Goal: Transaction & Acquisition: Purchase product/service

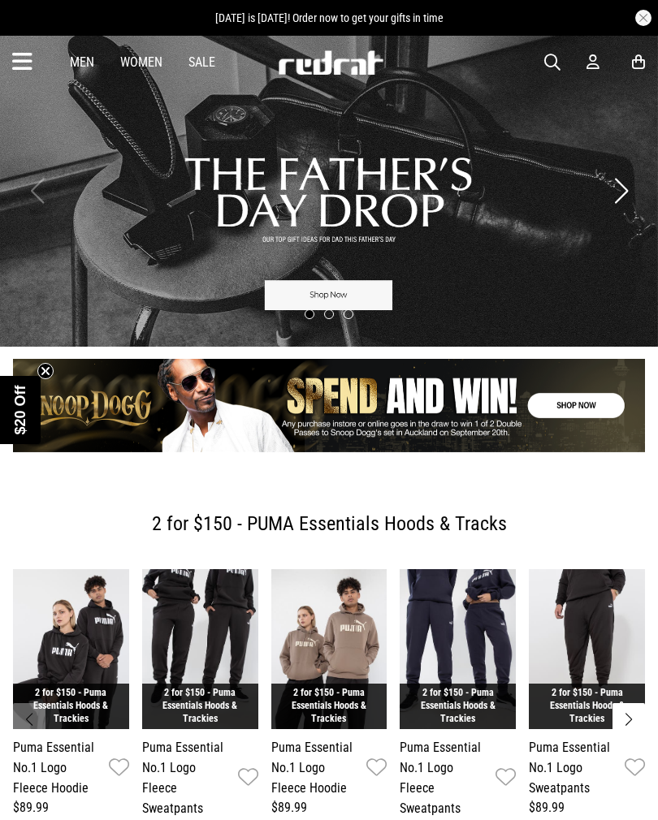
click at [14, 55] on icon at bounding box center [22, 62] width 20 height 27
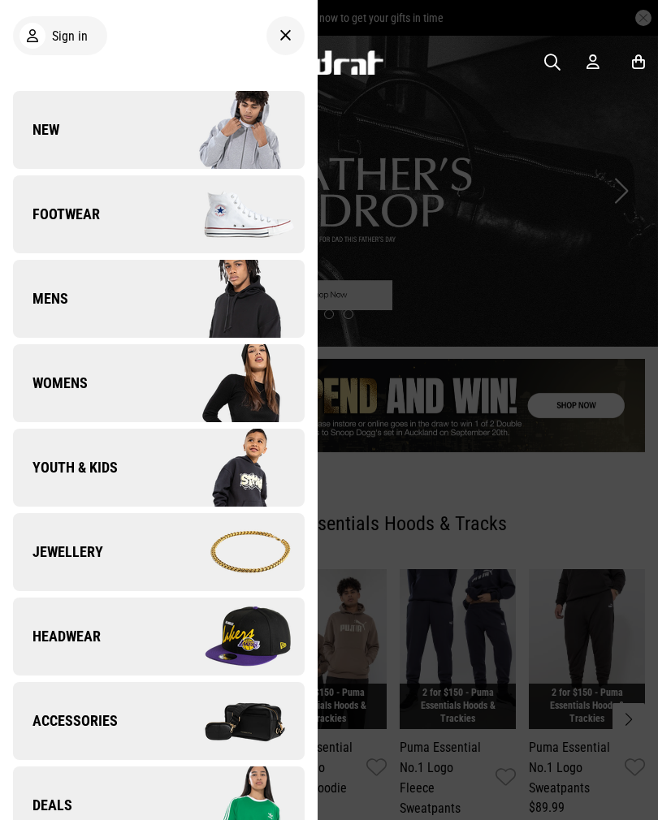
click at [174, 196] on img at bounding box center [230, 214] width 145 height 81
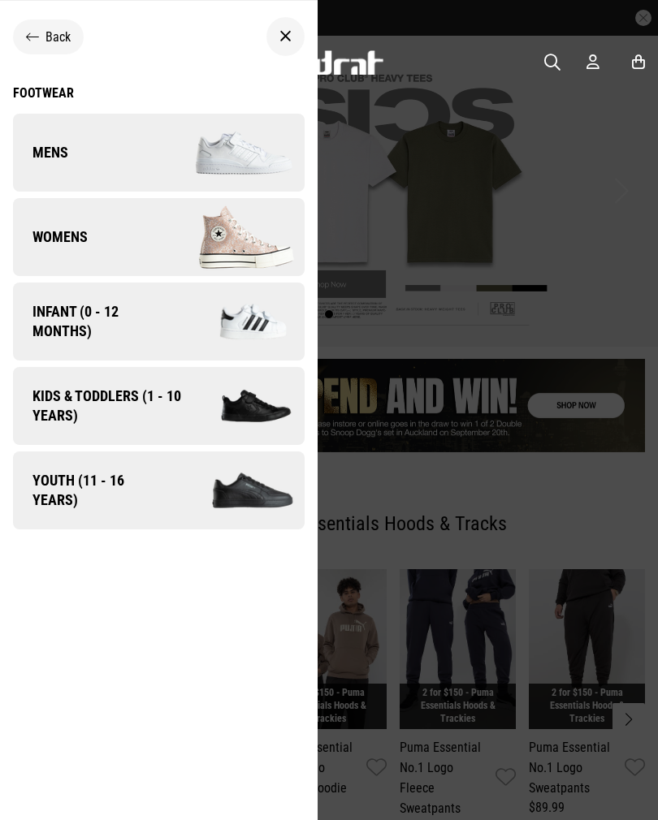
click at [152, 147] on link "Mens" at bounding box center [159, 153] width 292 height 78
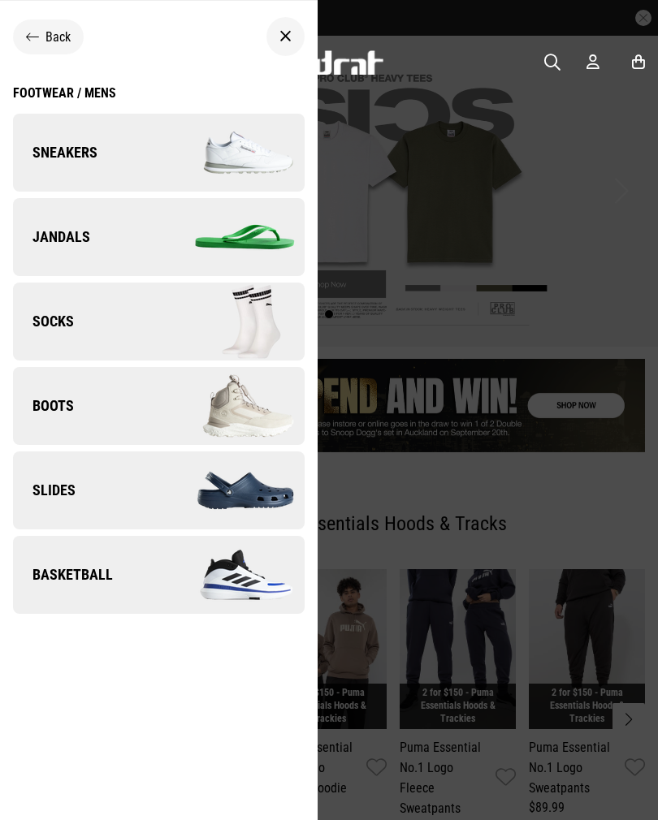
click at [155, 151] on link "Sneakers" at bounding box center [159, 153] width 292 height 78
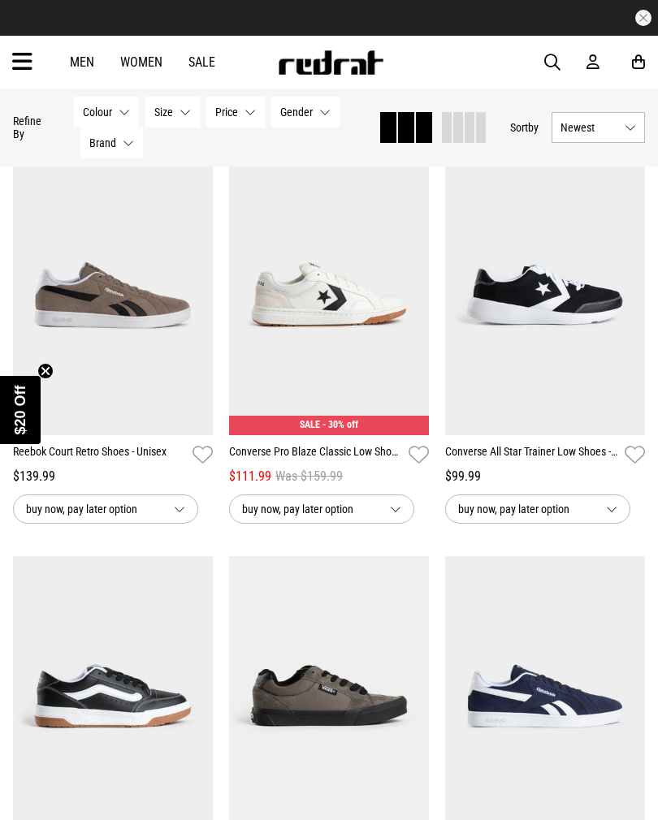
scroll to position [2464, 0]
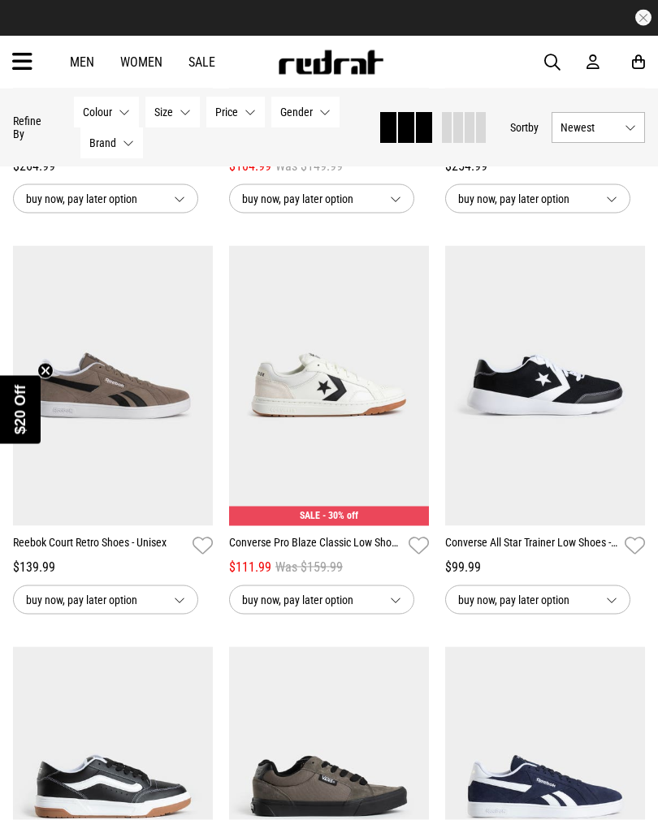
click at [129, 133] on button "Brand None selected" at bounding box center [111, 142] width 63 height 31
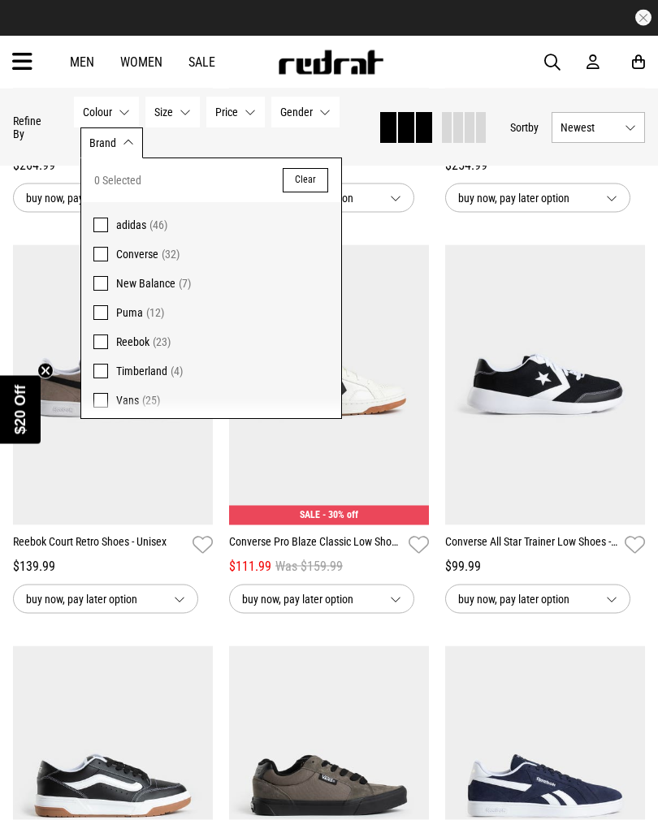
scroll to position [2465, 0]
click at [162, 251] on span "(32)" at bounding box center [171, 254] width 18 height 13
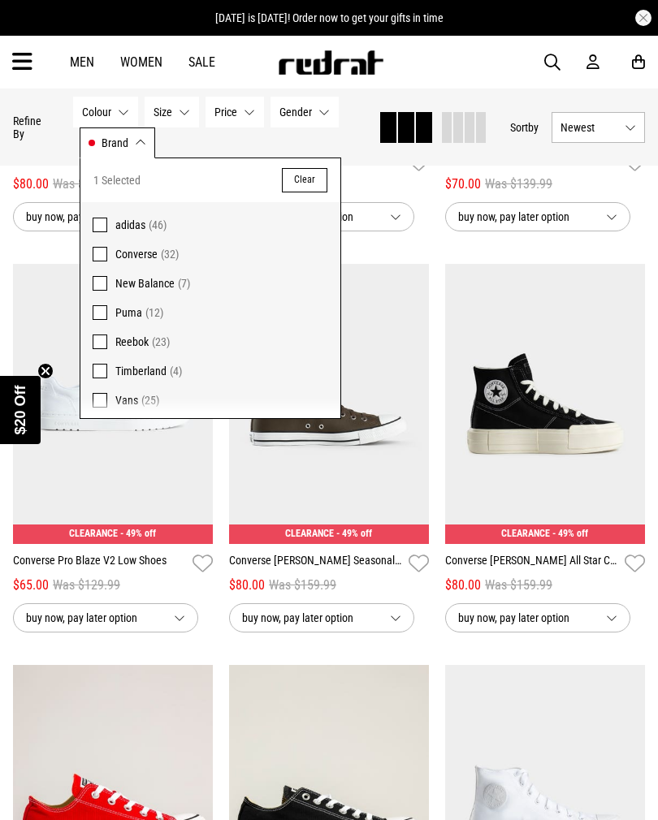
click at [638, 633] on div "buy now, pay later option" at bounding box center [545, 617] width 200 height 29
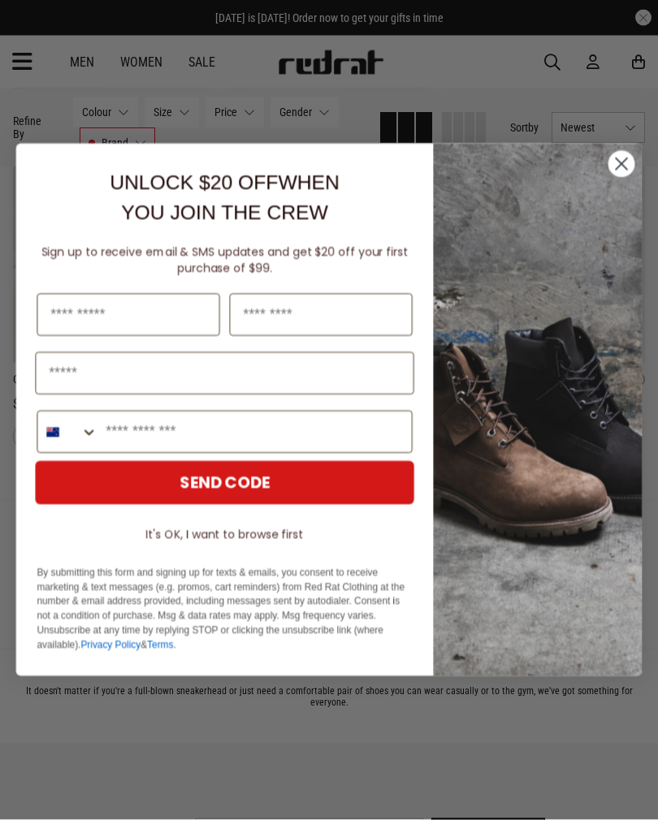
scroll to position [3045, 0]
click at [616, 170] on icon "Close dialog" at bounding box center [621, 163] width 11 height 11
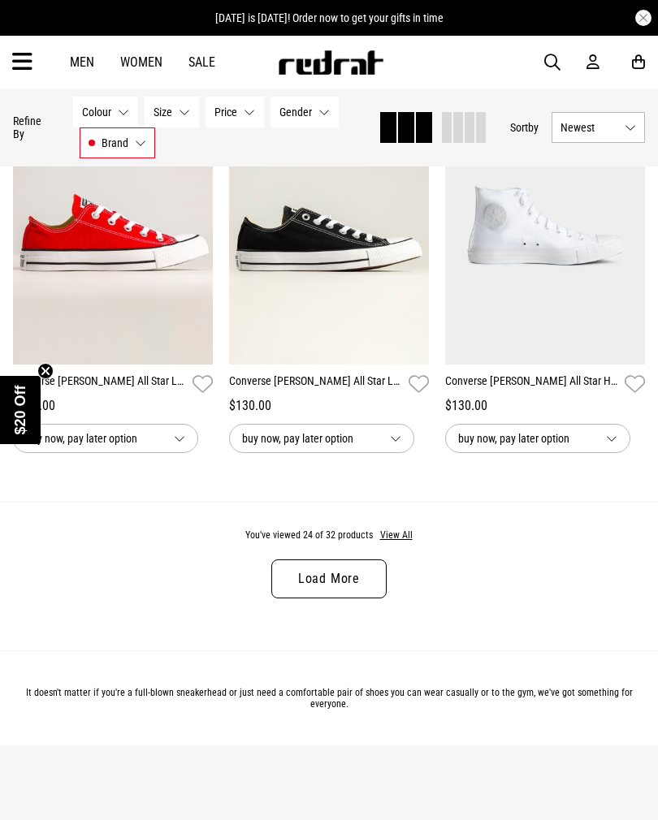
click at [387, 543] on button "View All" at bounding box center [396, 536] width 34 height 15
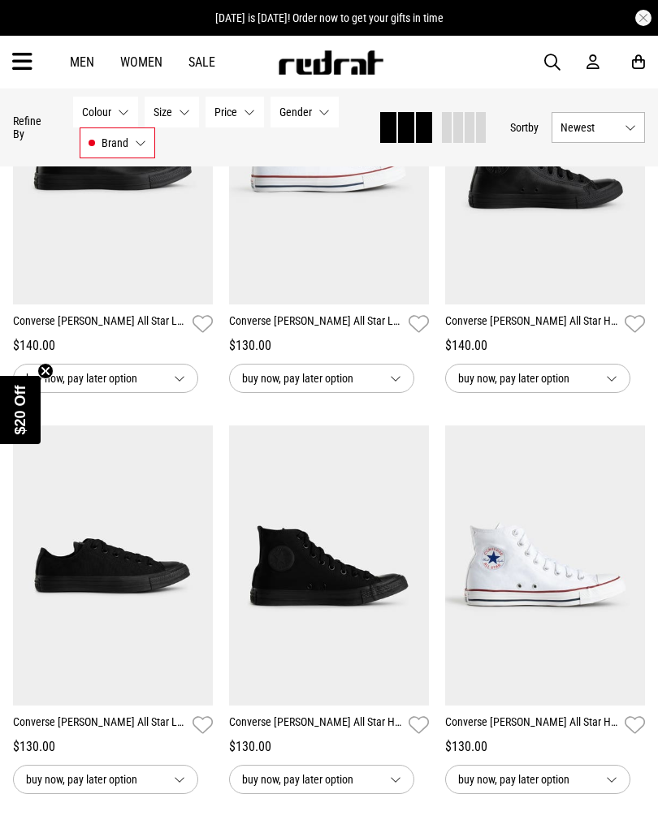
scroll to position [3492, 0]
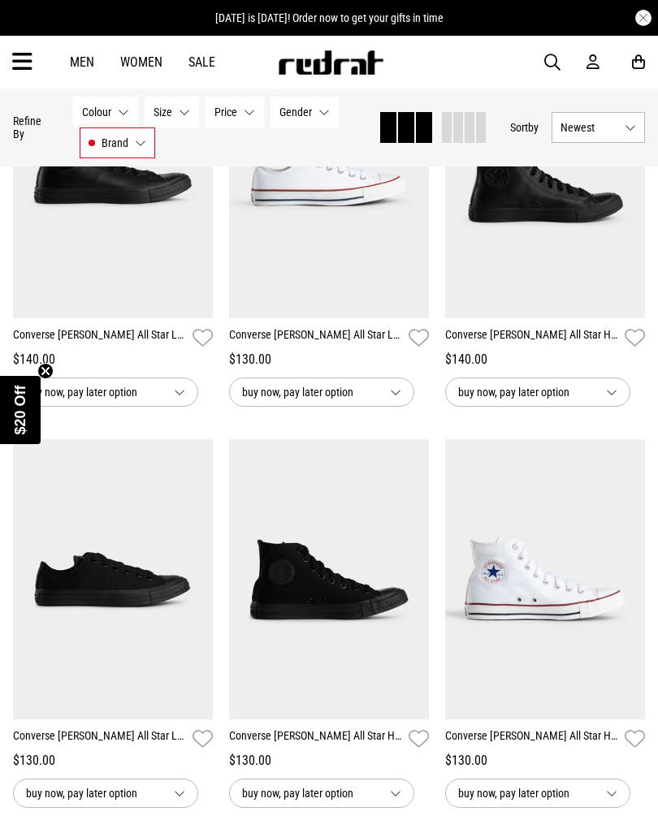
click at [158, 580] on img at bounding box center [113, 578] width 200 height 279
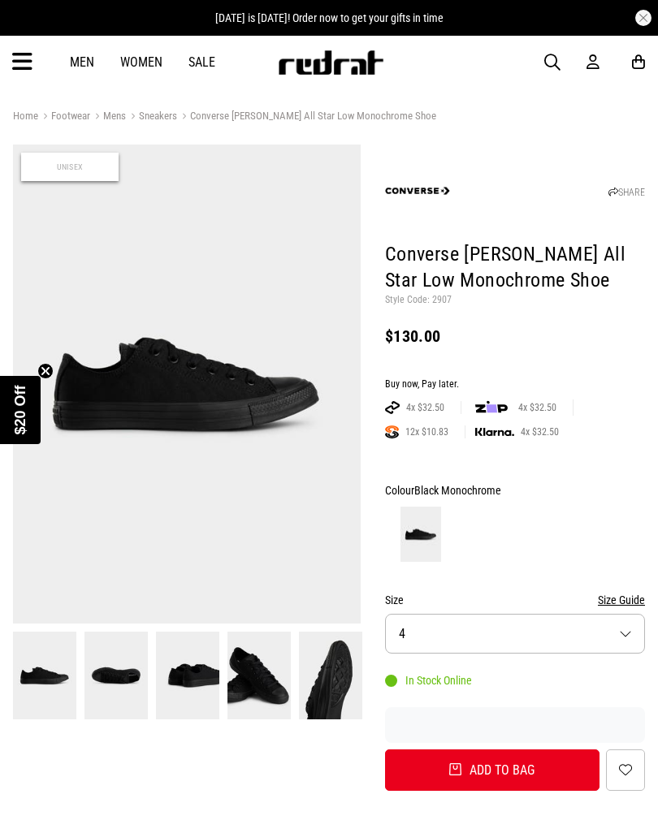
click at [619, 622] on button "Size 4" at bounding box center [515, 634] width 260 height 40
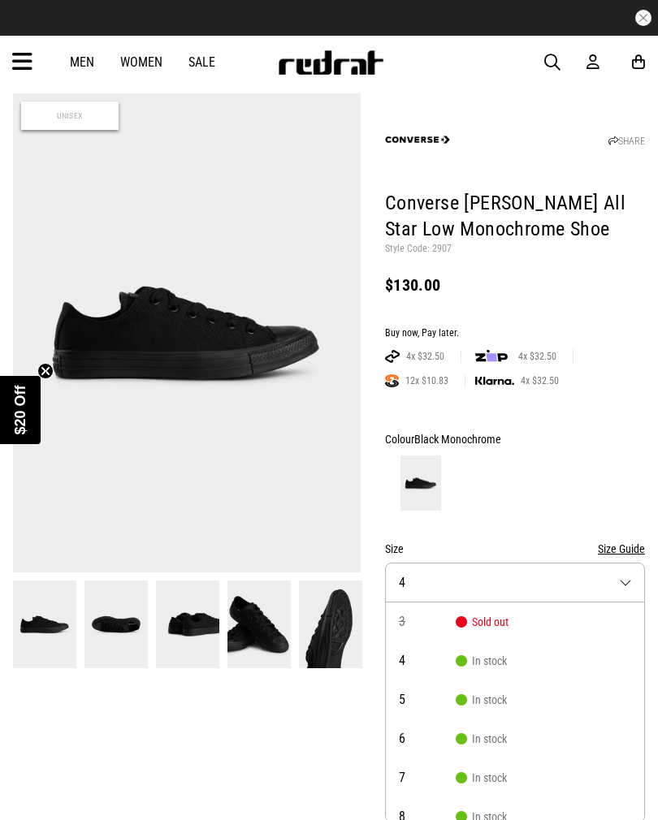
click at [588, 58] on icon at bounding box center [592, 62] width 13 height 17
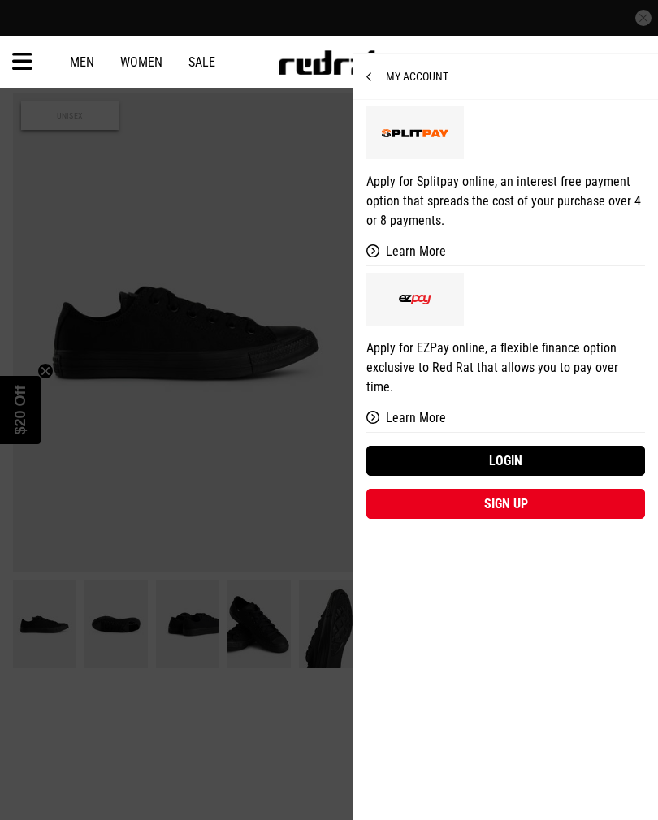
click at [531, 446] on link "Login" at bounding box center [505, 461] width 279 height 30
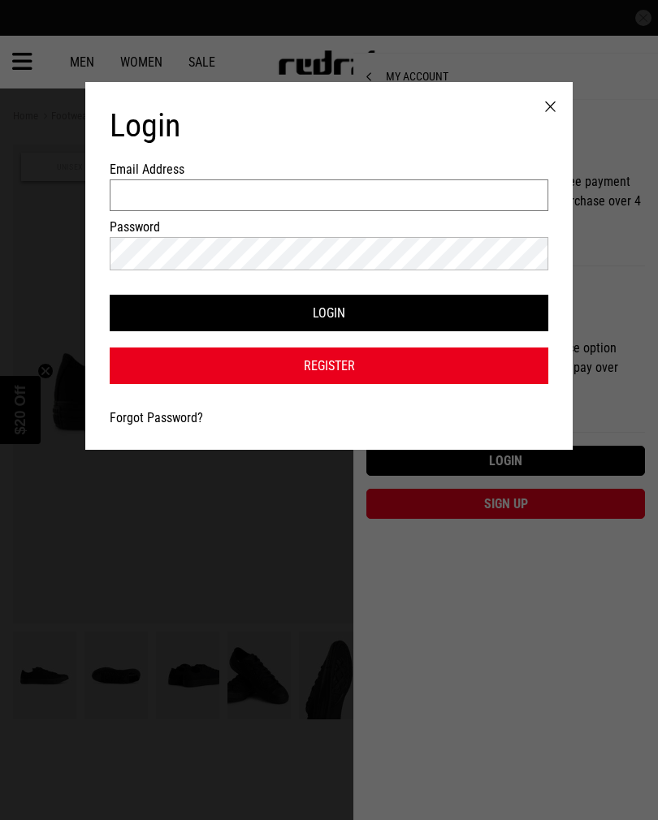
click at [434, 202] on input "Email Address" at bounding box center [329, 195] width 439 height 32
type input "**********"
click at [329, 317] on button "Login" at bounding box center [329, 313] width 439 height 37
click at [425, 308] on button "Login" at bounding box center [329, 313] width 439 height 37
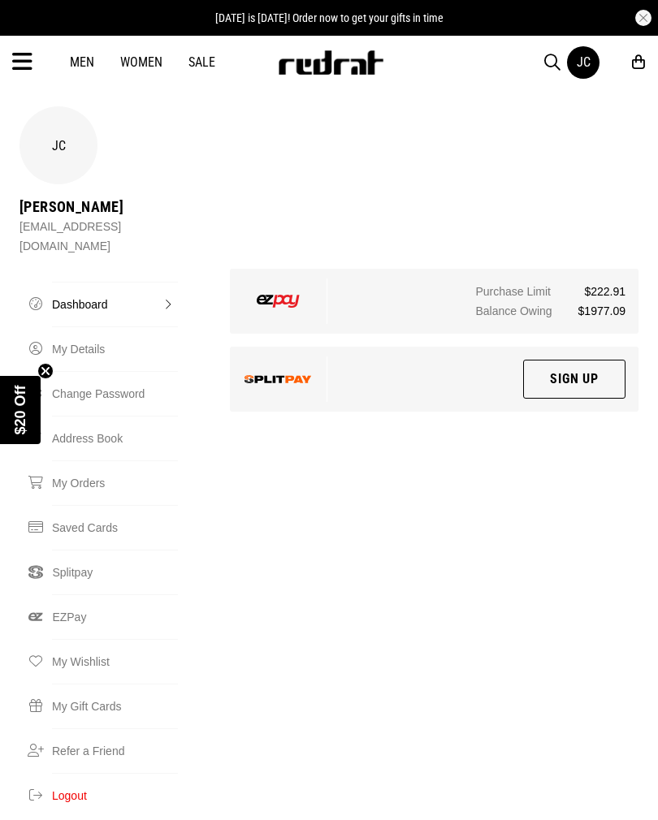
click at [30, 50] on icon at bounding box center [22, 62] width 20 height 27
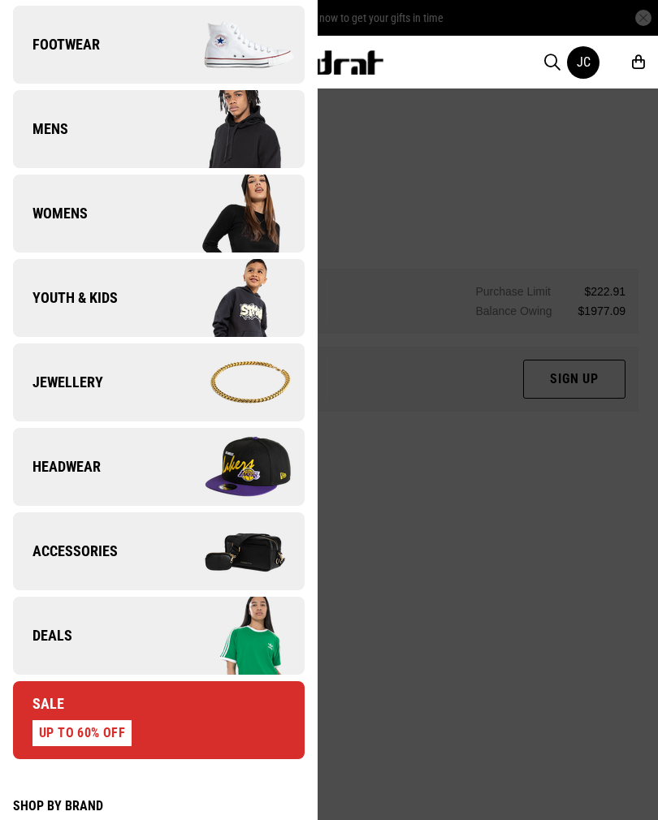
scroll to position [169, 0]
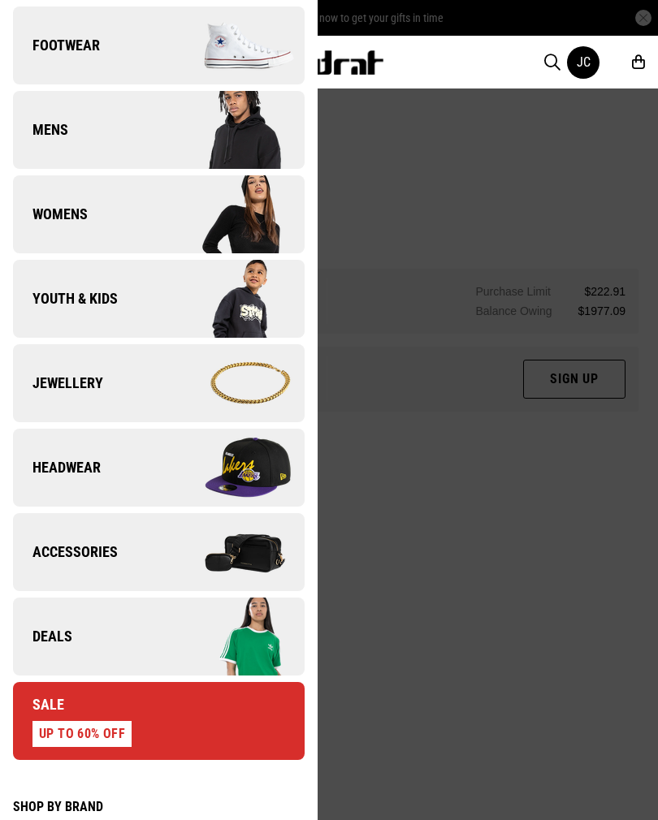
click at [201, 287] on img at bounding box center [230, 298] width 145 height 81
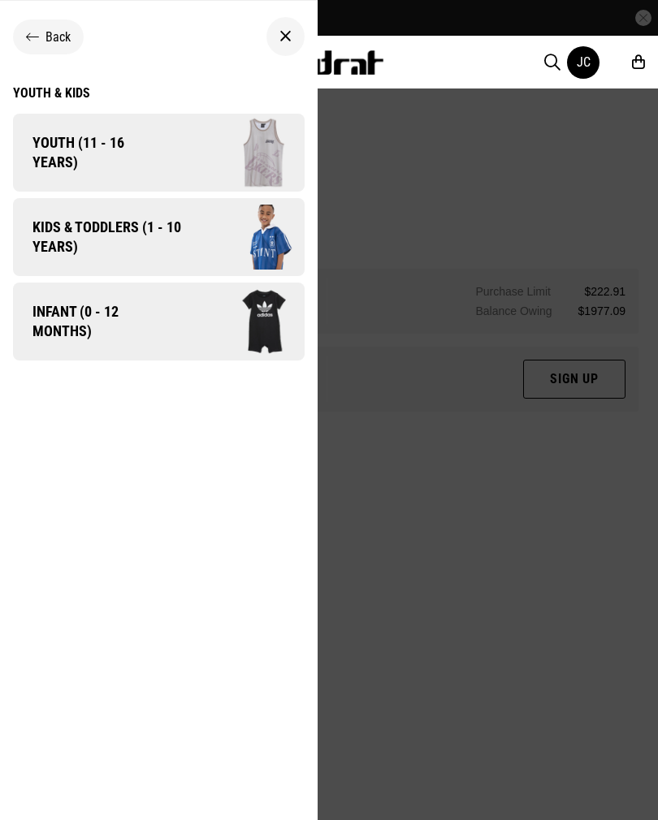
click at [207, 158] on img at bounding box center [235, 153] width 139 height 77
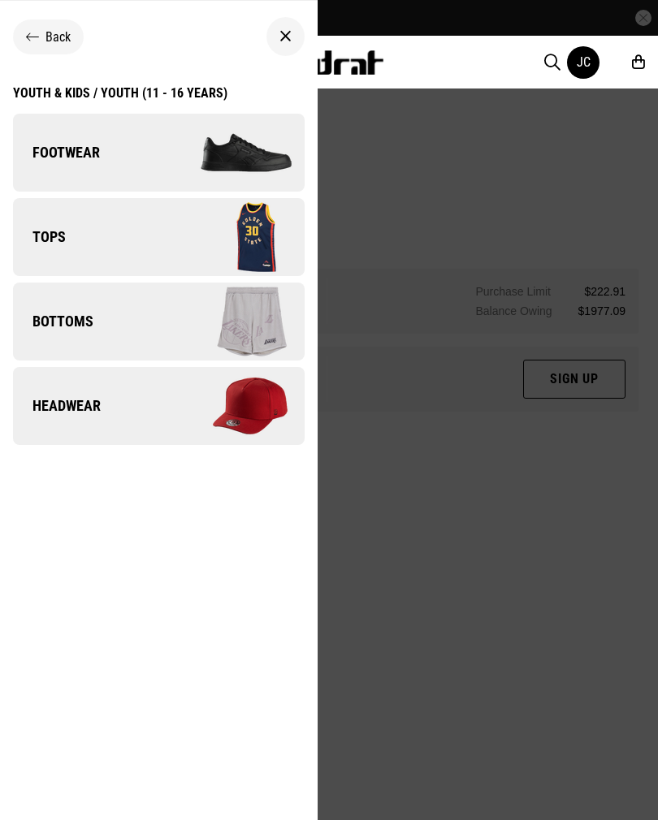
click at [224, 145] on img at bounding box center [230, 152] width 145 height 81
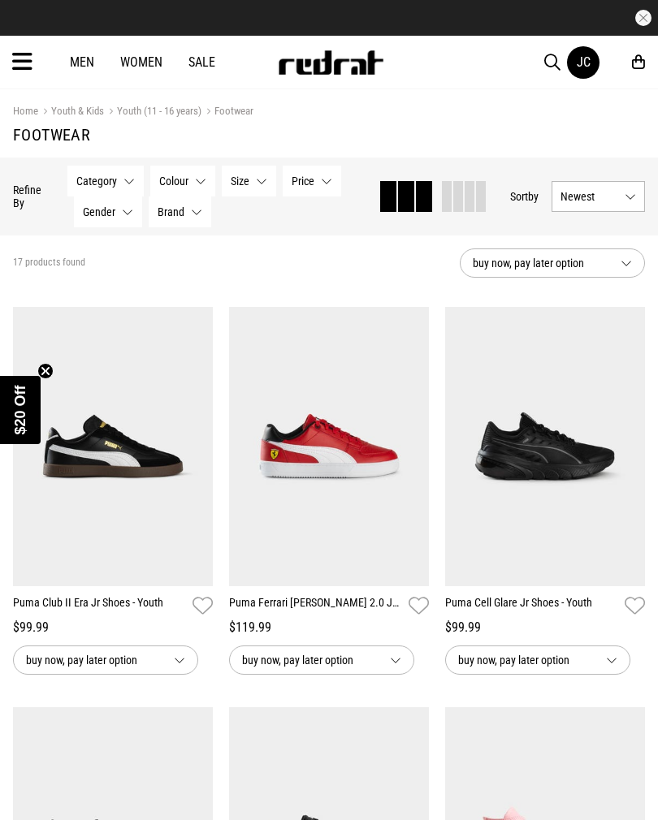
click at [78, 58] on link "Men" at bounding box center [82, 61] width 24 height 15
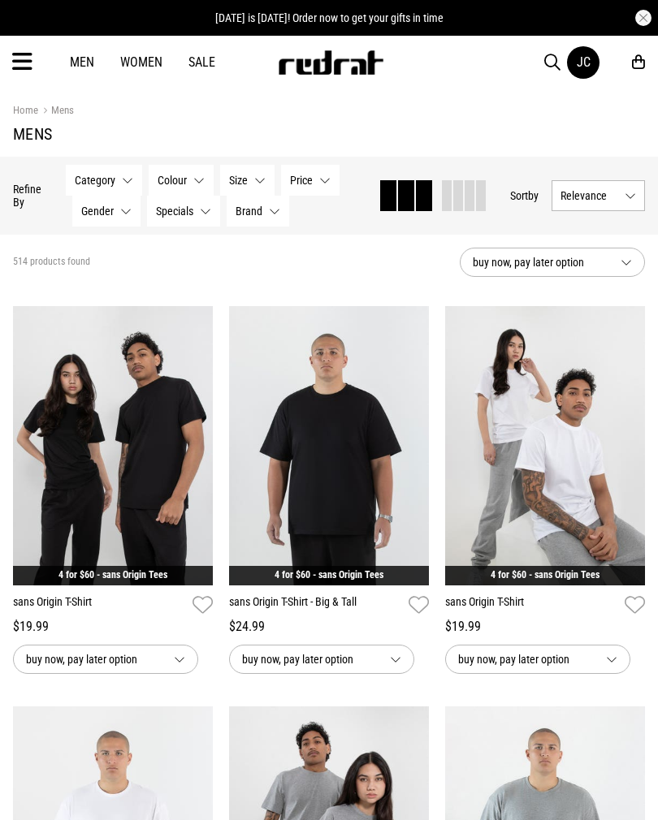
click at [137, 62] on link "Women" at bounding box center [141, 61] width 42 height 15
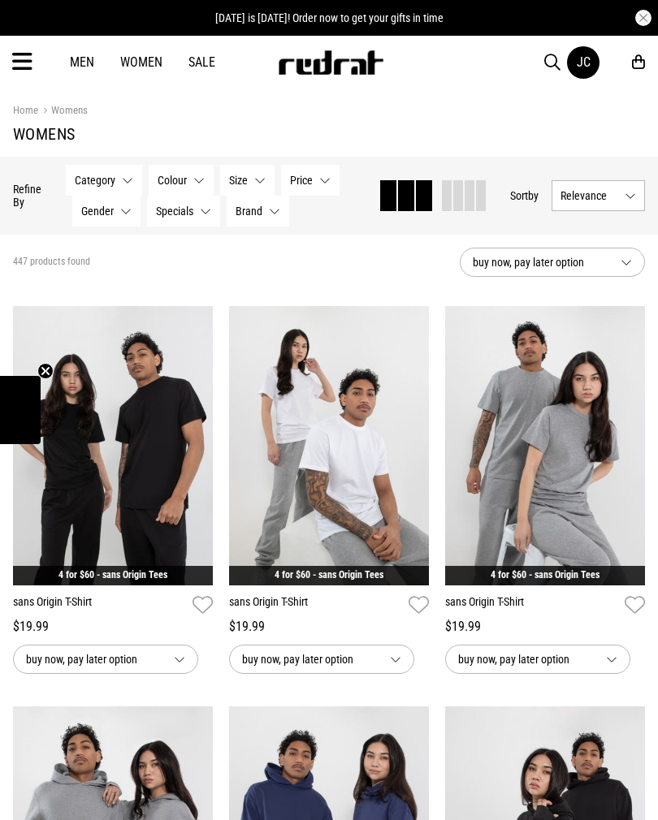
click at [132, 49] on div "Men Women Sale JC Hi, Jasmin New Back Footwear Back Mens Back Womens Back Youth…" at bounding box center [329, 62] width 658 height 53
click at [141, 58] on link "Women" at bounding box center [141, 61] width 42 height 15
click at [18, 62] on icon at bounding box center [22, 62] width 20 height 27
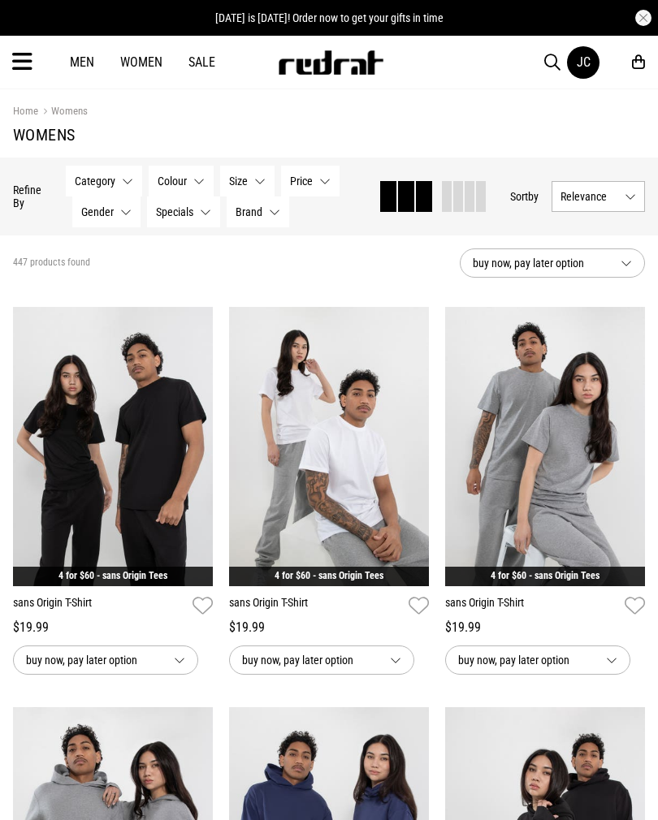
click at [23, 59] on icon at bounding box center [22, 62] width 20 height 27
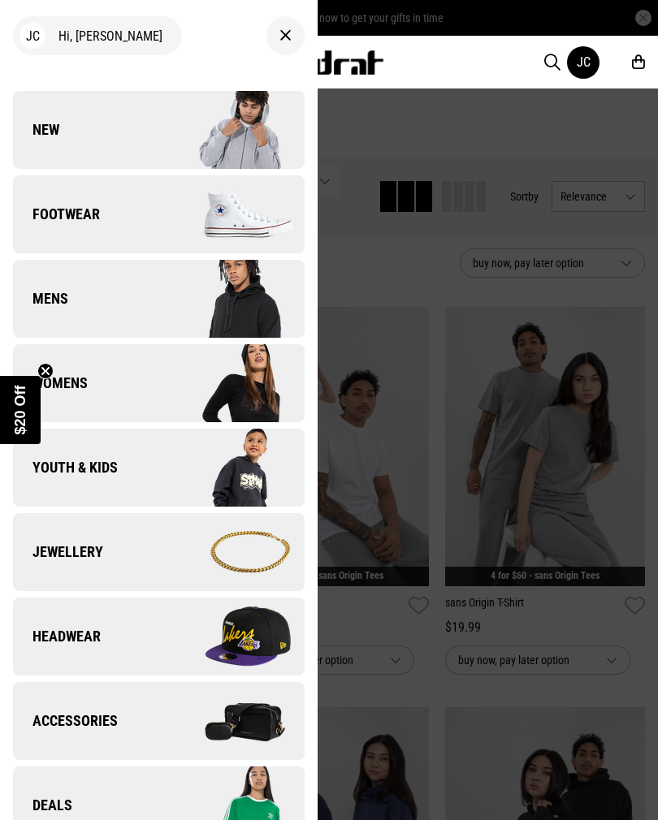
click at [210, 204] on img at bounding box center [230, 214] width 145 height 81
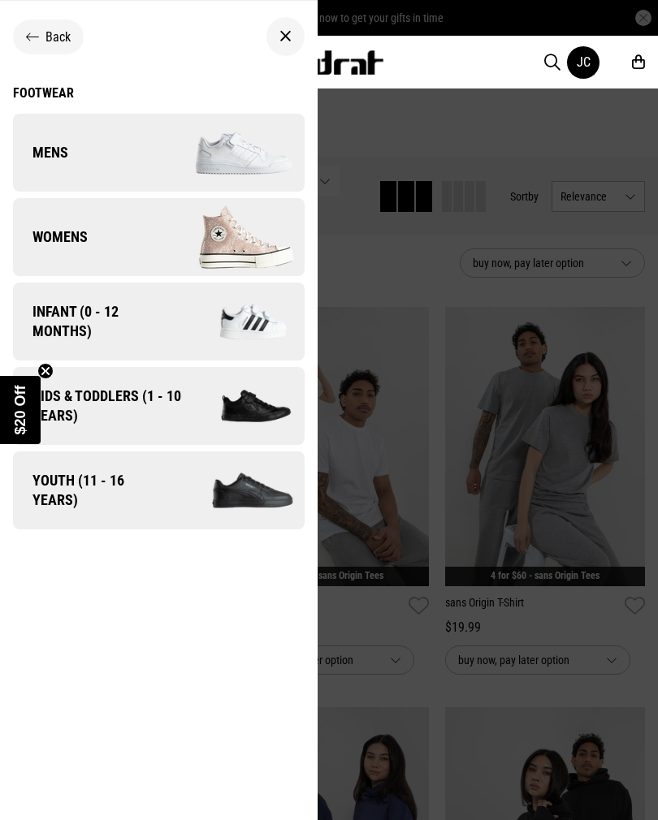
click at [128, 241] on link "Womens" at bounding box center [159, 237] width 292 height 78
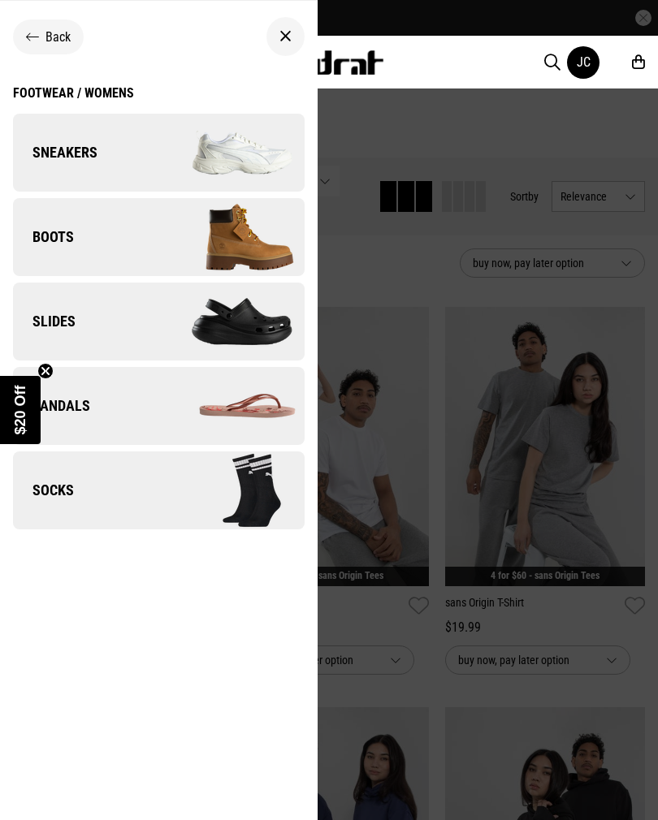
click at [199, 129] on img at bounding box center [230, 152] width 145 height 81
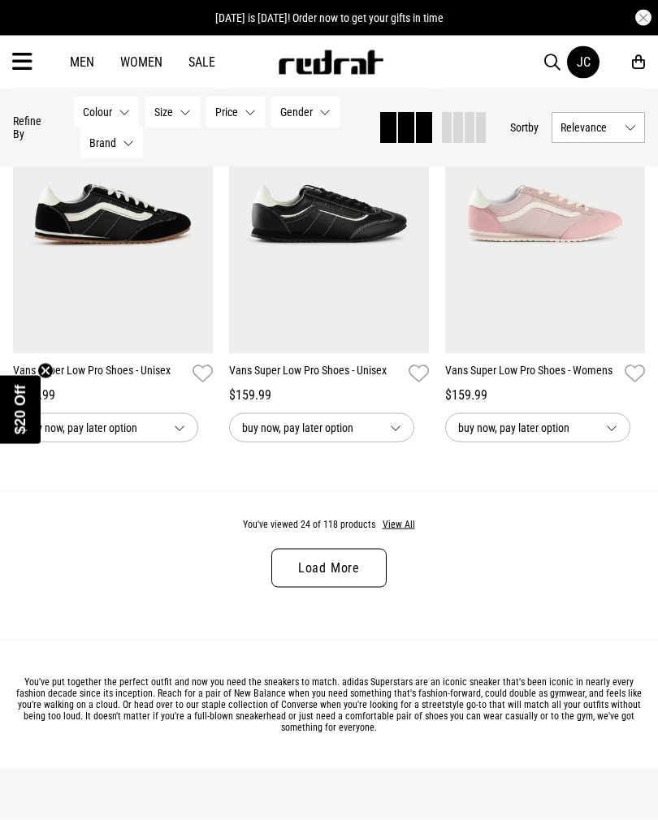
click at [405, 533] on button "View All" at bounding box center [399, 525] width 34 height 15
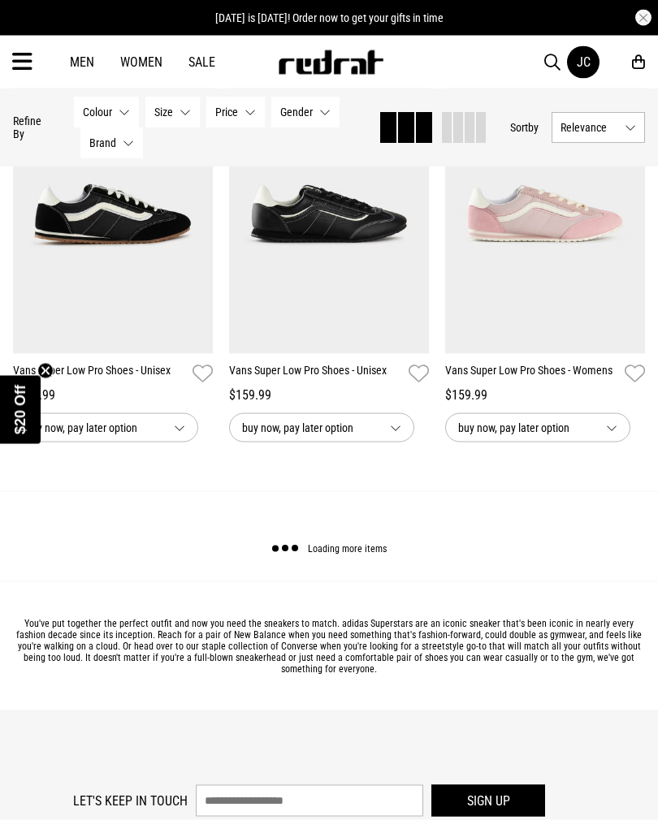
scroll to position [3037, 0]
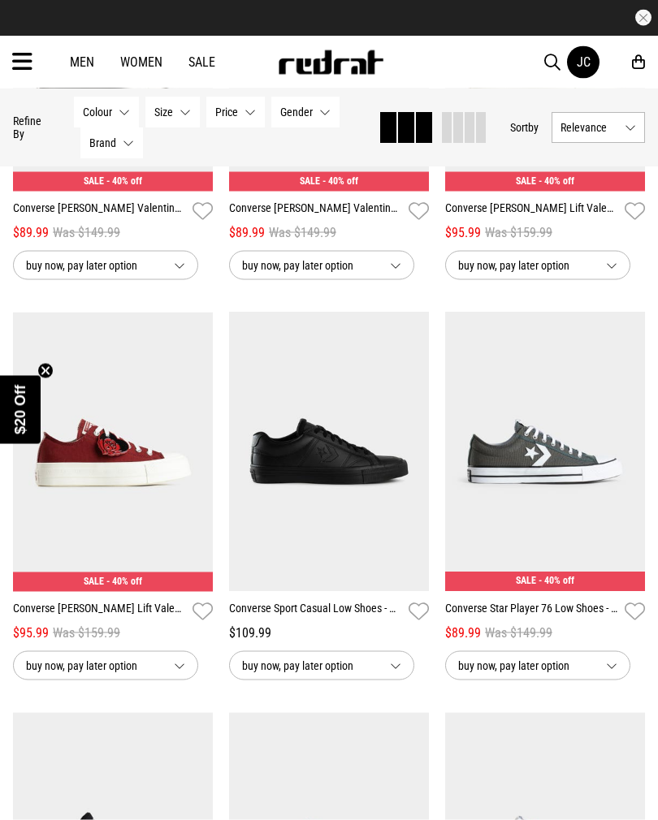
scroll to position [6405, 0]
click at [340, 557] on img at bounding box center [329, 451] width 200 height 279
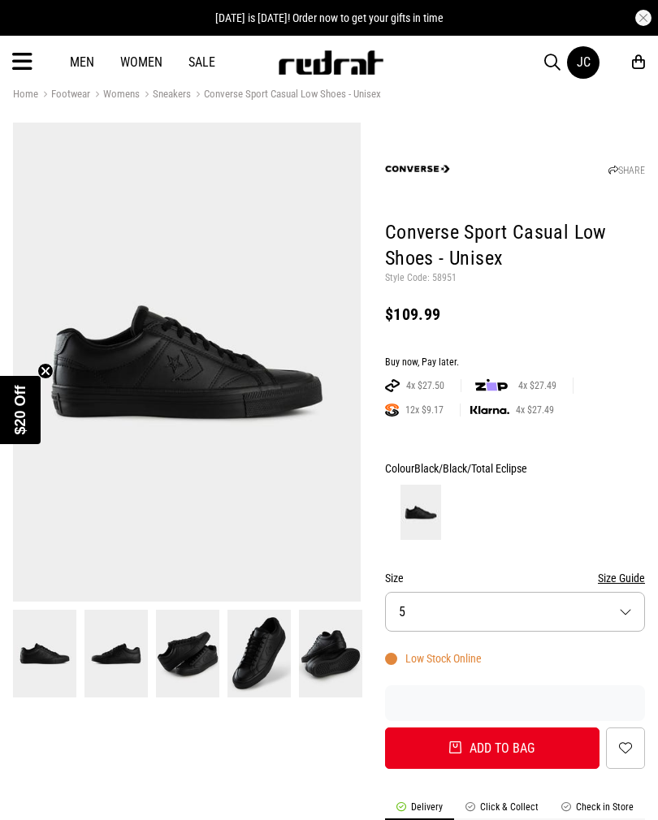
scroll to position [19, 0]
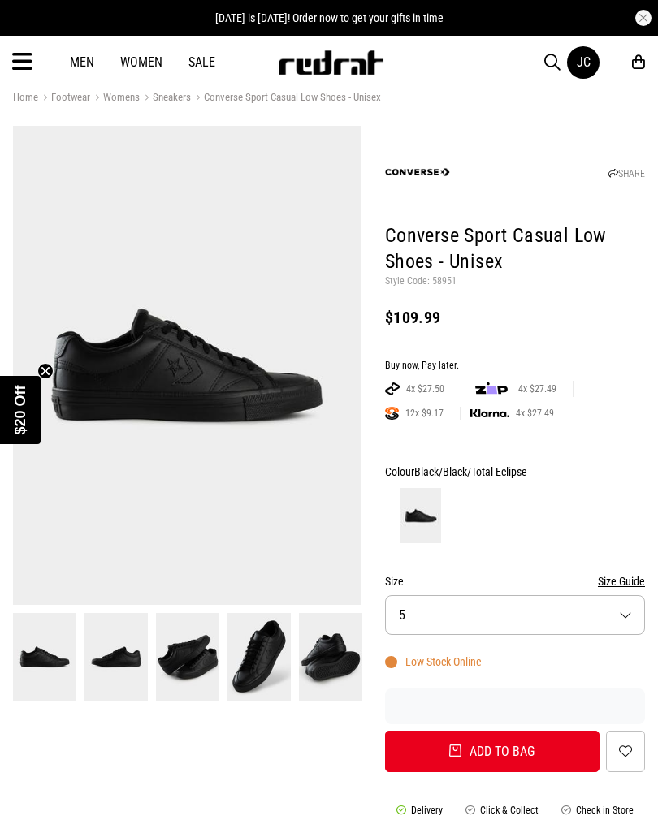
click at [205, 413] on img at bounding box center [187, 365] width 348 height 479
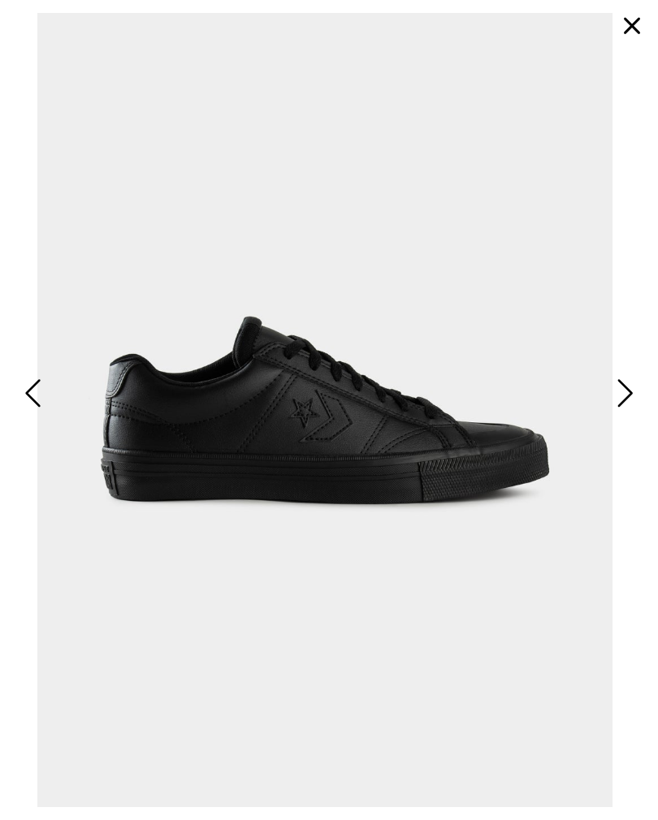
click at [441, 318] on img at bounding box center [325, 410] width 632 height 794
click at [636, 395] on button "Next" at bounding box center [622, 394] width 31 height 41
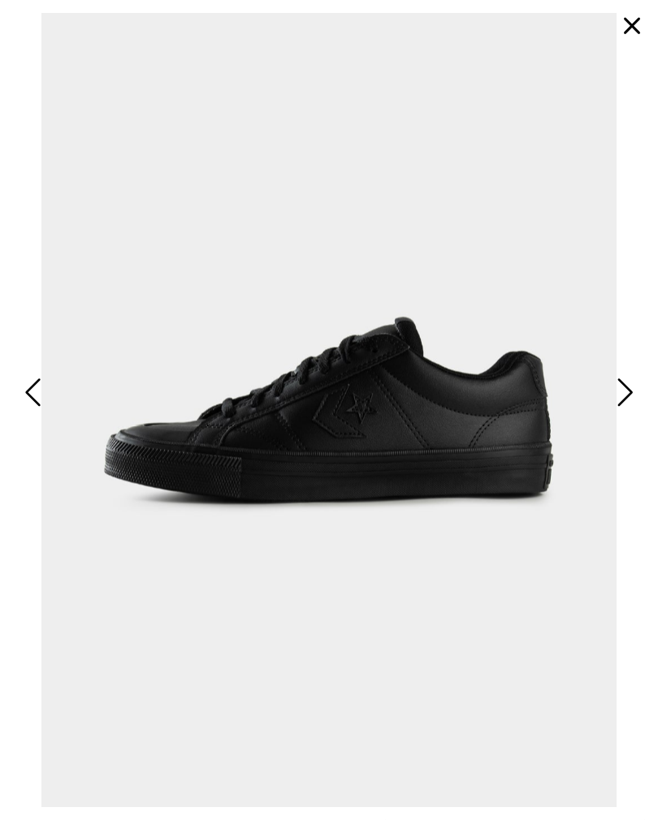
scroll to position [97, 0]
click at [634, 407] on button "Next" at bounding box center [622, 394] width 31 height 41
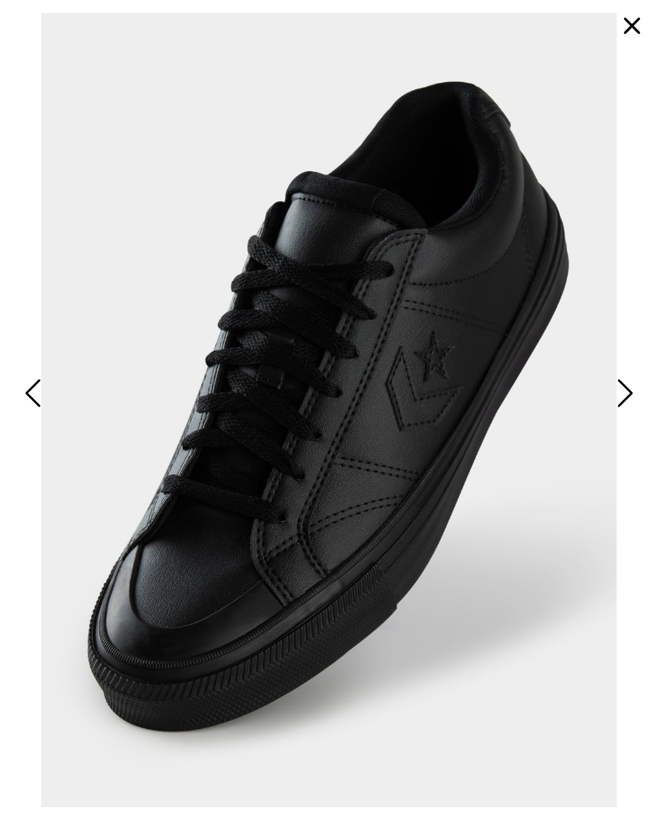
click at [622, 404] on span "Next" at bounding box center [622, 394] width 21 height 40
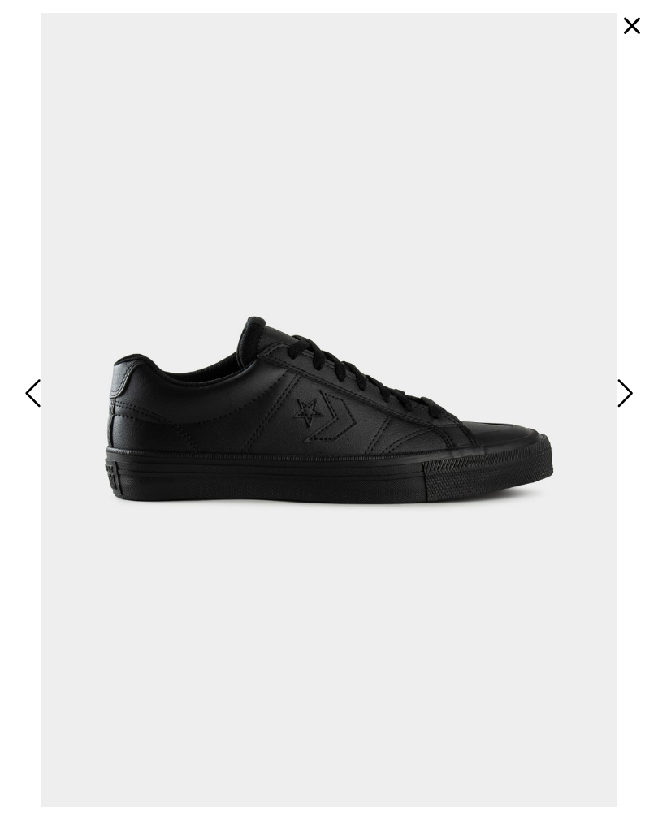
click at [646, 24] on button "button" at bounding box center [631, 25] width 39 height 39
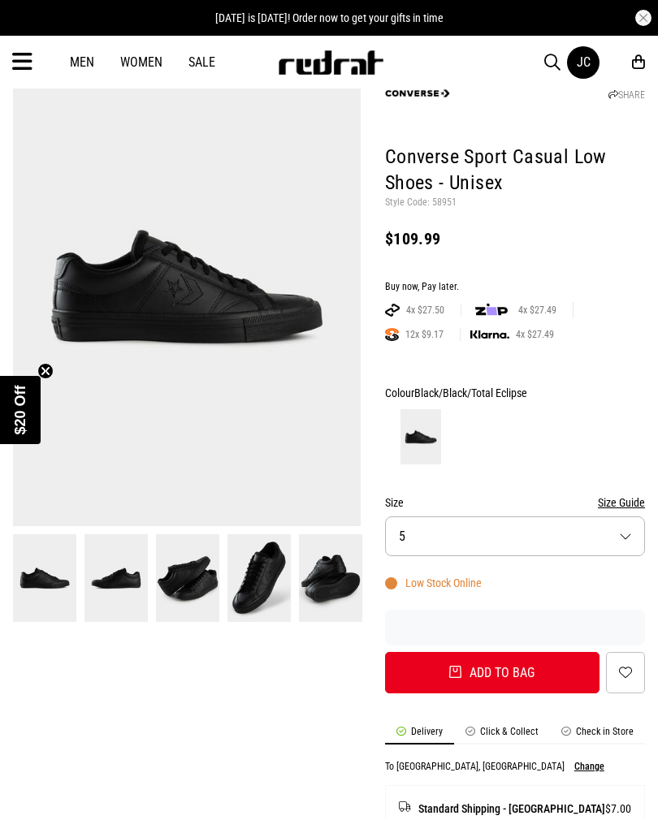
scroll to position [0, 0]
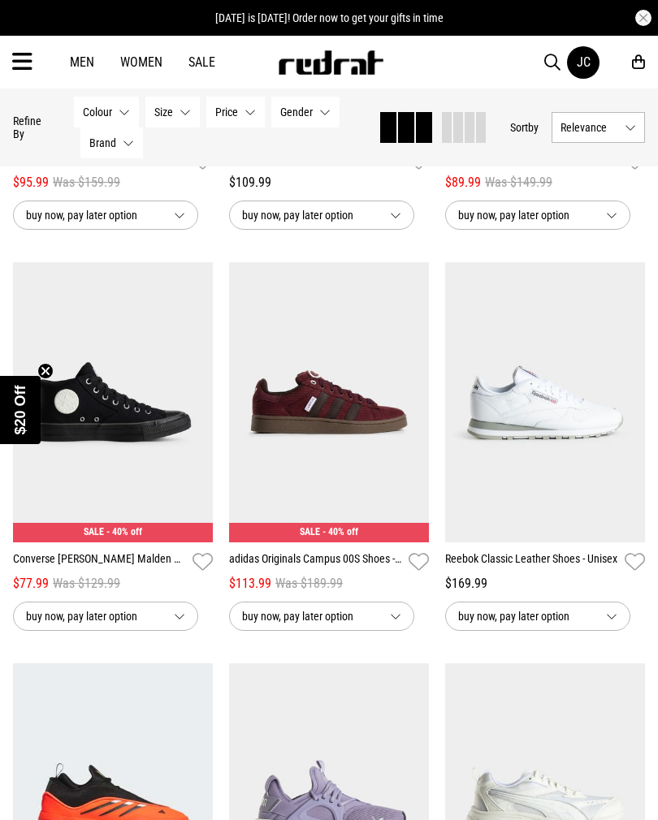
scroll to position [523, 0]
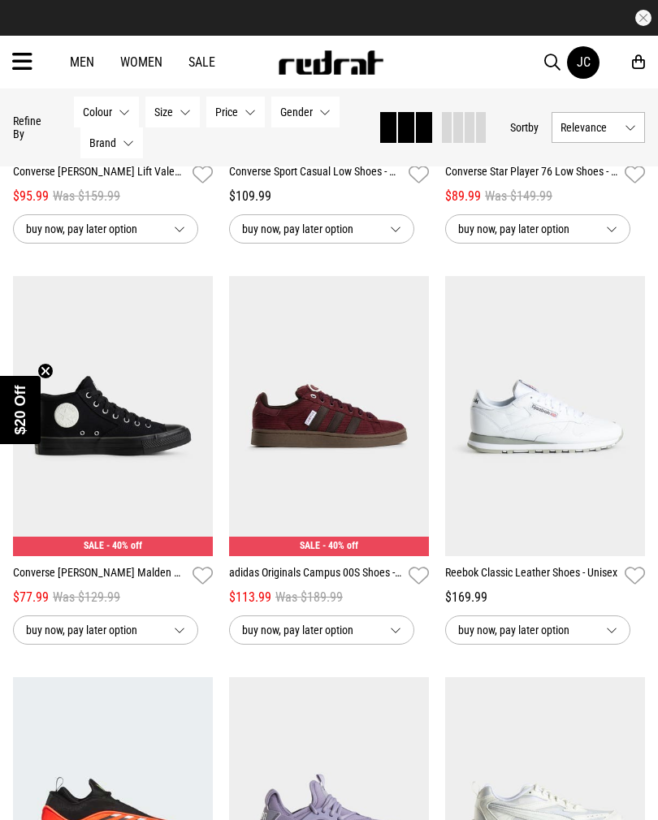
click at [143, 473] on img at bounding box center [113, 415] width 200 height 279
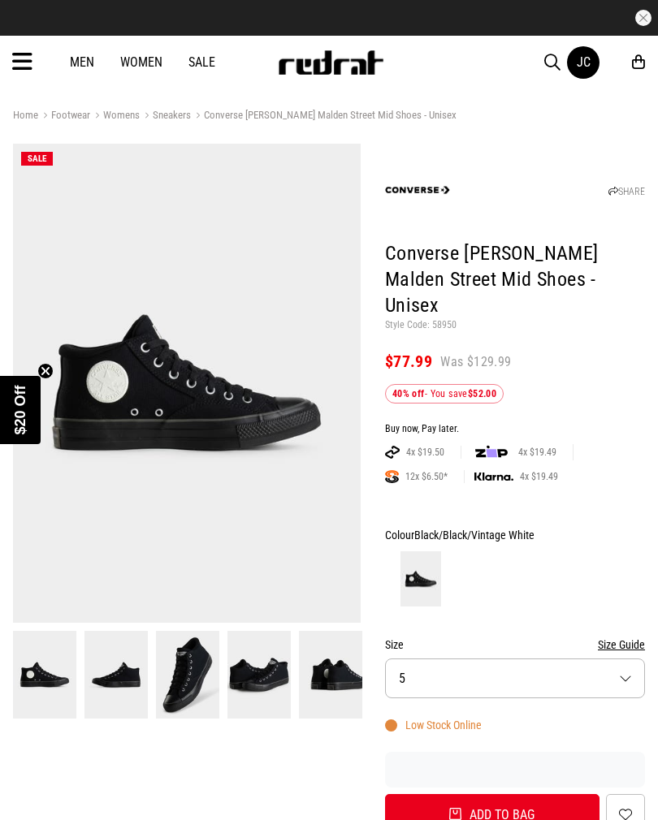
click at [194, 388] on img at bounding box center [187, 383] width 348 height 479
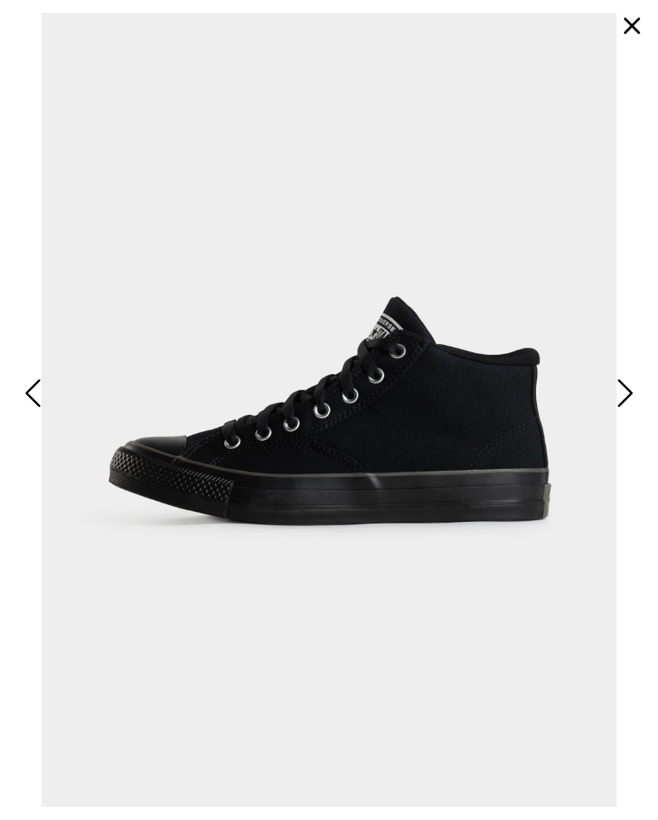
scroll to position [191, 0]
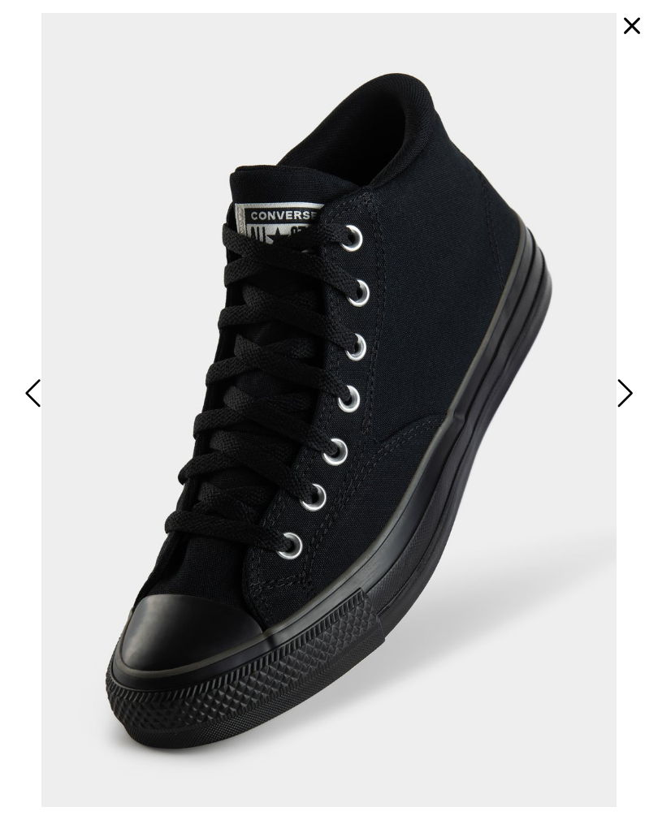
click at [631, 25] on button "button" at bounding box center [631, 25] width 39 height 39
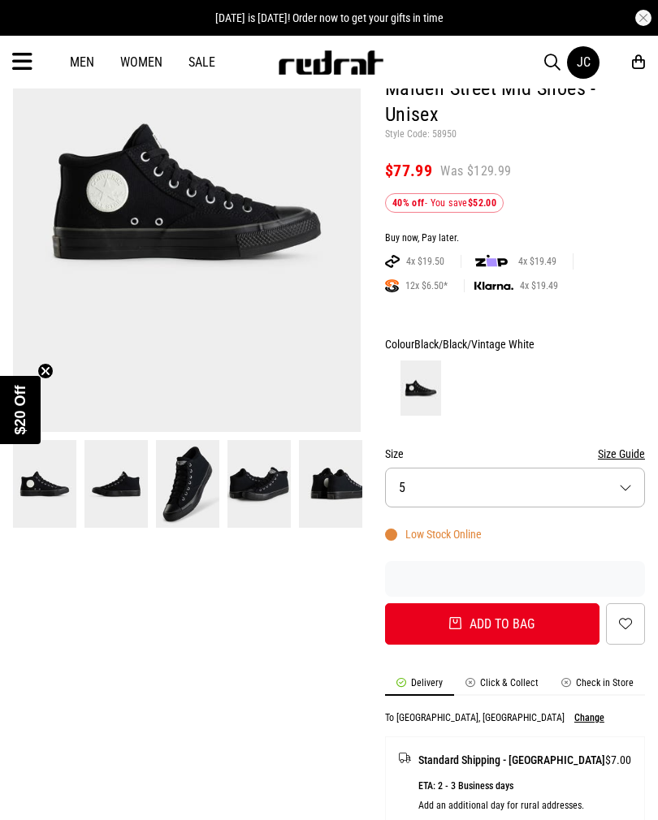
click at [610, 468] on button "Size 5" at bounding box center [515, 488] width 260 height 40
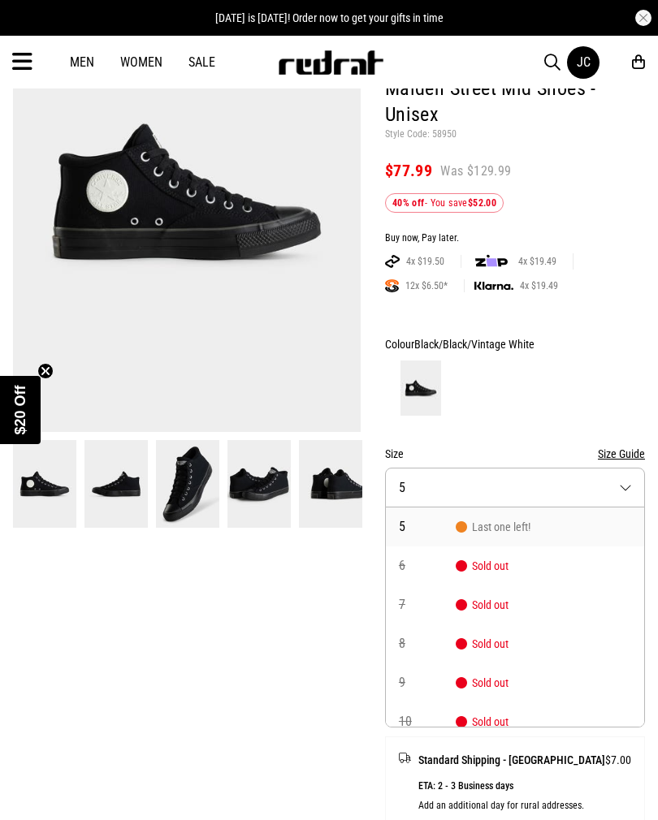
scroll to position [0, 0]
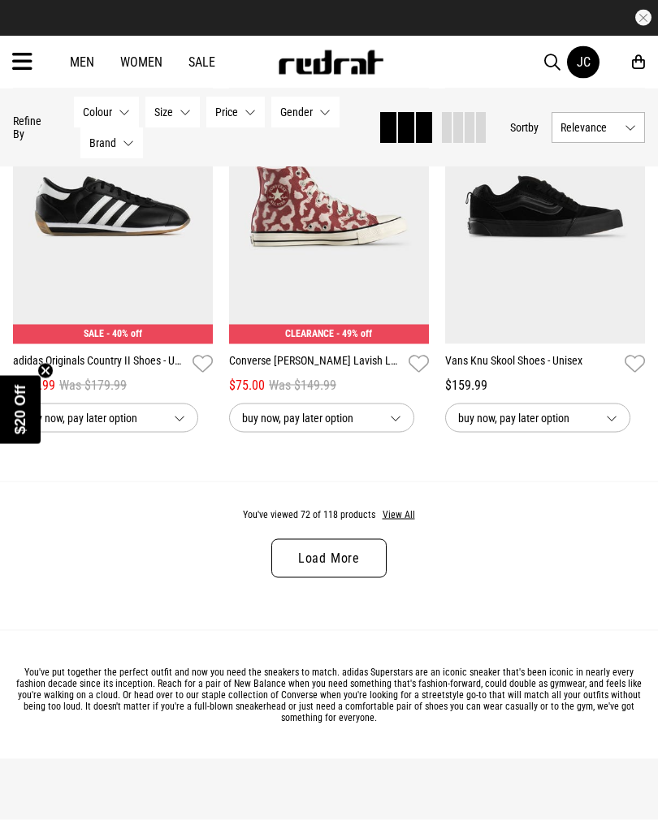
scroll to position [3139, 0]
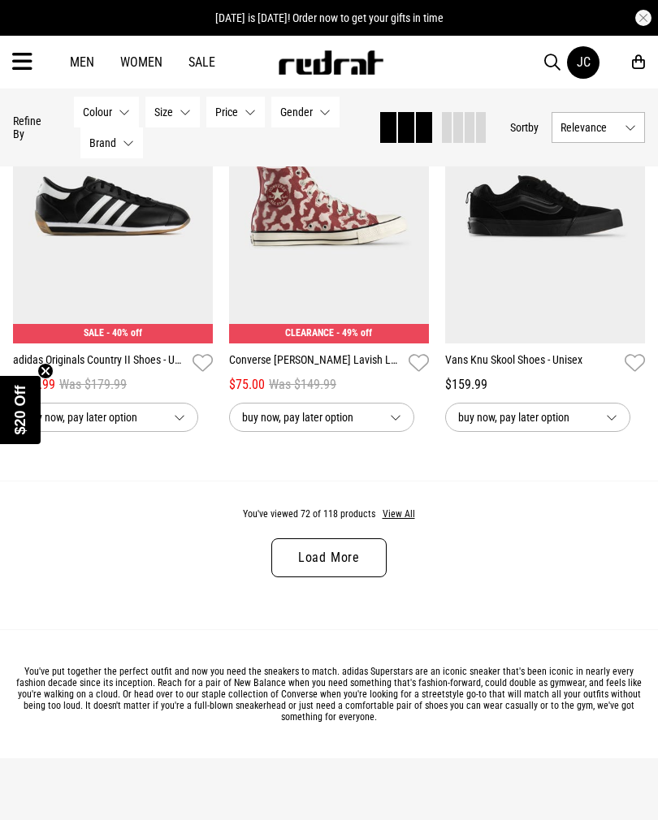
click at [408, 522] on button "View All" at bounding box center [399, 515] width 34 height 15
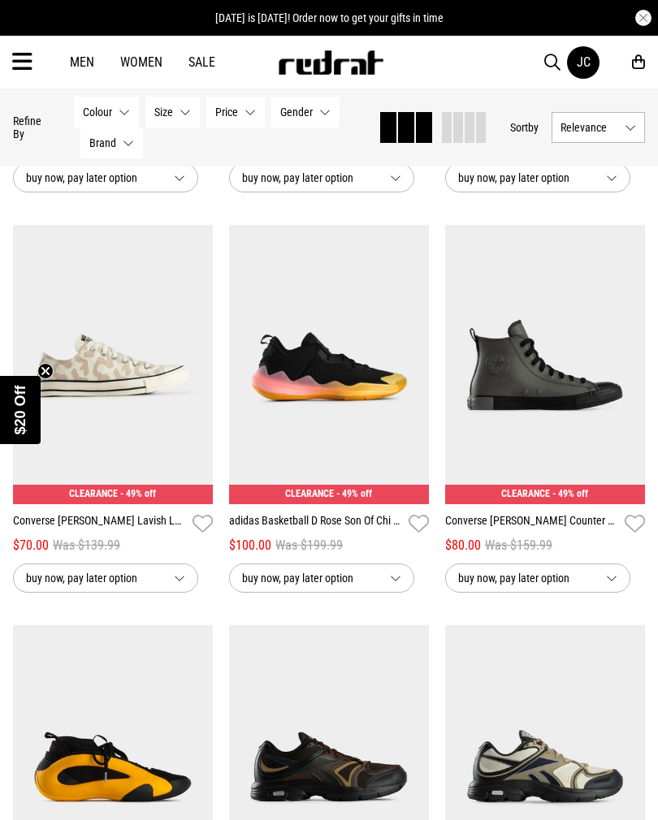
scroll to position [3374, 0]
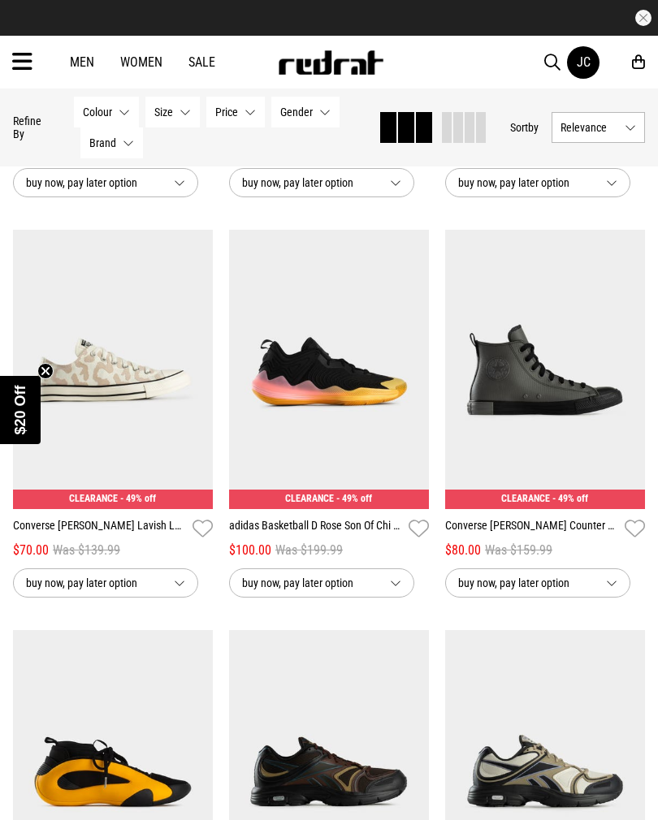
click at [512, 427] on img at bounding box center [545, 369] width 200 height 279
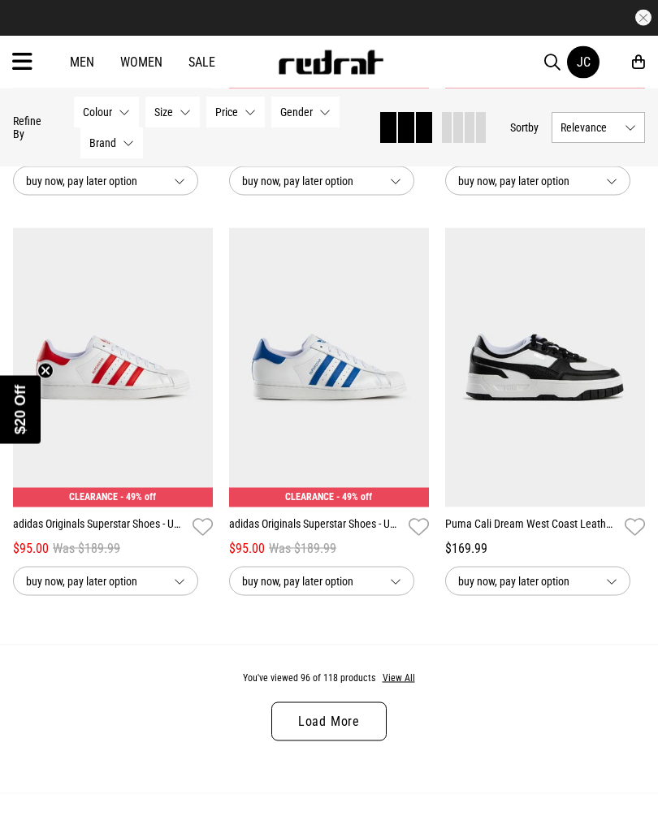
scroll to position [2977, 0]
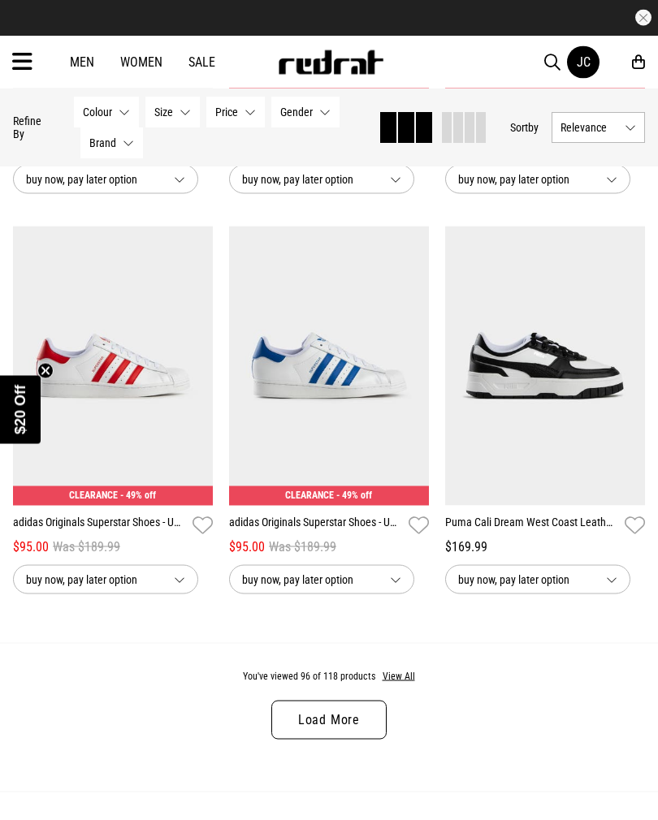
click at [412, 680] on div "You've viewed 96 of 118 products View All Load More" at bounding box center [329, 717] width 658 height 149
click at [400, 685] on button "View All" at bounding box center [399, 677] width 34 height 15
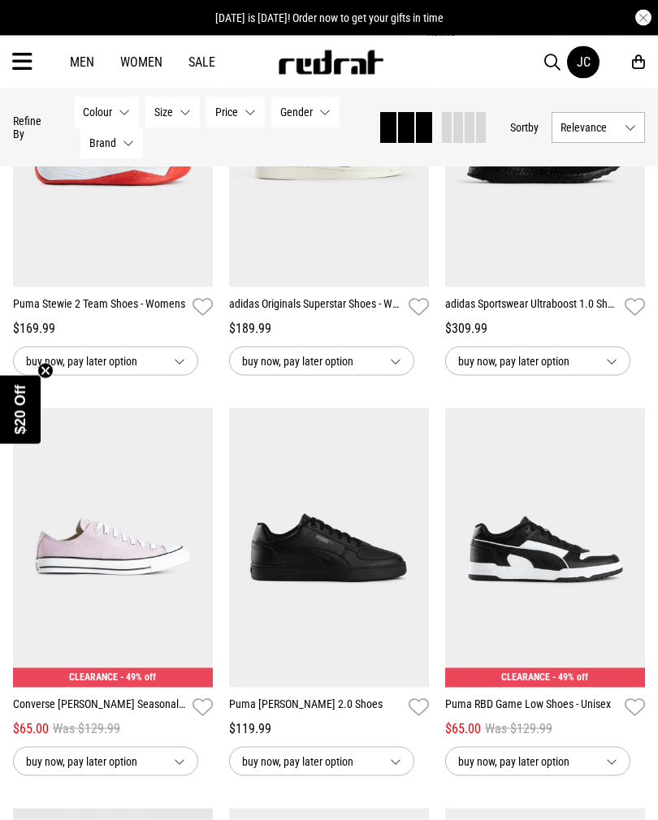
scroll to position [4823, 0]
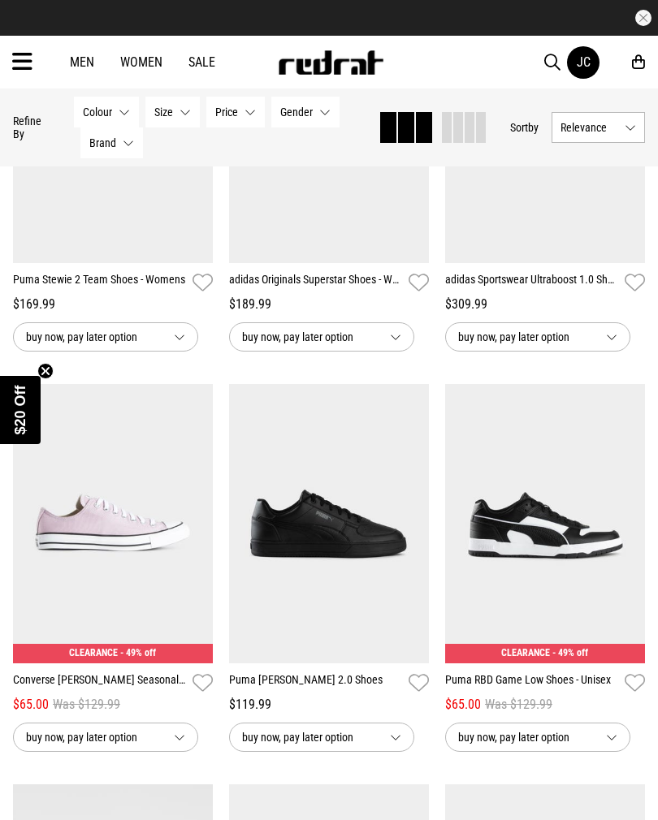
click at [351, 580] on img at bounding box center [329, 523] width 200 height 279
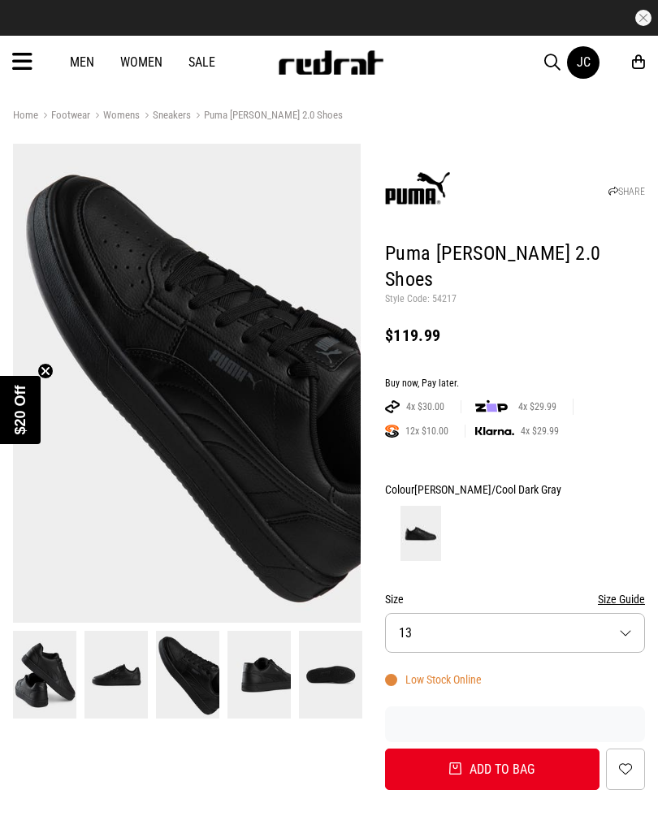
click at [628, 613] on button "Size 13" at bounding box center [515, 633] width 260 height 40
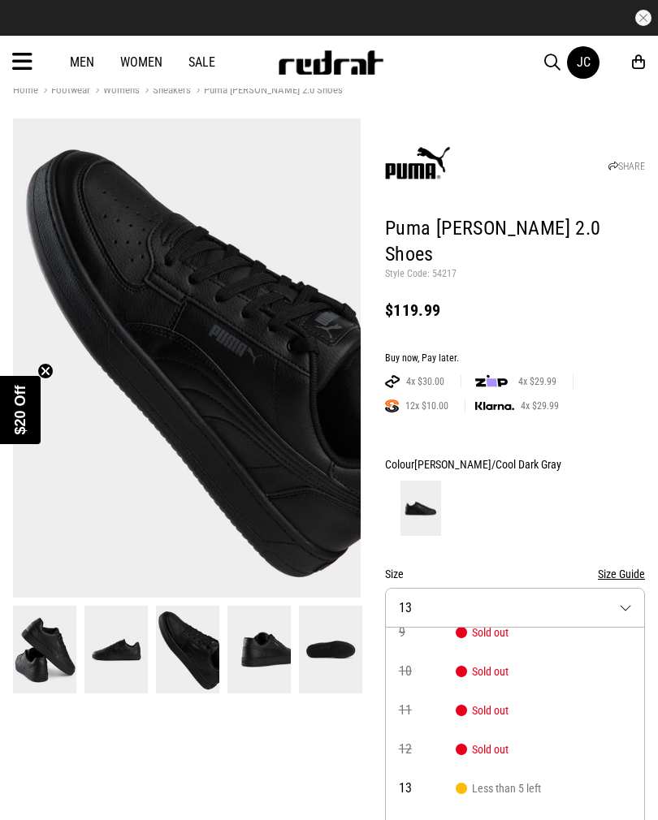
scroll to position [93, 0]
click at [624, 478] on div at bounding box center [515, 508] width 260 height 60
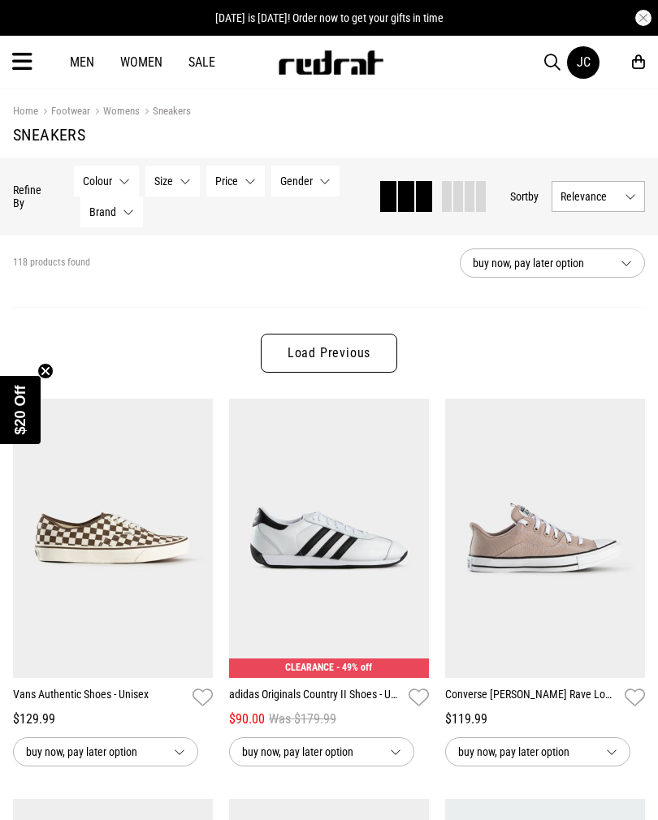
click at [83, 65] on link "Men" at bounding box center [82, 61] width 24 height 15
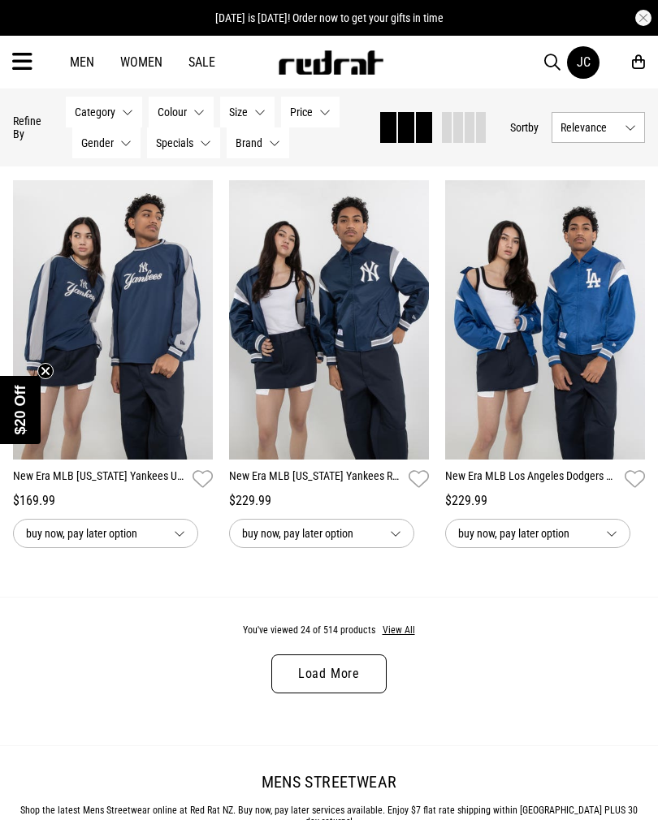
scroll to position [2930, 0]
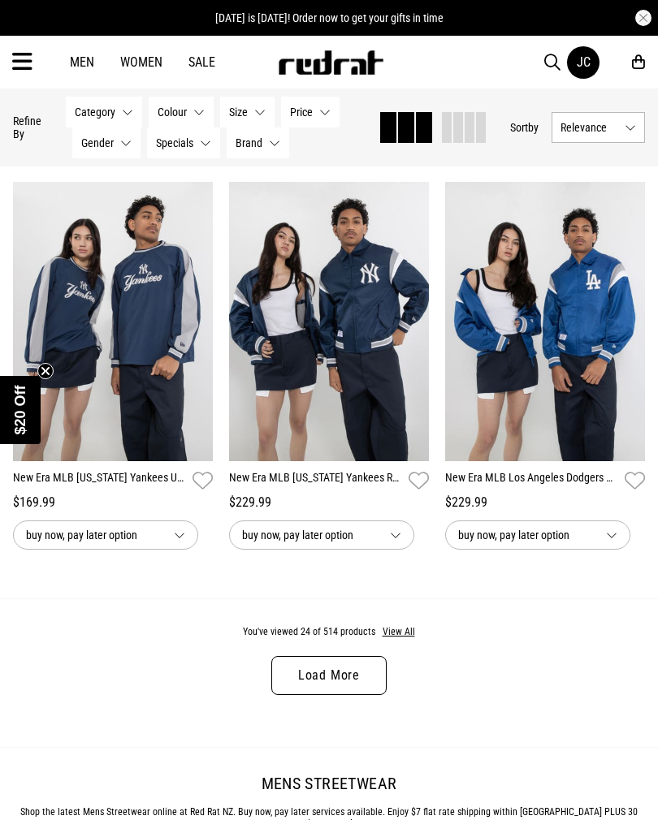
click at [408, 640] on button "View All" at bounding box center [399, 632] width 34 height 15
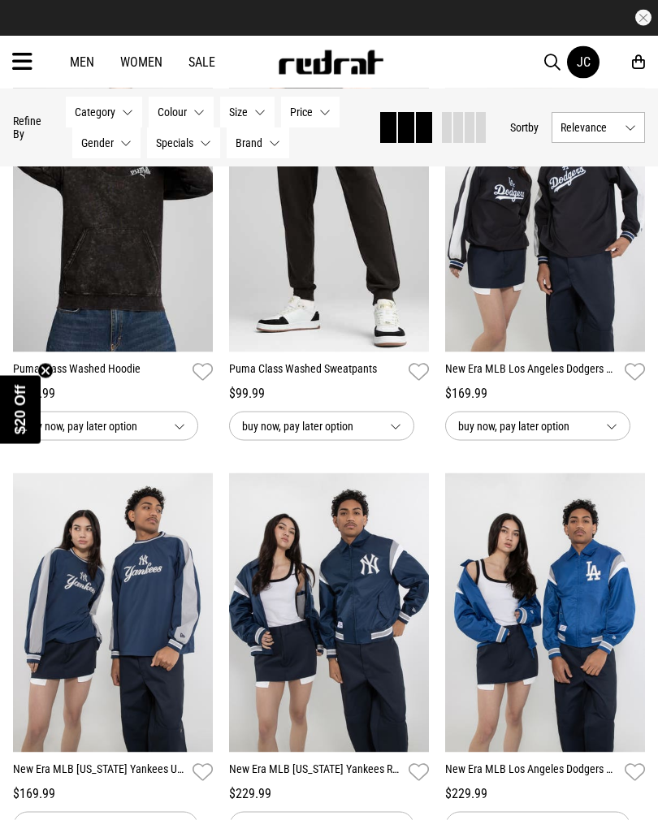
scroll to position [2472, 0]
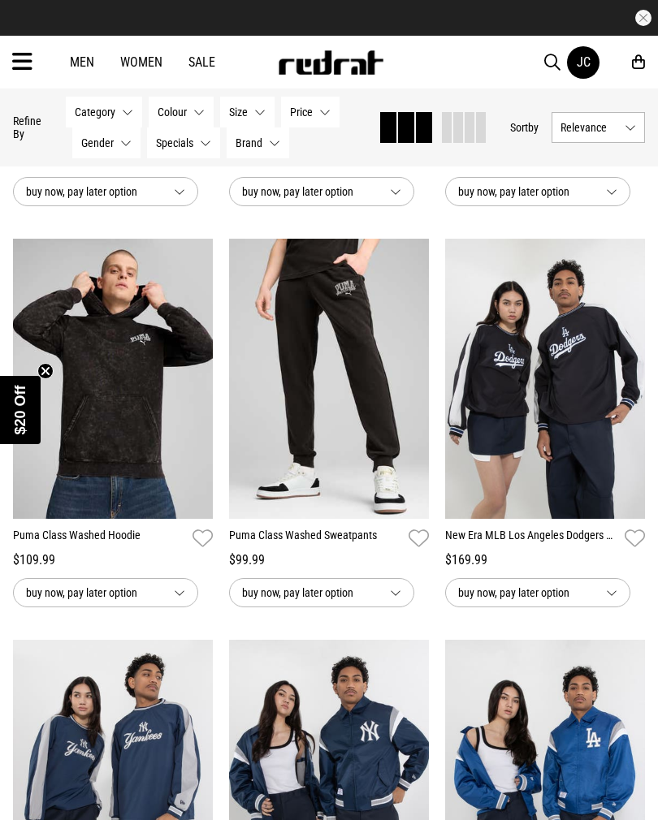
click at [82, 54] on link "Men" at bounding box center [82, 61] width 24 height 15
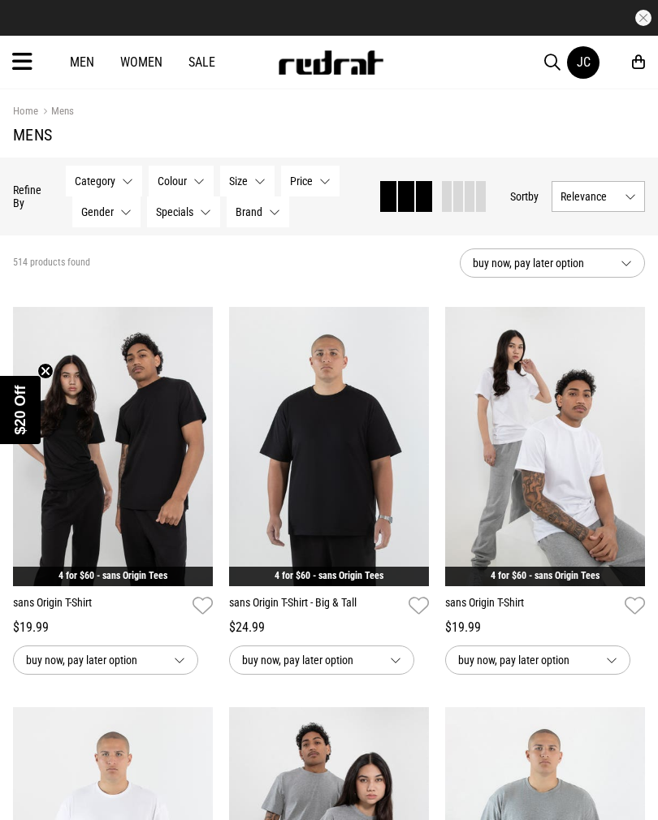
click at [41, 54] on div "Men Women Sale JC Hi, Jasmin New Back Footwear Back Mens Back Womens Back Youth…" at bounding box center [329, 62] width 658 height 53
click at [19, 59] on icon at bounding box center [22, 62] width 20 height 27
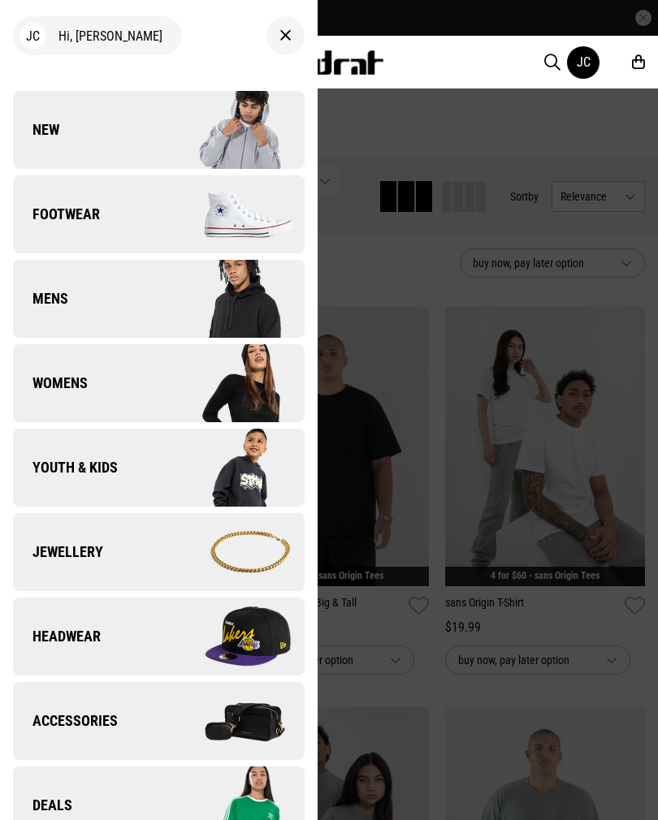
click at [191, 224] on img at bounding box center [230, 214] width 145 height 81
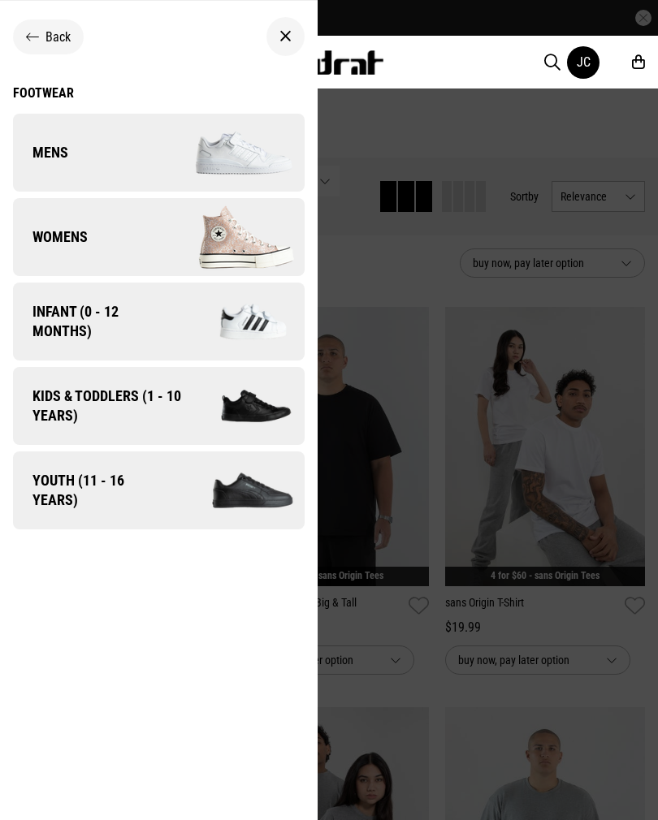
click at [100, 145] on link "Mens" at bounding box center [159, 153] width 292 height 78
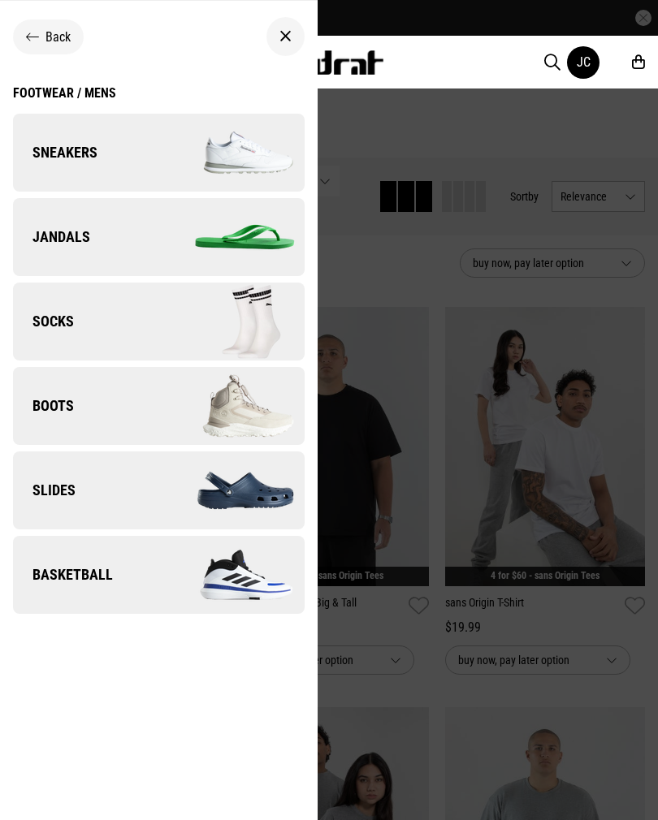
click at [236, 154] on img at bounding box center [230, 152] width 145 height 81
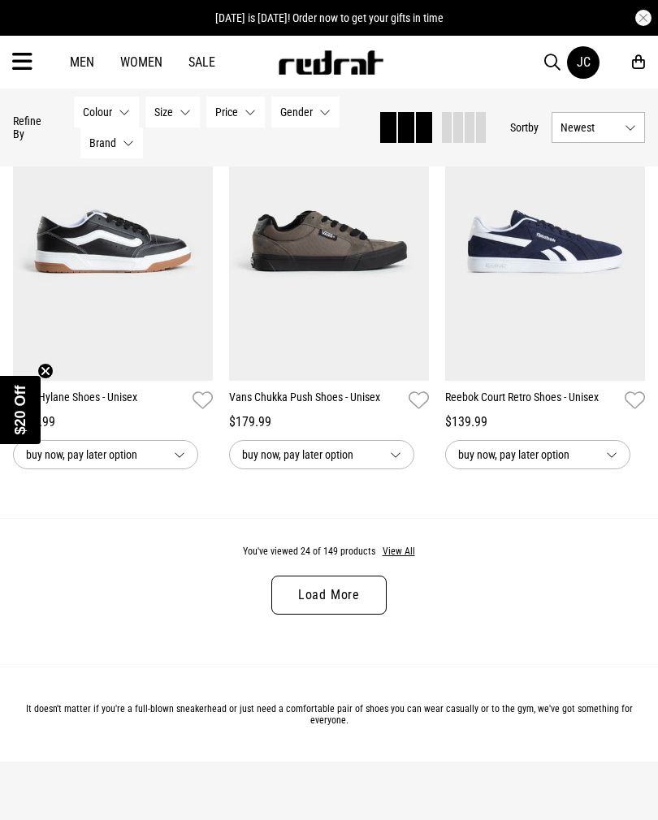
scroll to position [3012, 0]
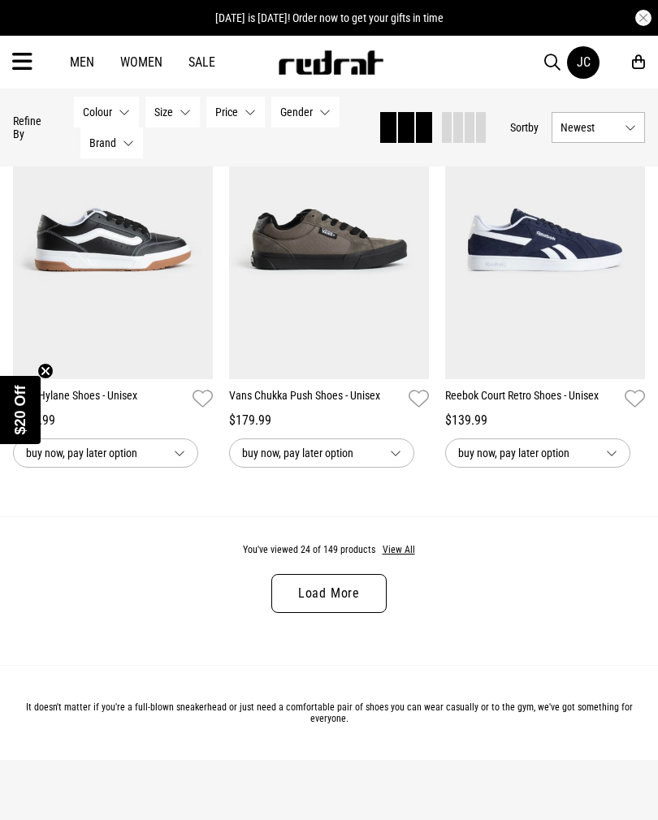
click at [404, 558] on button "View All" at bounding box center [399, 550] width 34 height 15
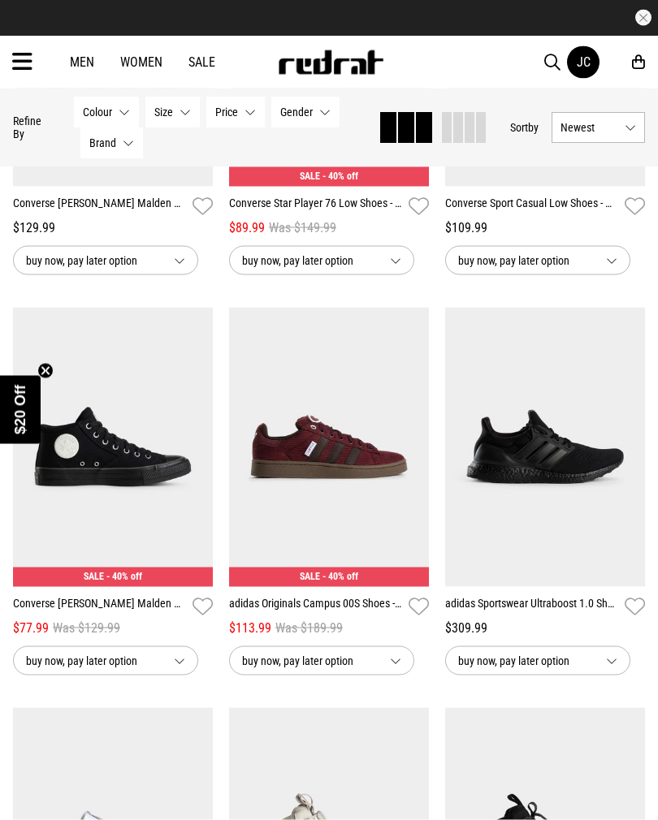
scroll to position [4007, 0]
click at [129, 555] on img at bounding box center [113, 446] width 200 height 279
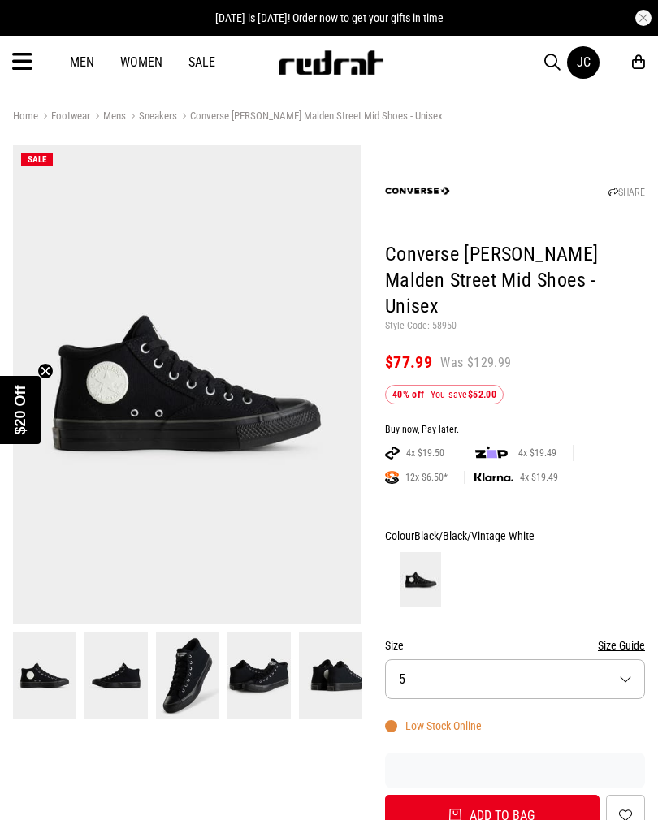
click at [555, 659] on button "Size 5" at bounding box center [515, 679] width 260 height 40
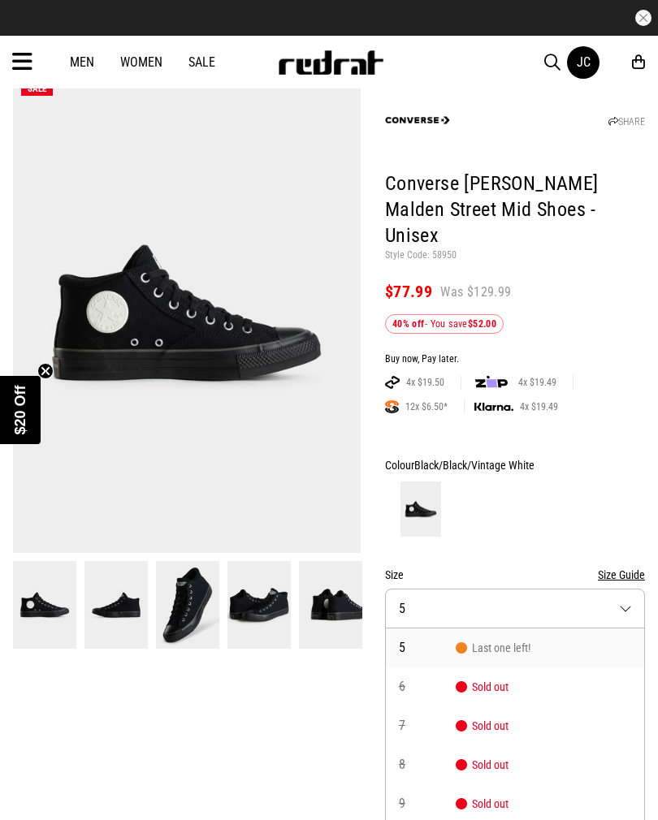
click at [639, 565] on button "Size Guide" at bounding box center [621, 574] width 47 height 19
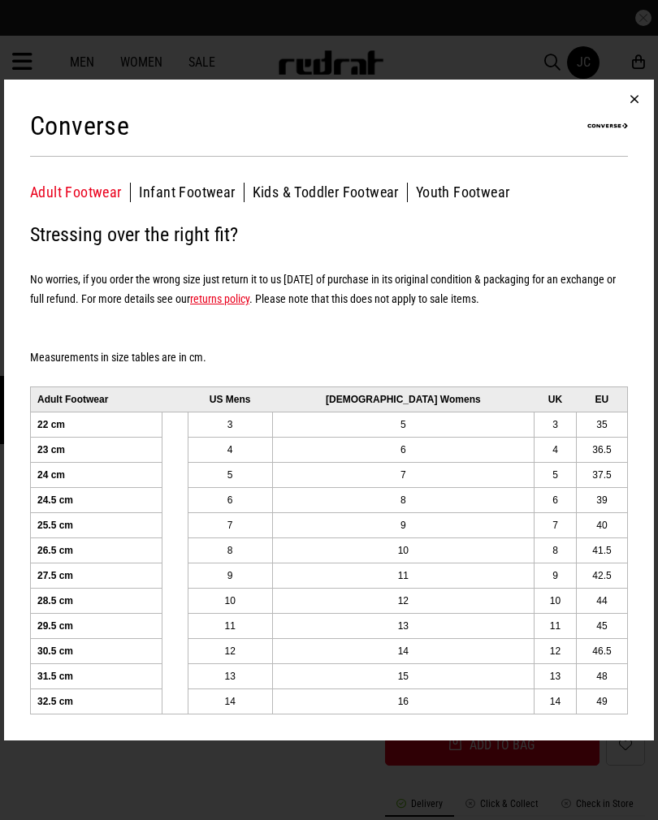
click at [632, 82] on button "button" at bounding box center [634, 99] width 39 height 39
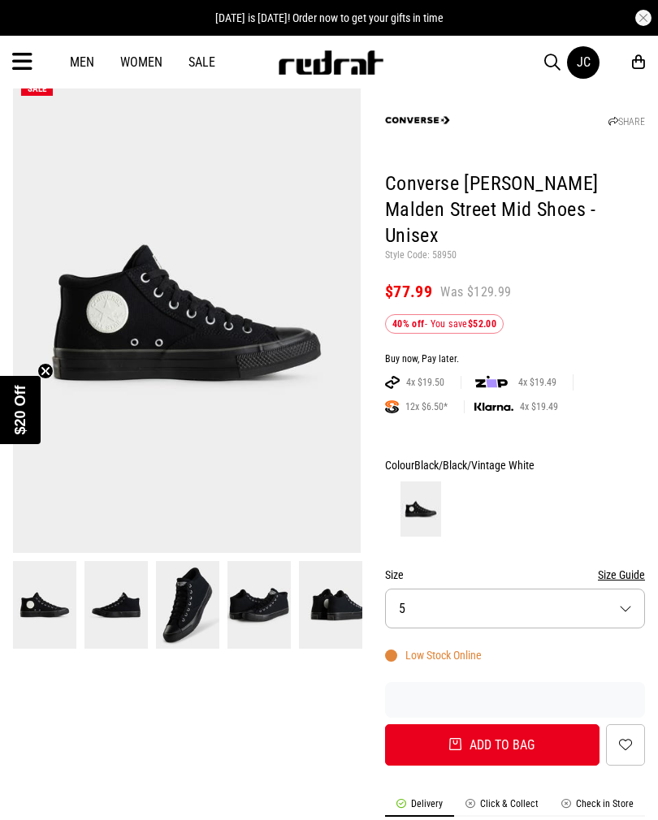
click at [462, 649] on div "Low Stock Online" at bounding box center [433, 655] width 97 height 13
click at [438, 649] on div "Low Stock Online" at bounding box center [433, 655] width 97 height 13
click at [431, 649] on div "Low Stock Online" at bounding box center [433, 655] width 97 height 13
click at [400, 649] on div "Low Stock Online" at bounding box center [433, 655] width 97 height 13
click at [479, 613] on form "Colour Black/Black/Vintage White Size Size Guide Size 5 Low Stock Online Add to…" at bounding box center [515, 611] width 260 height 310
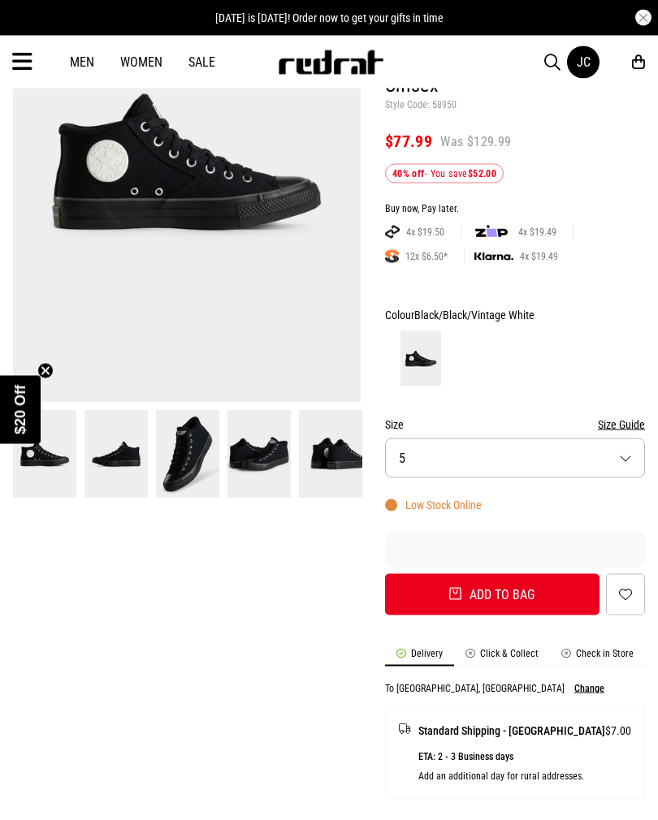
scroll to position [236, 0]
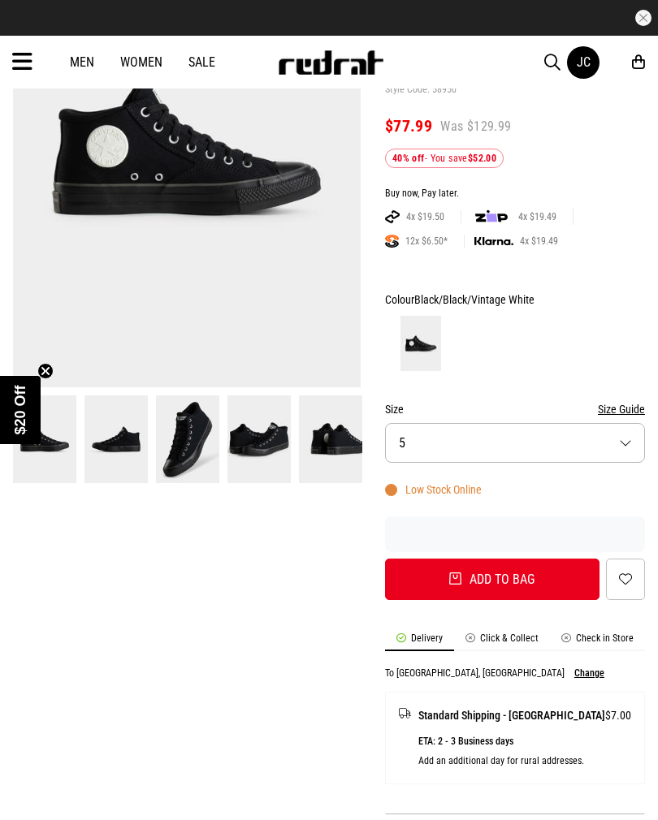
click at [459, 483] on div "Low Stock Online" at bounding box center [433, 489] width 97 height 13
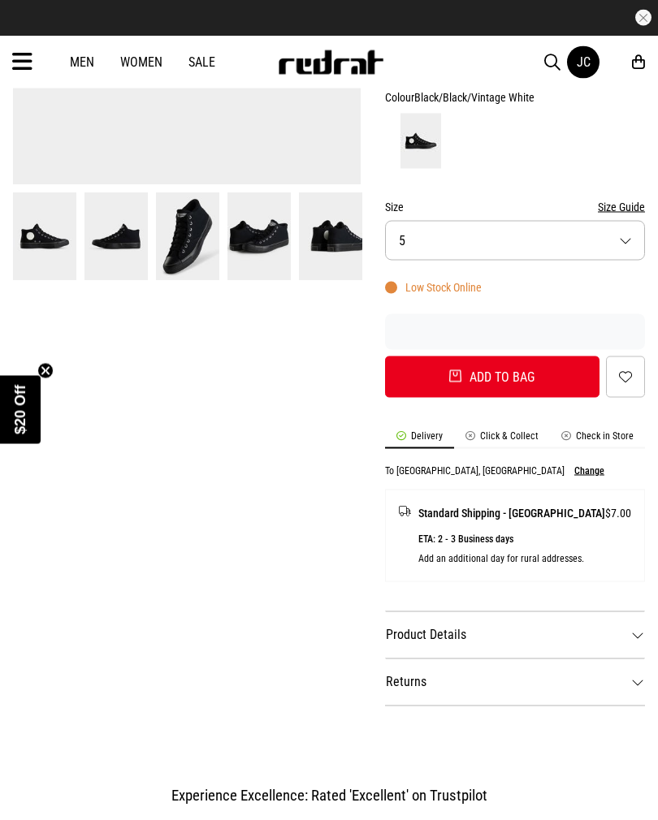
click at [609, 398] on div "SHARE Converse Chuck Taylor Malden Street Mid Shoes - Unisex Style Code: 58950 …" at bounding box center [503, 212] width 284 height 1013
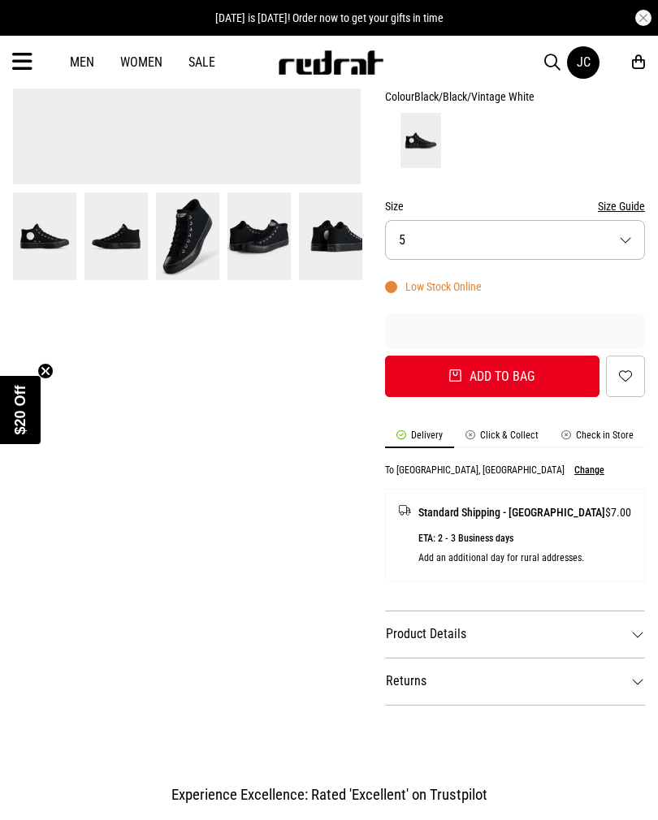
click at [578, 430] on li "Check in Store" at bounding box center [597, 439] width 95 height 19
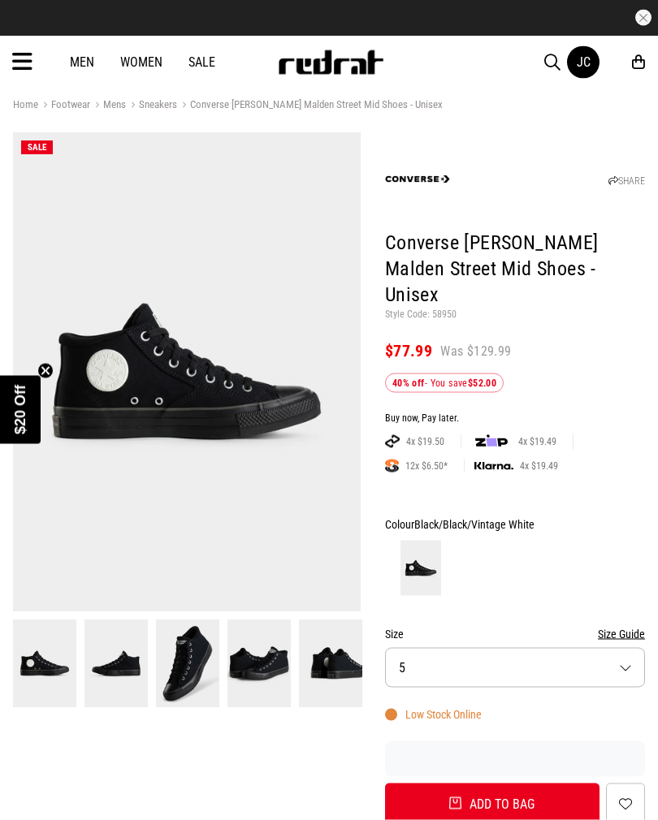
scroll to position [0, 0]
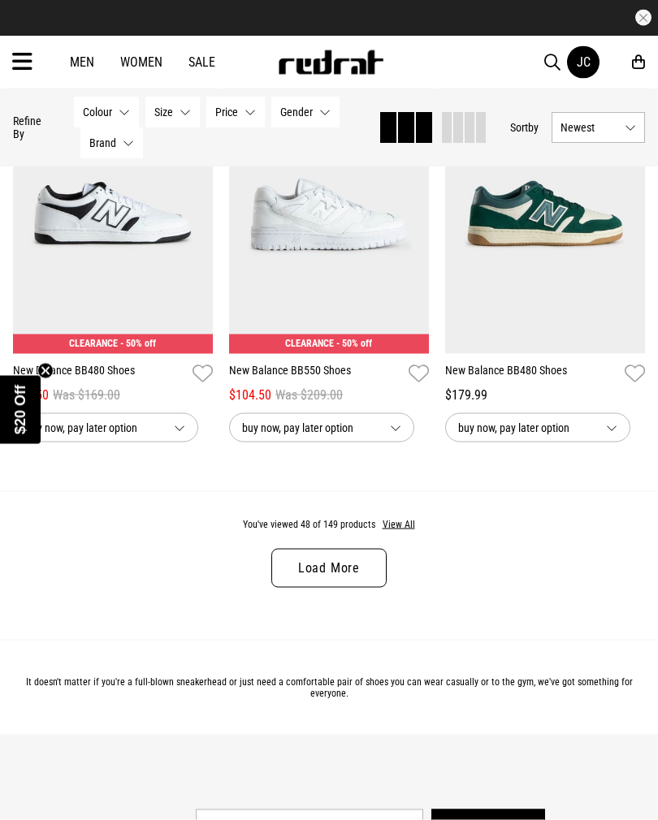
scroll to position [3114, 0]
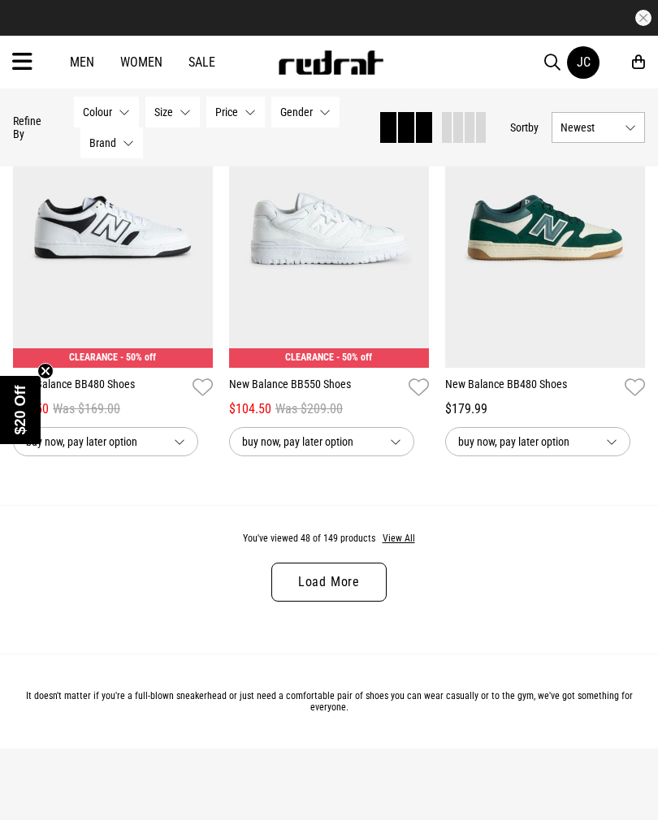
click at [403, 547] on button "View All" at bounding box center [399, 539] width 34 height 15
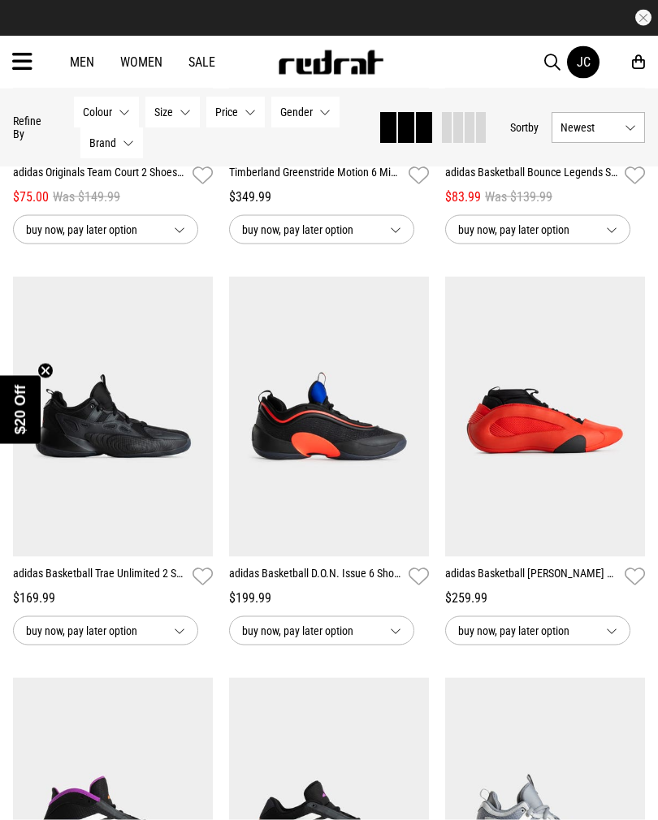
scroll to position [5732, 0]
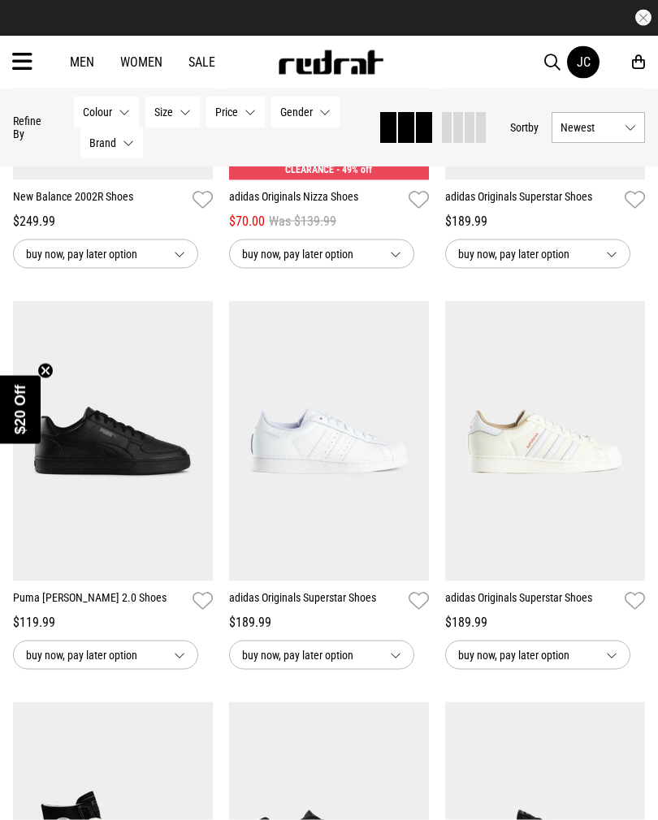
scroll to position [12096, 0]
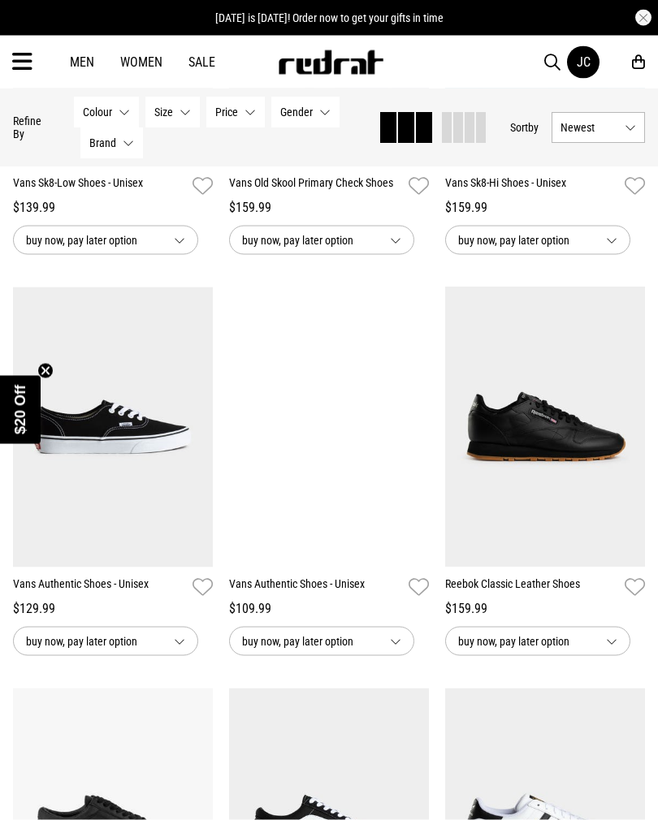
scroll to position [14134, 0]
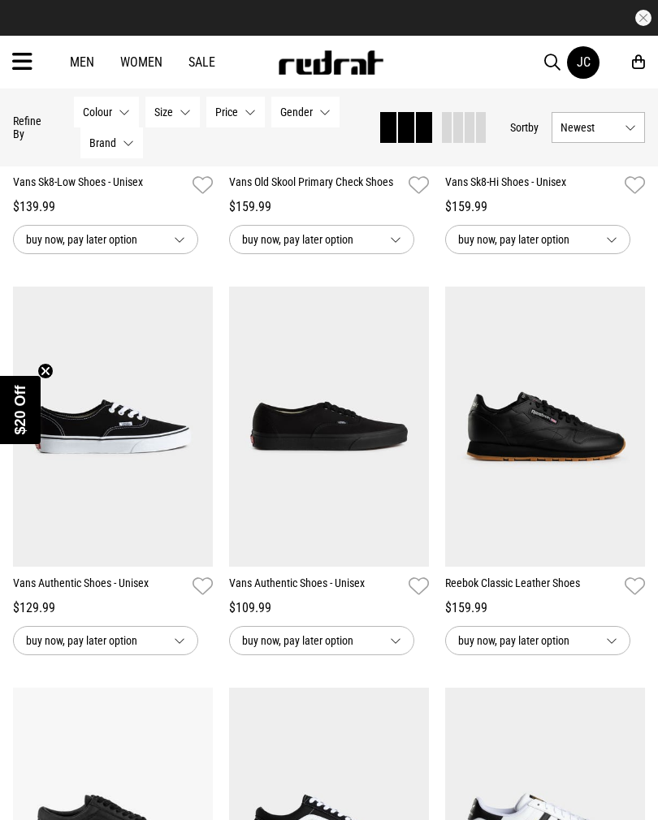
click at [353, 499] on img at bounding box center [329, 426] width 200 height 279
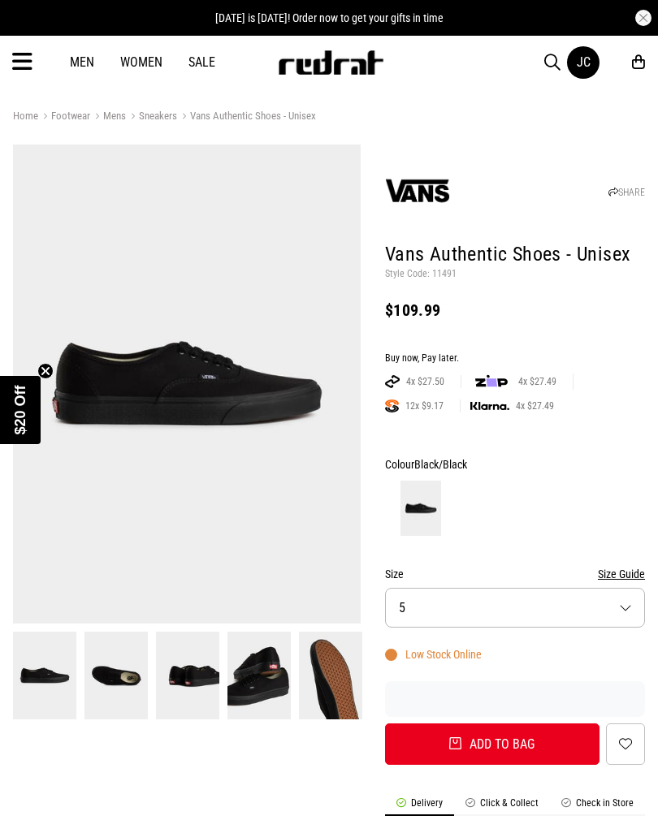
click at [495, 598] on button "Size 5" at bounding box center [515, 608] width 260 height 40
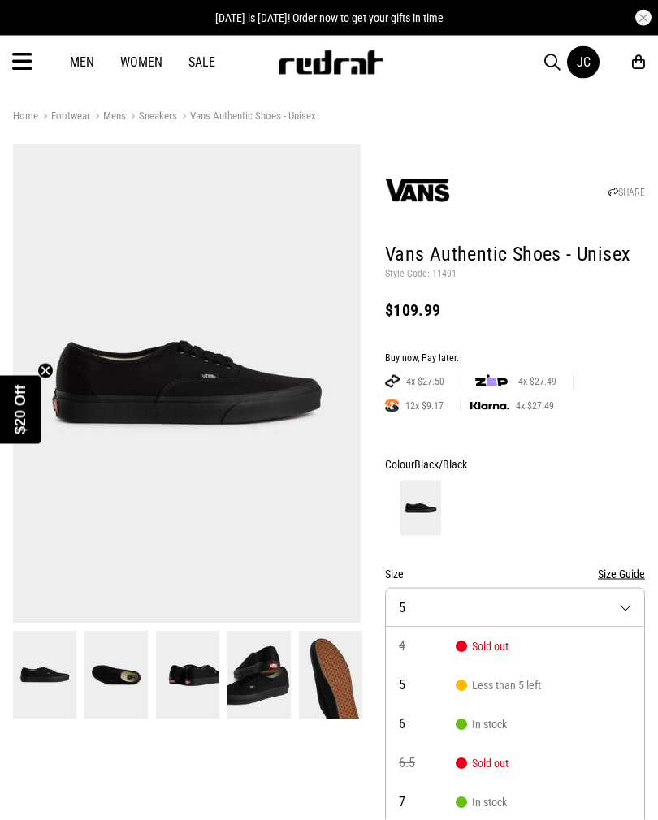
scroll to position [1, 0]
click at [132, 498] on img at bounding box center [187, 383] width 348 height 479
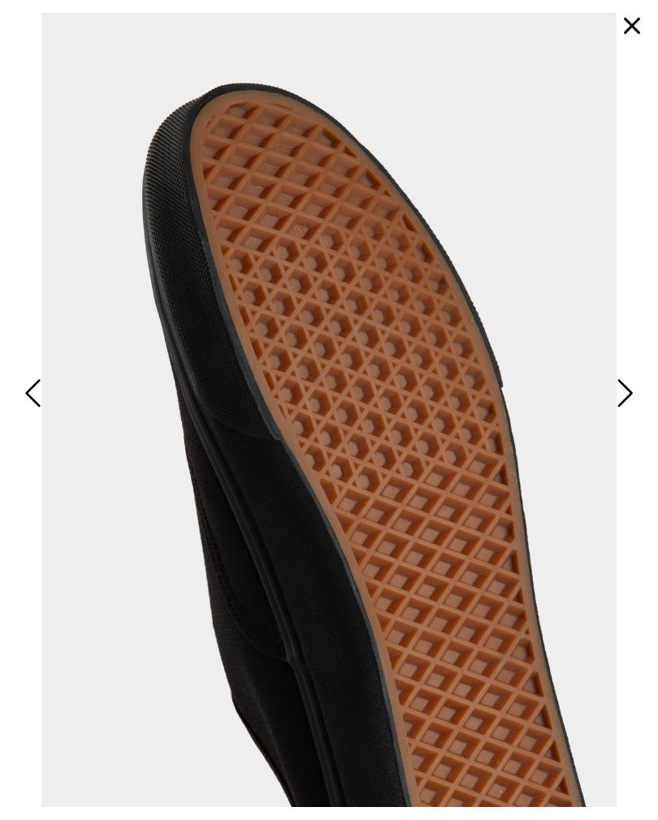
click at [629, 22] on button "button" at bounding box center [631, 25] width 39 height 39
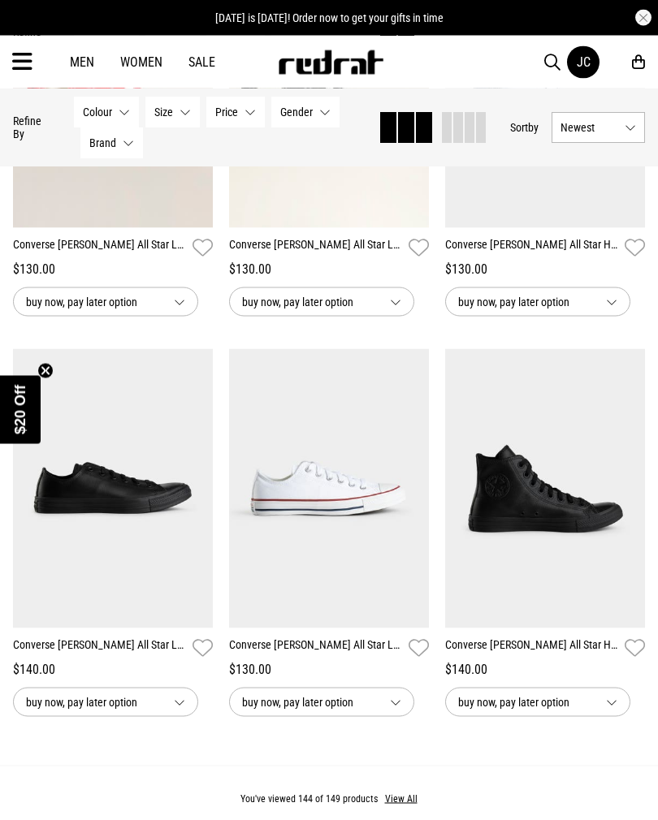
scroll to position [2856, 0]
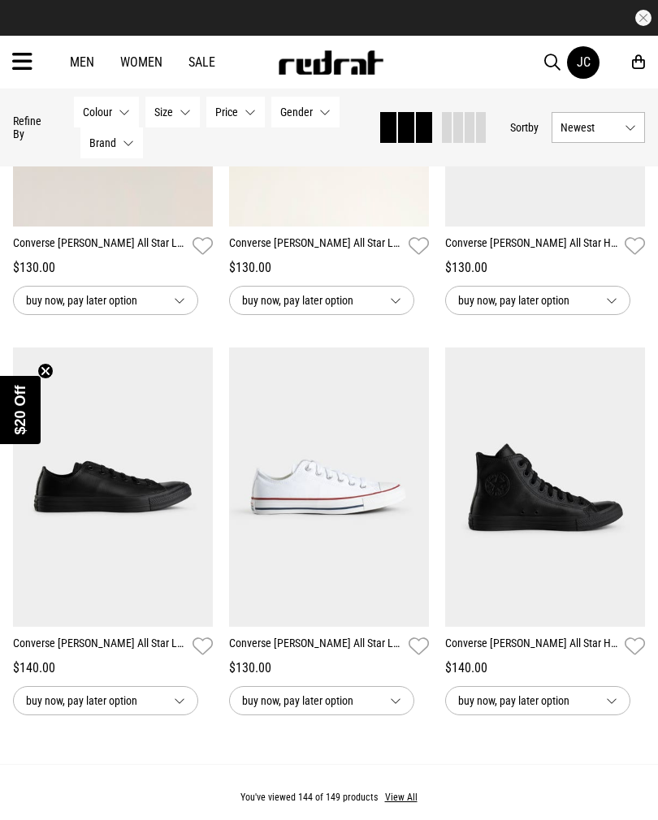
click at [102, 514] on img at bounding box center [113, 487] width 200 height 279
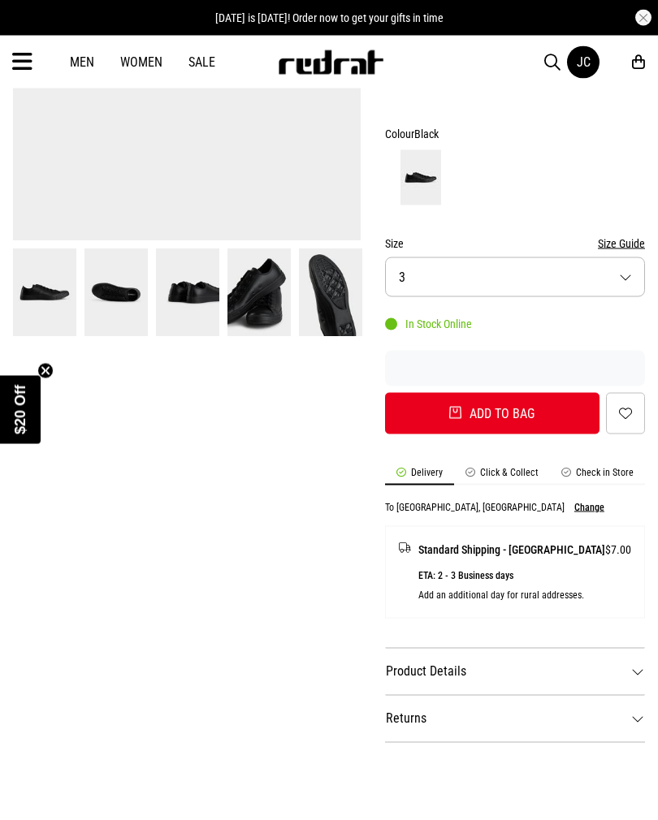
scroll to position [382, 0]
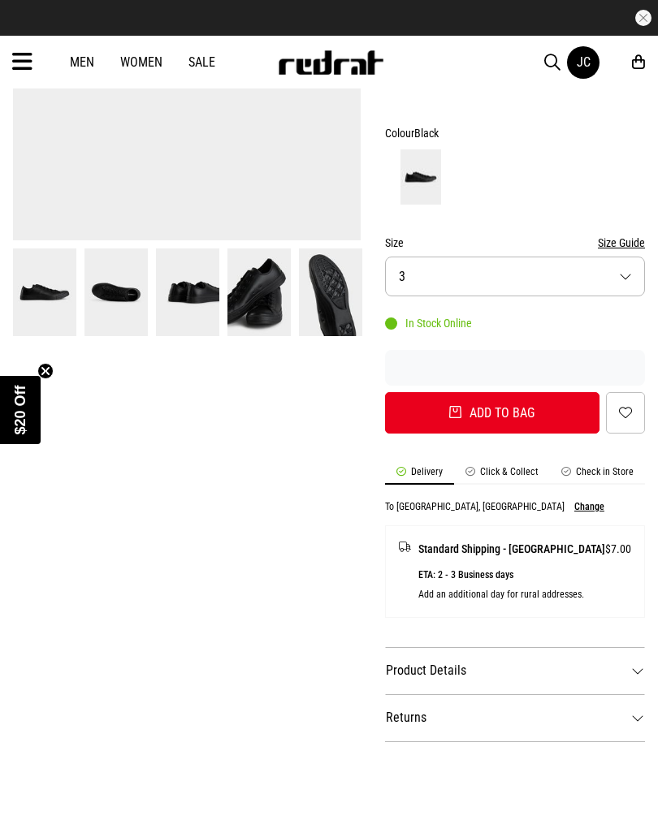
click at [601, 257] on button "Size 3" at bounding box center [515, 277] width 260 height 40
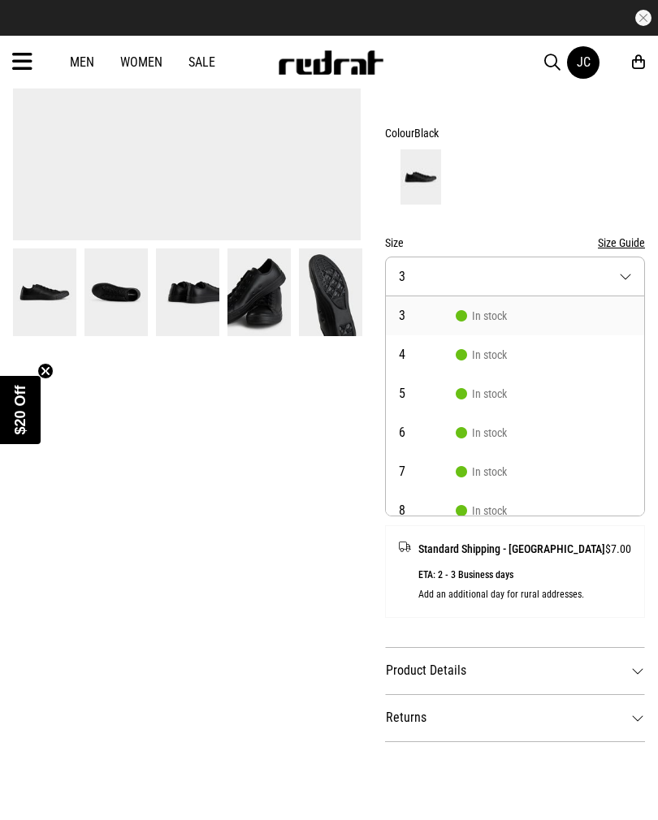
scroll to position [366, 0]
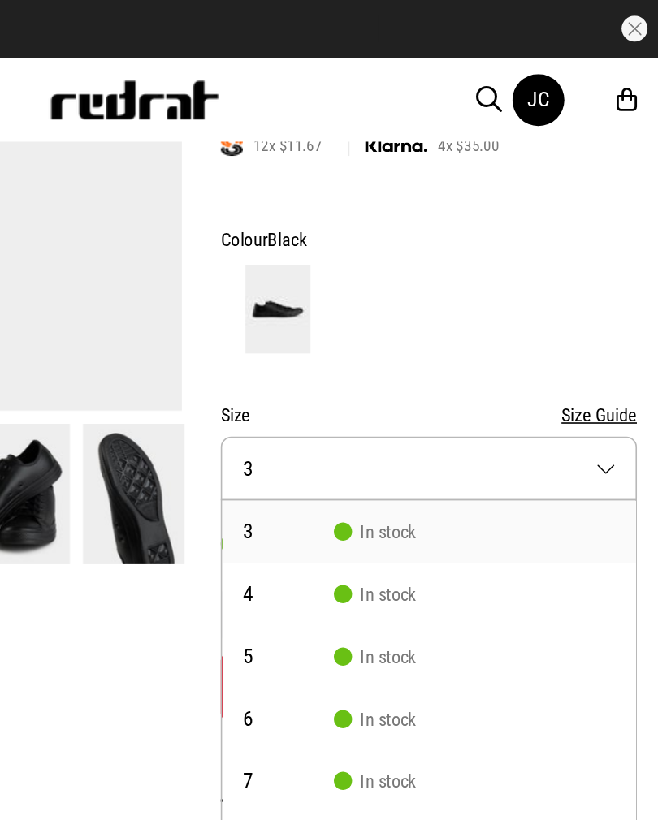
click at [385, 273] on button "Size 3" at bounding box center [515, 293] width 260 height 40
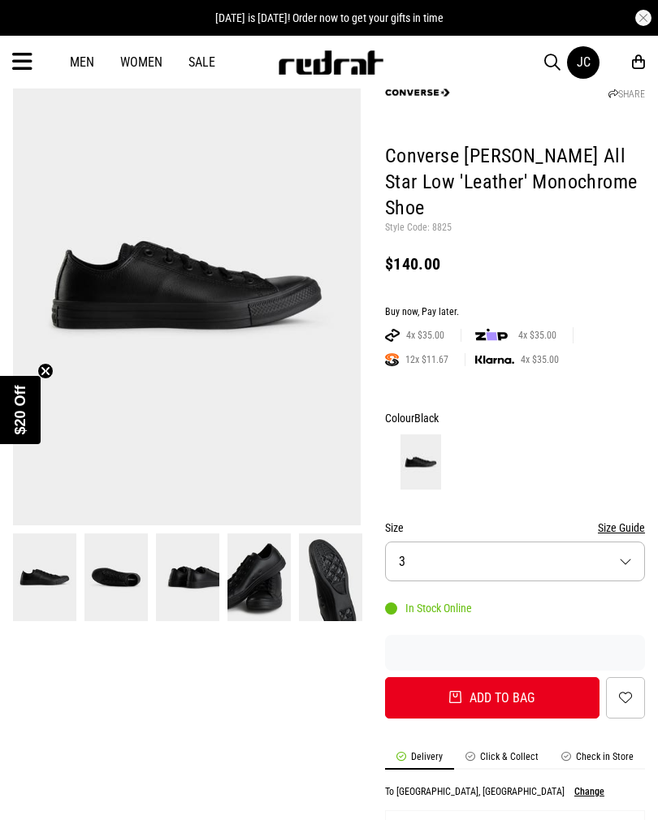
scroll to position [0, 0]
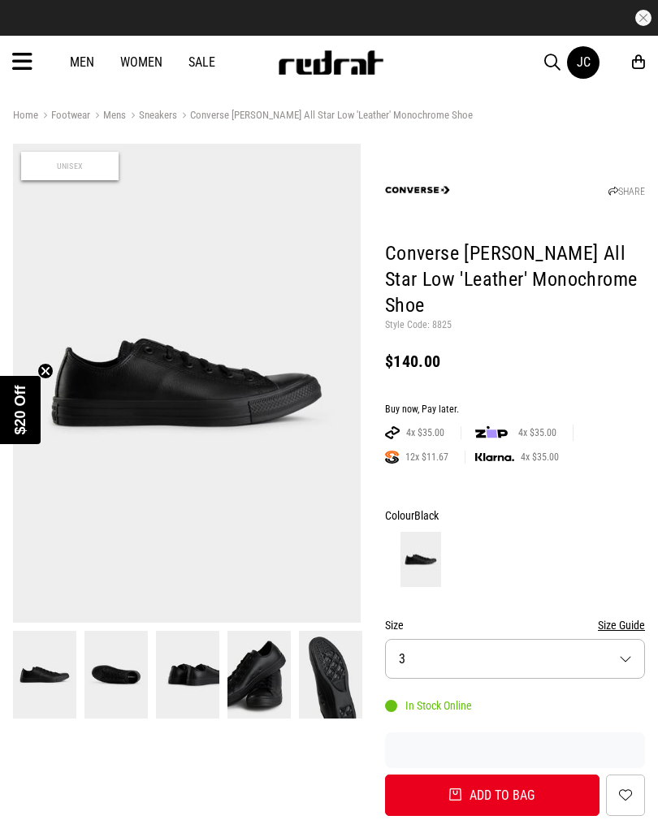
click at [538, 640] on button "Size 3" at bounding box center [515, 659] width 260 height 40
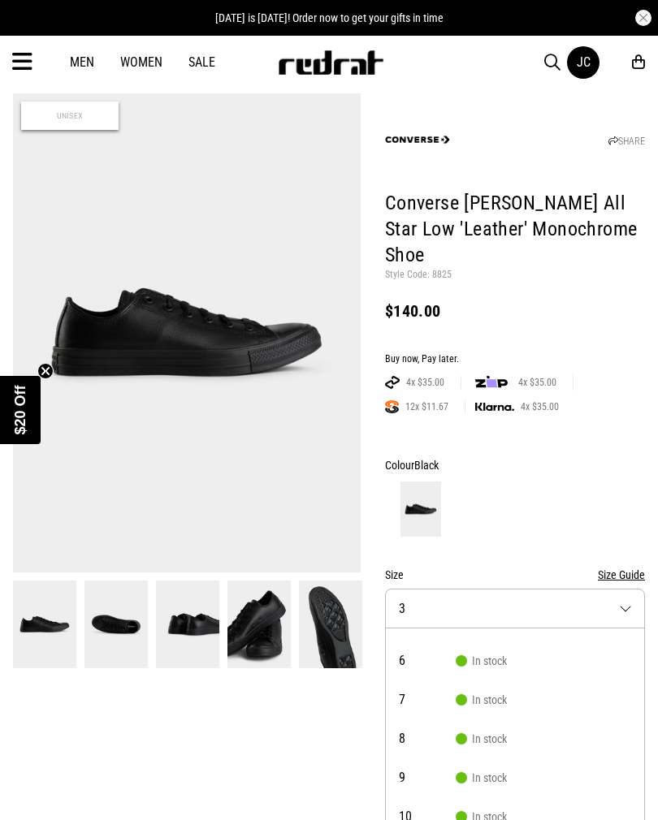
scroll to position [97, 0]
click at [495, 700] on span "In stock" at bounding box center [481, 706] width 51 height 13
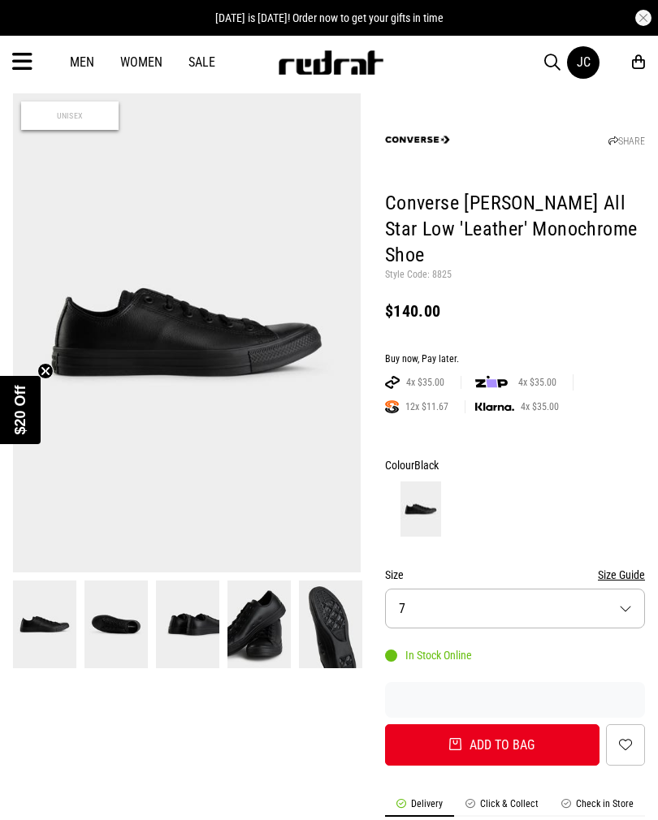
click at [625, 589] on button "Size 7" at bounding box center [515, 609] width 260 height 40
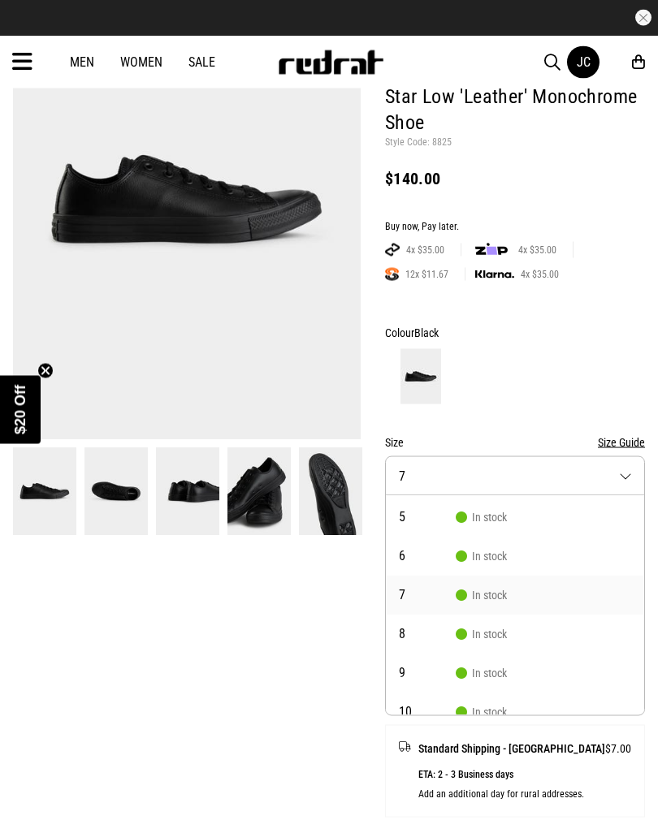
scroll to position [184, 0]
click at [509, 615] on li "8 In stock" at bounding box center [515, 634] width 258 height 39
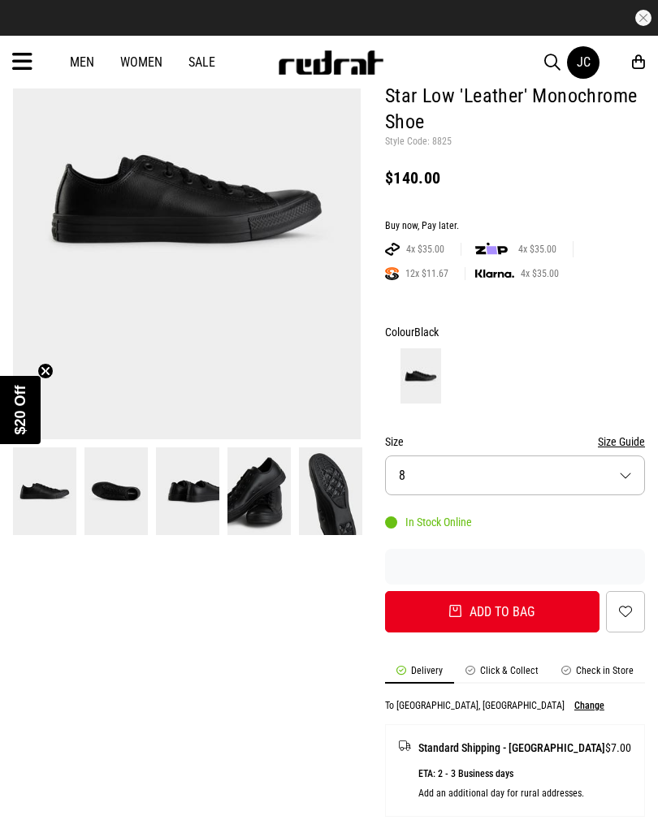
click at [533, 591] on button "Add to bag" at bounding box center [492, 611] width 214 height 41
select select "*"
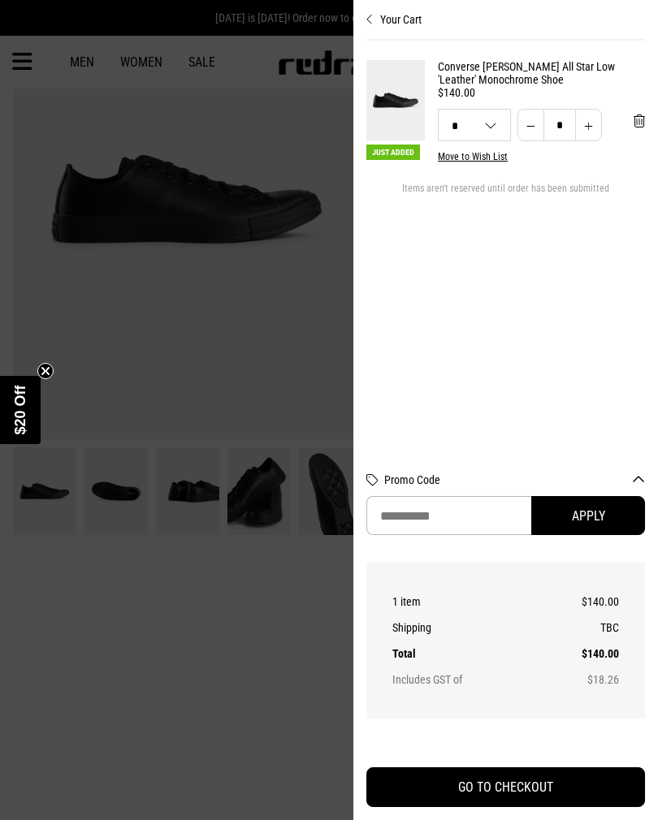
click at [273, 344] on div at bounding box center [329, 410] width 658 height 820
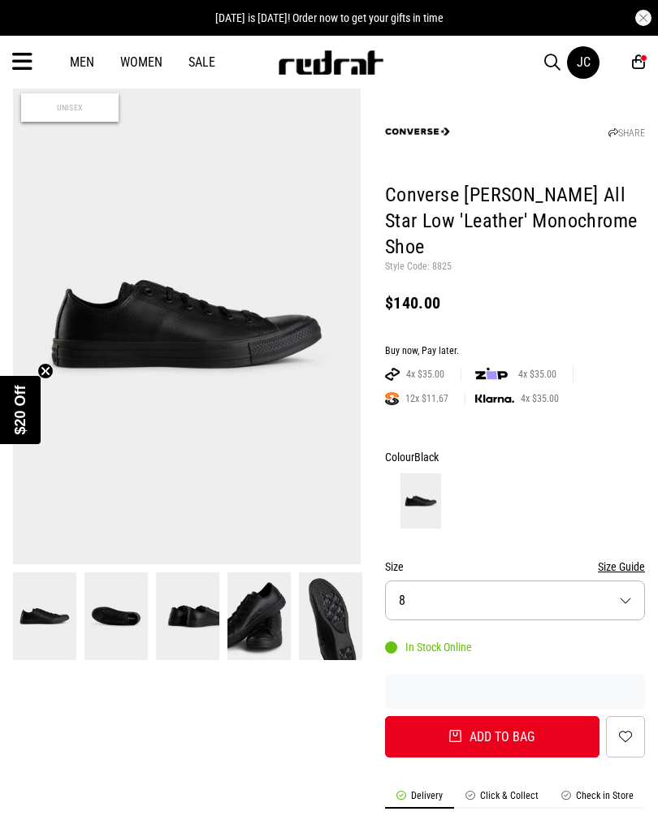
scroll to position [0, 0]
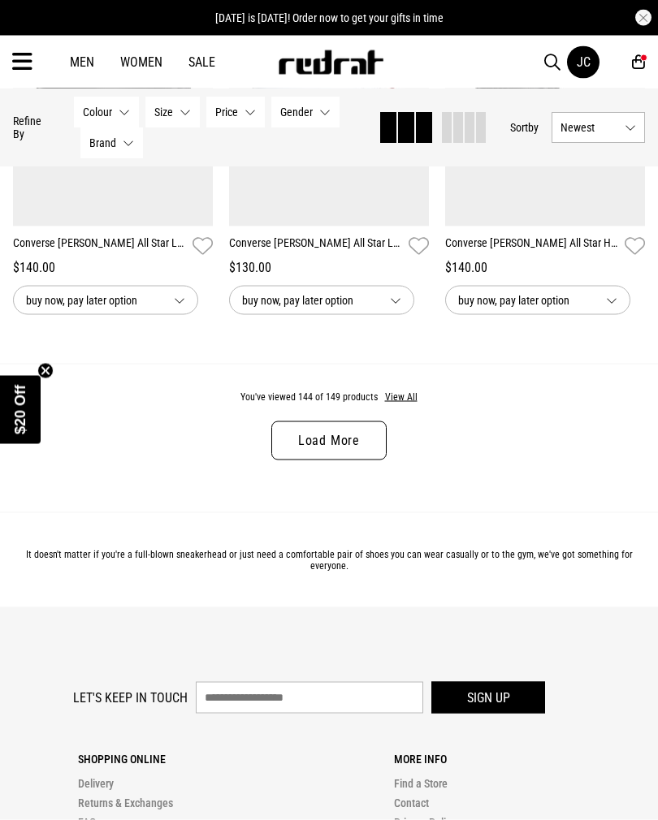
click at [413, 405] on button "View All" at bounding box center [401, 398] width 34 height 15
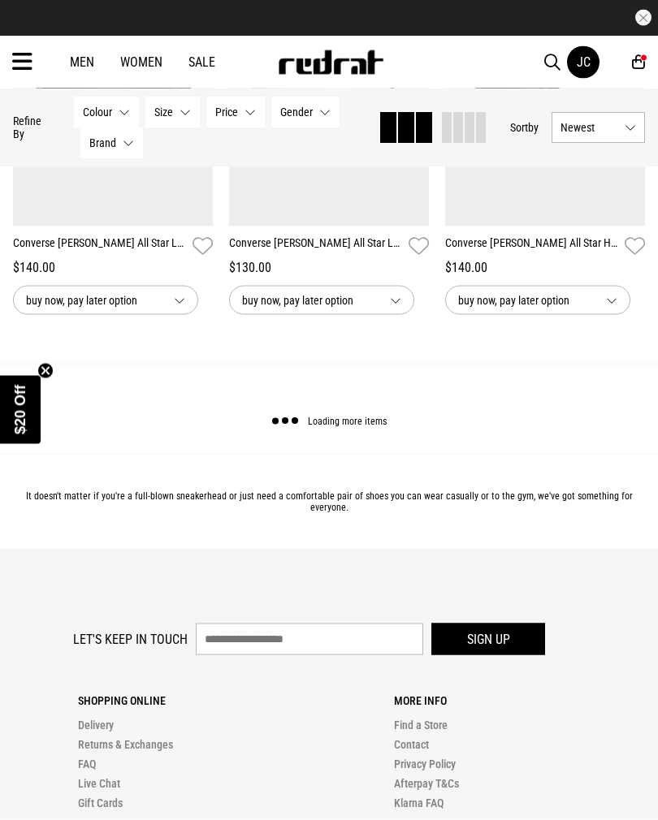
scroll to position [3256, 0]
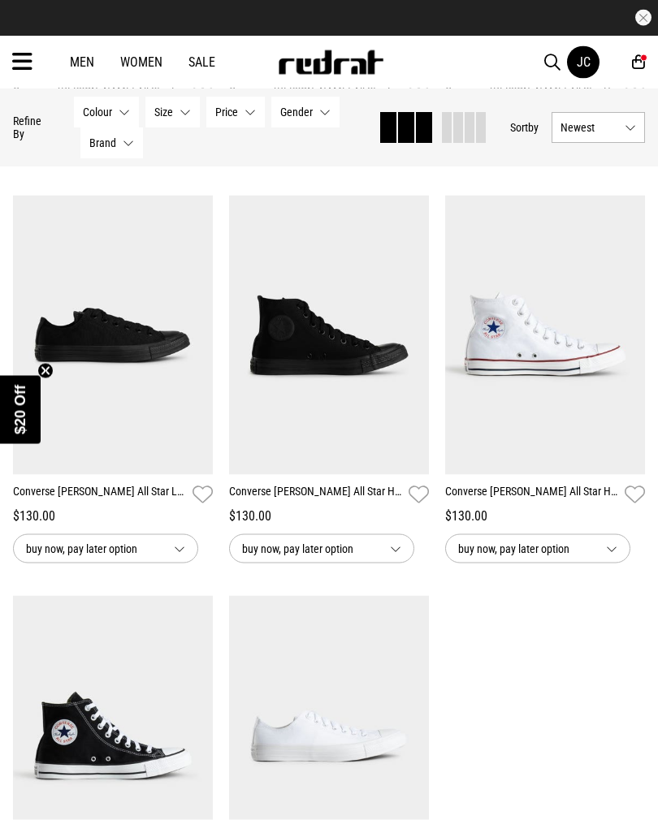
scroll to position [3408, 0]
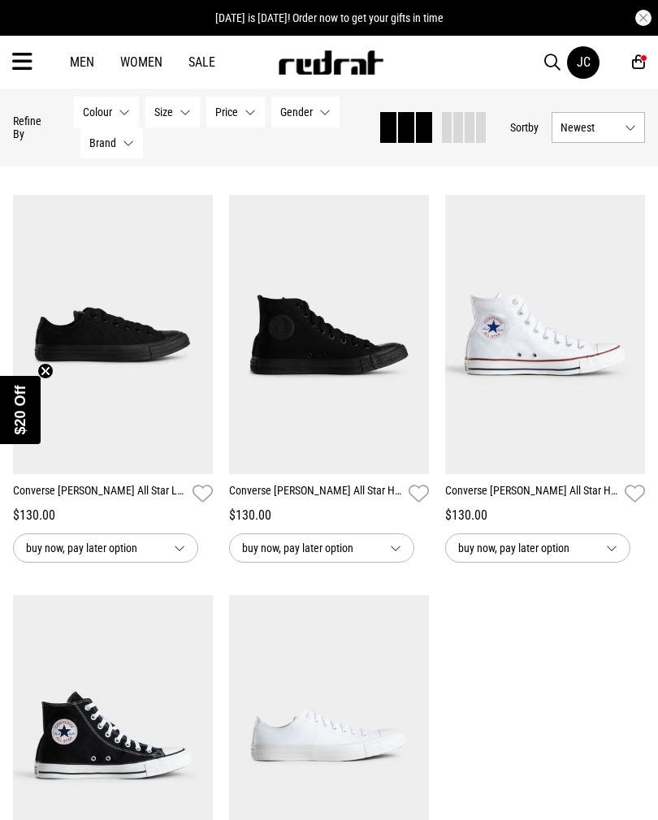
click at [148, 413] on img at bounding box center [113, 334] width 200 height 279
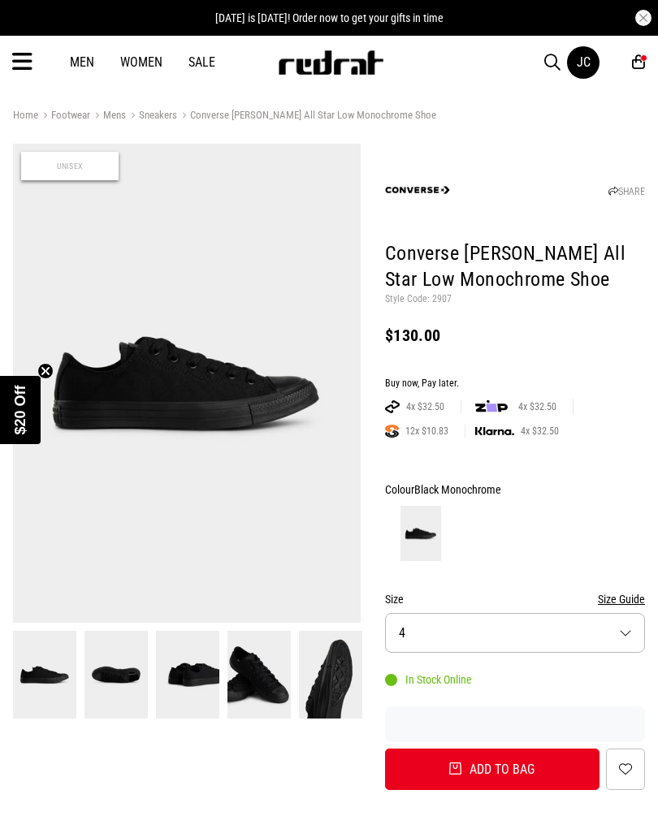
click at [567, 626] on button "Size 4" at bounding box center [515, 633] width 260 height 40
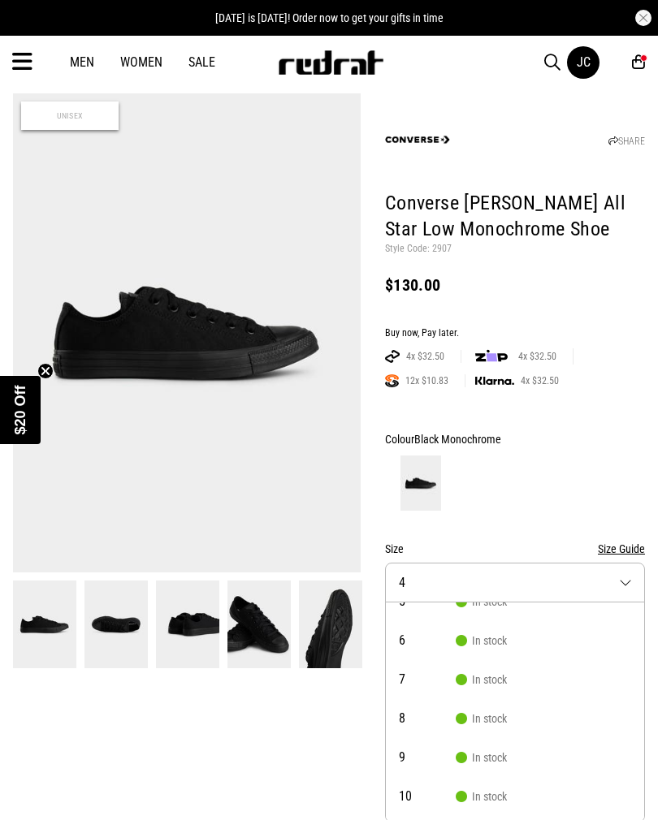
scroll to position [99, 0]
click at [495, 715] on span "In stock" at bounding box center [481, 717] width 51 height 13
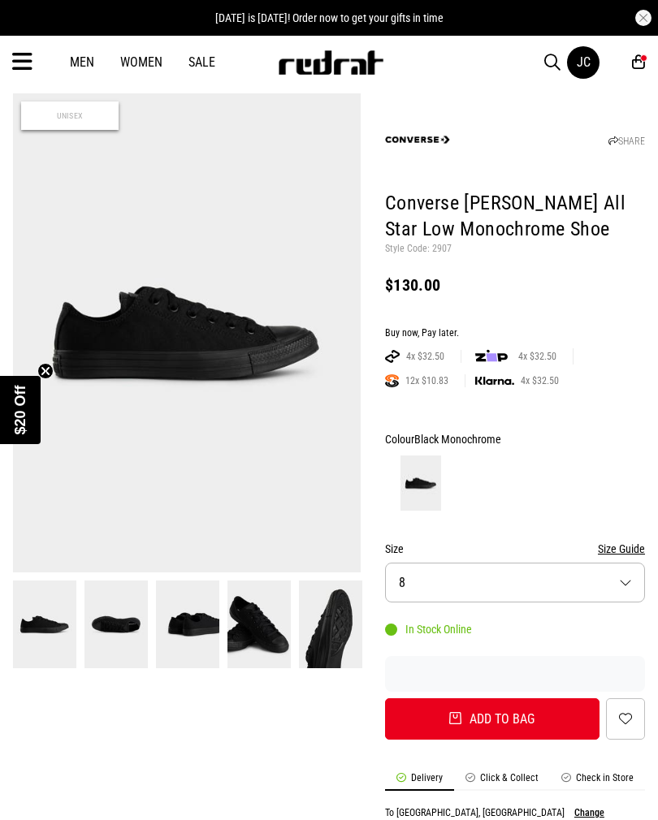
click at [533, 710] on button "Add to bag" at bounding box center [492, 718] width 214 height 41
select select "*"
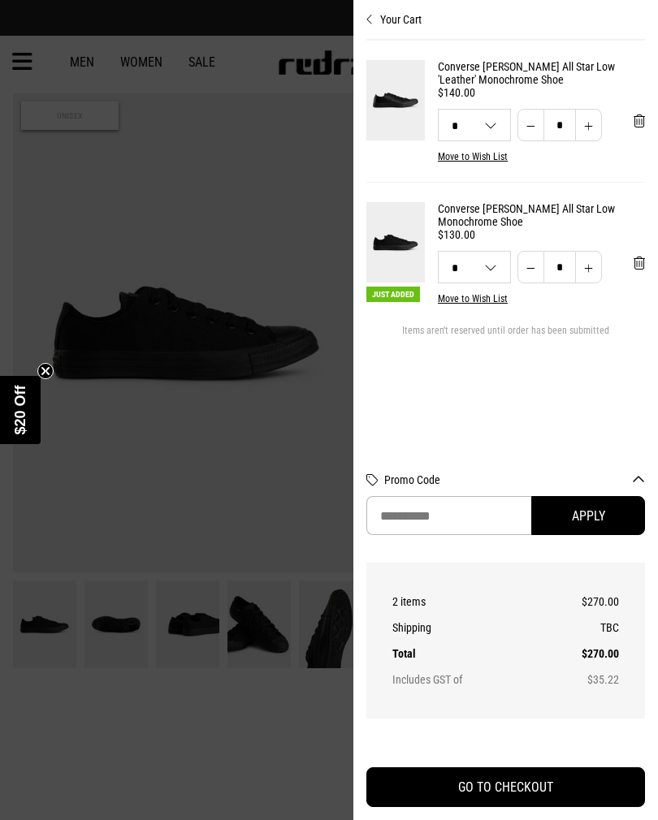
click at [643, 112] on button "'Remove from cart" at bounding box center [638, 121] width 37 height 41
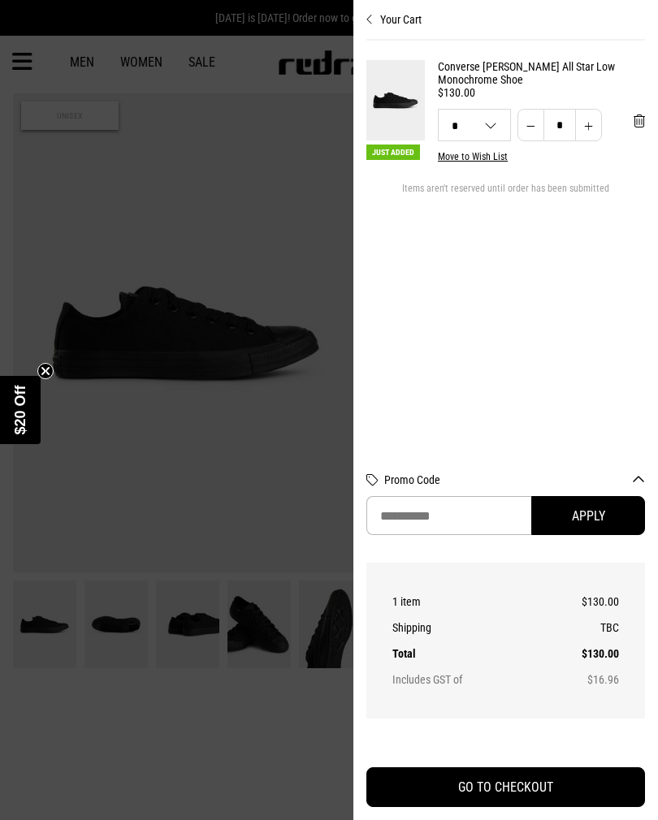
click at [292, 478] on div at bounding box center [329, 410] width 658 height 820
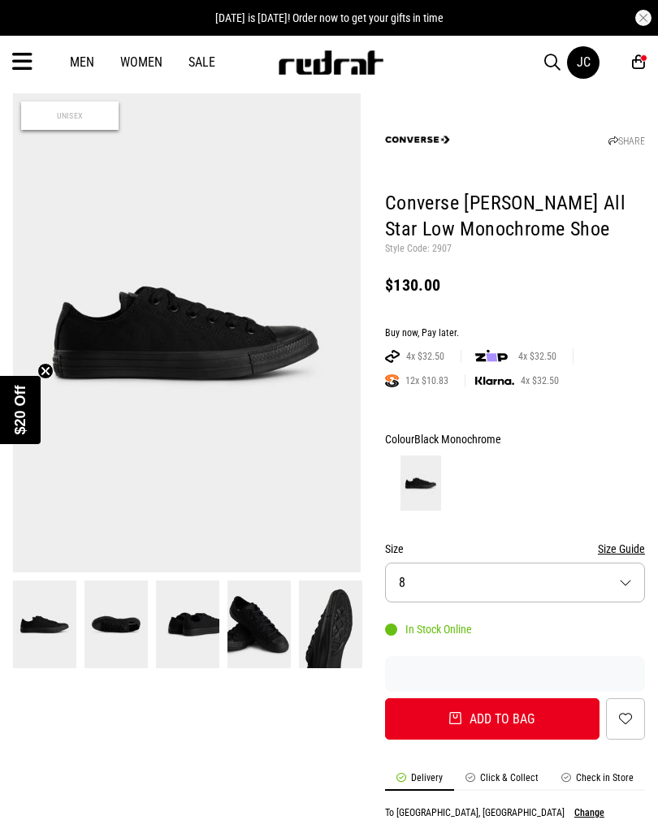
click at [28, 62] on icon at bounding box center [22, 62] width 20 height 27
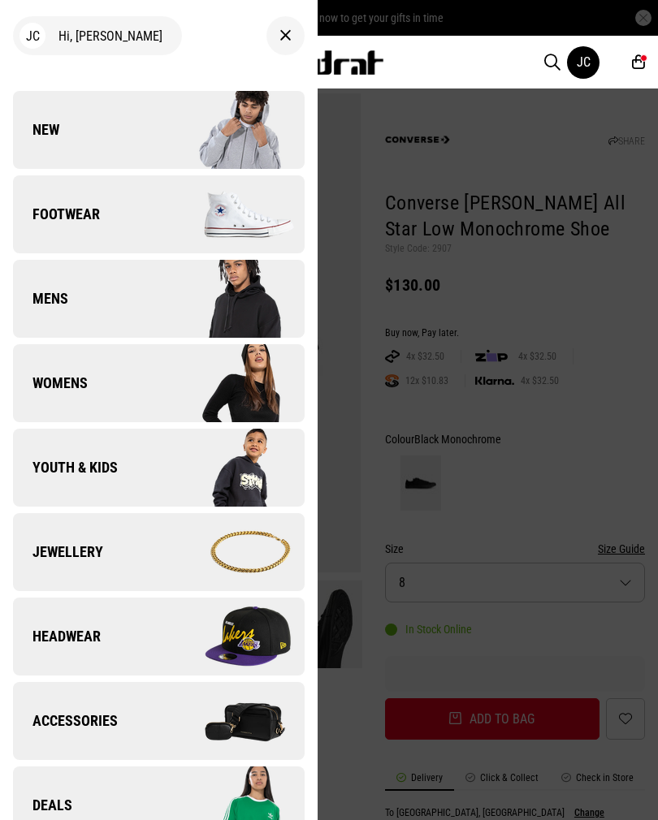
click at [204, 203] on img at bounding box center [230, 214] width 145 height 81
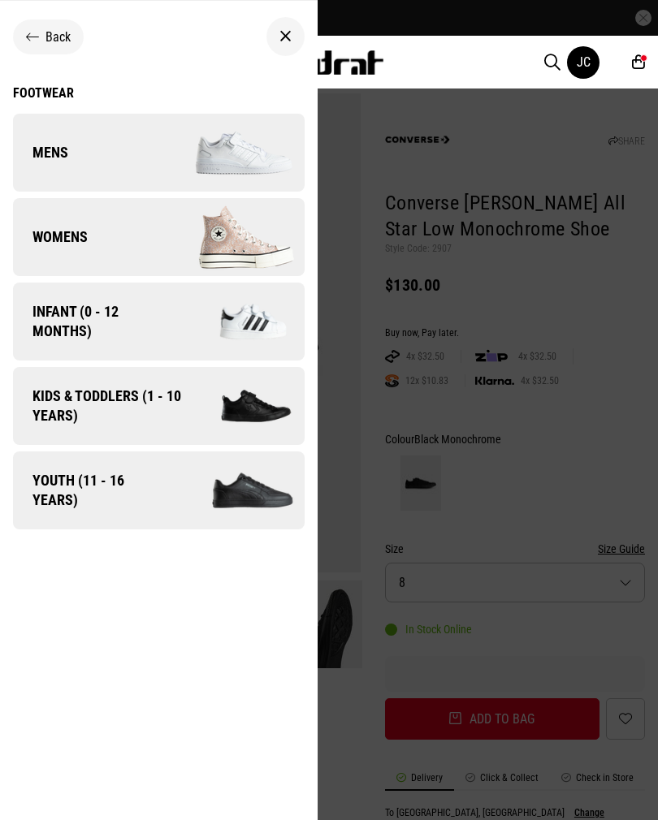
click at [83, 146] on link "Mens" at bounding box center [159, 153] width 292 height 78
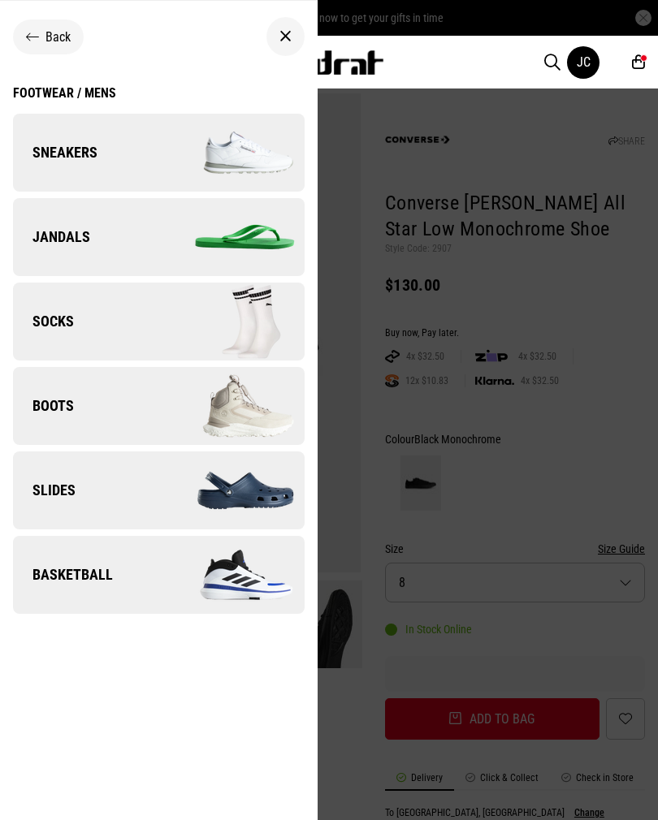
click at [79, 146] on span "Sneakers" at bounding box center [55, 152] width 84 height 19
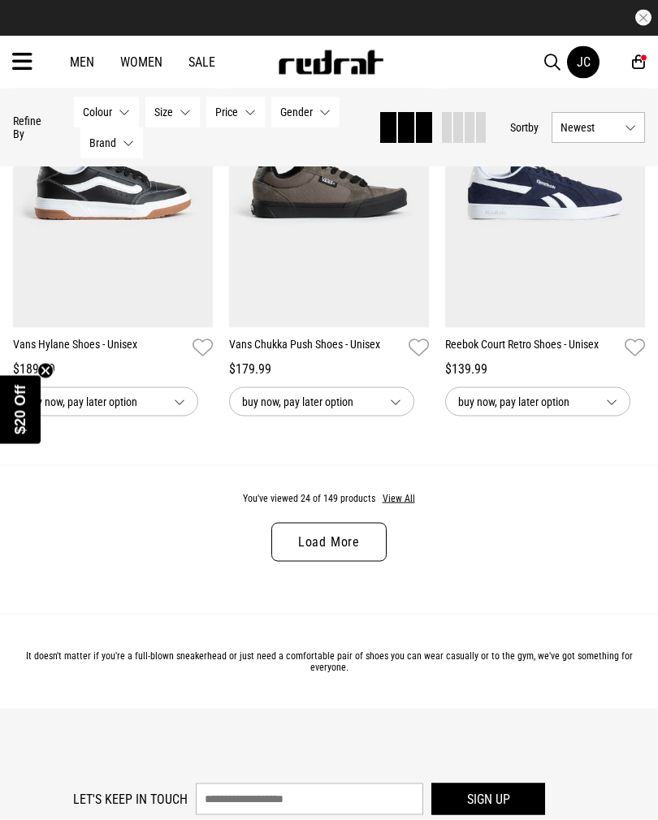
click at [413, 507] on button "View All" at bounding box center [399, 499] width 34 height 15
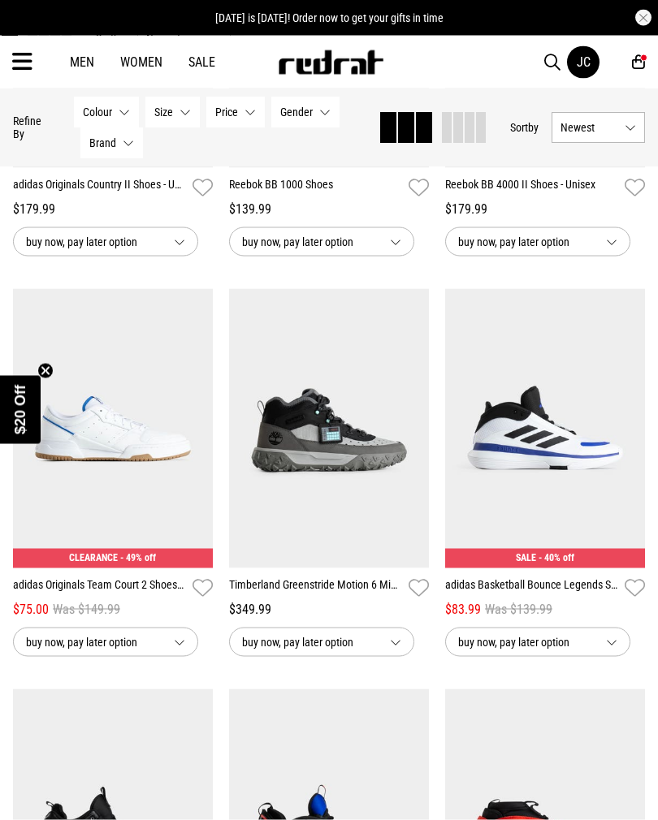
scroll to position [8434, 0]
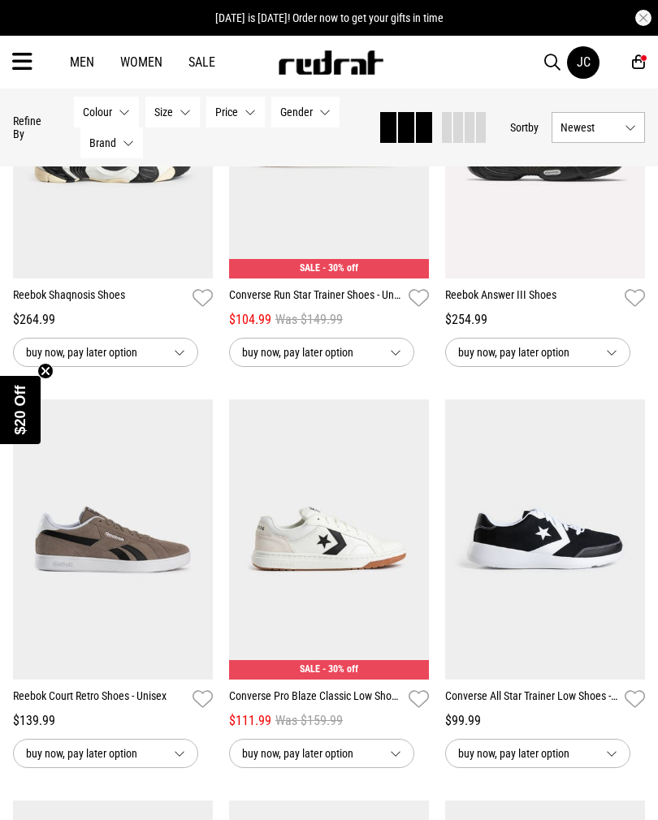
scroll to position [2304, 0]
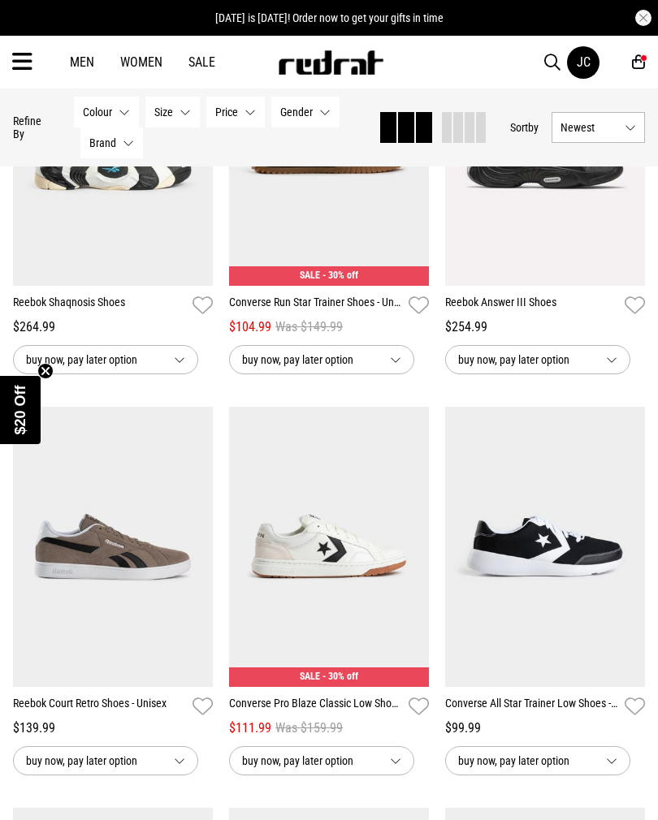
click at [109, 140] on span "Brand" at bounding box center [102, 142] width 27 height 13
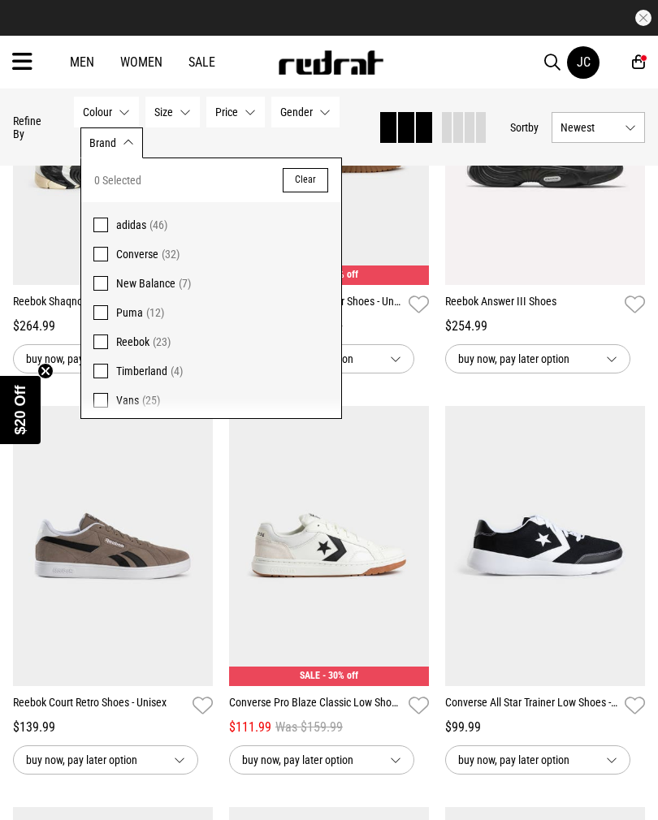
click at [99, 308] on span at bounding box center [100, 312] width 15 height 15
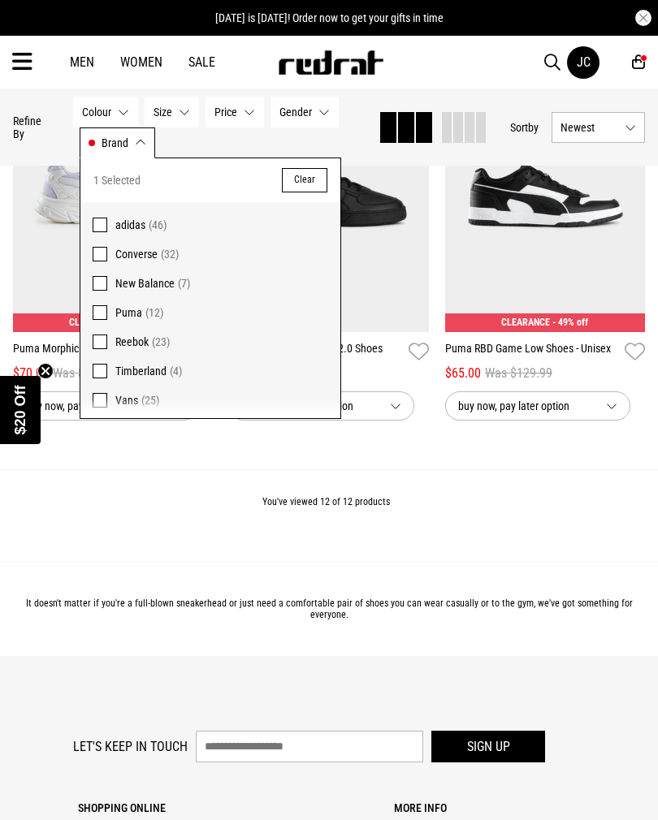
scroll to position [1474, 0]
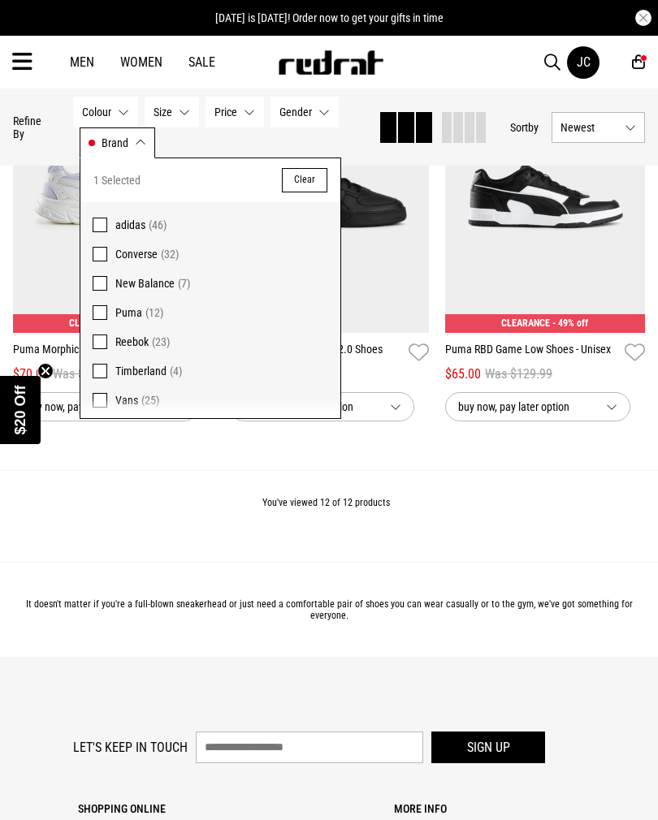
click at [588, 521] on div "You've viewed 12 of 12 products" at bounding box center [329, 516] width 658 height 92
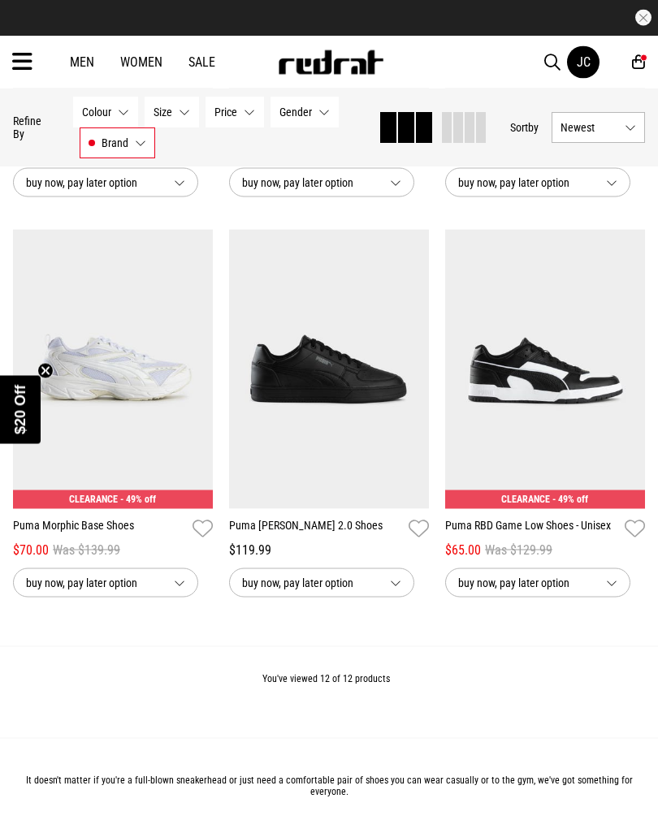
scroll to position [1299, 0]
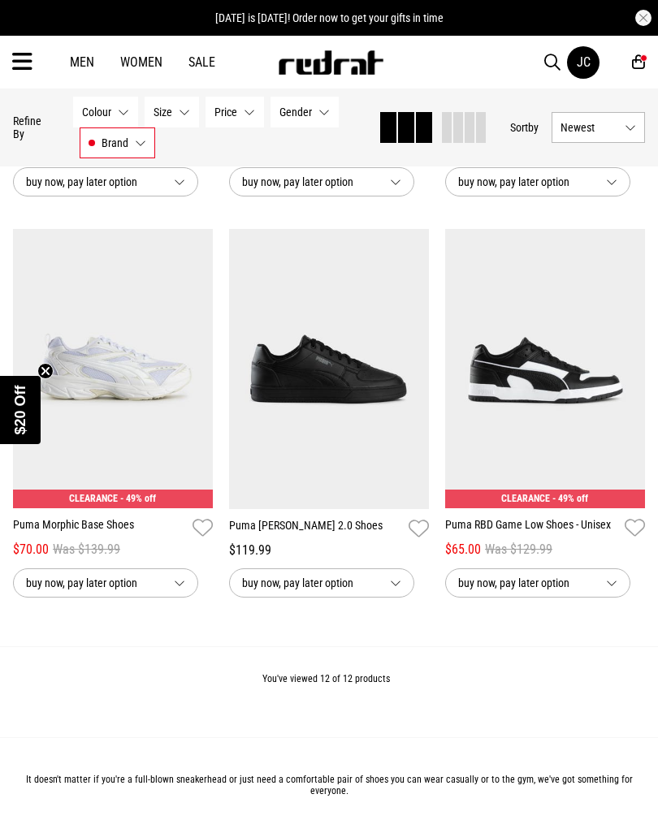
click at [299, 383] on img at bounding box center [329, 368] width 200 height 279
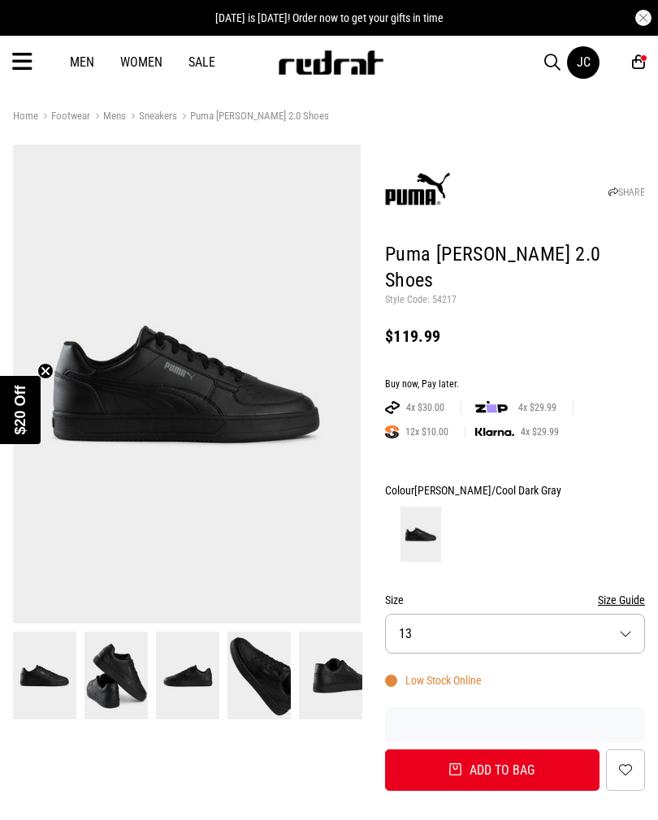
click at [592, 614] on button "Size 13" at bounding box center [515, 634] width 260 height 40
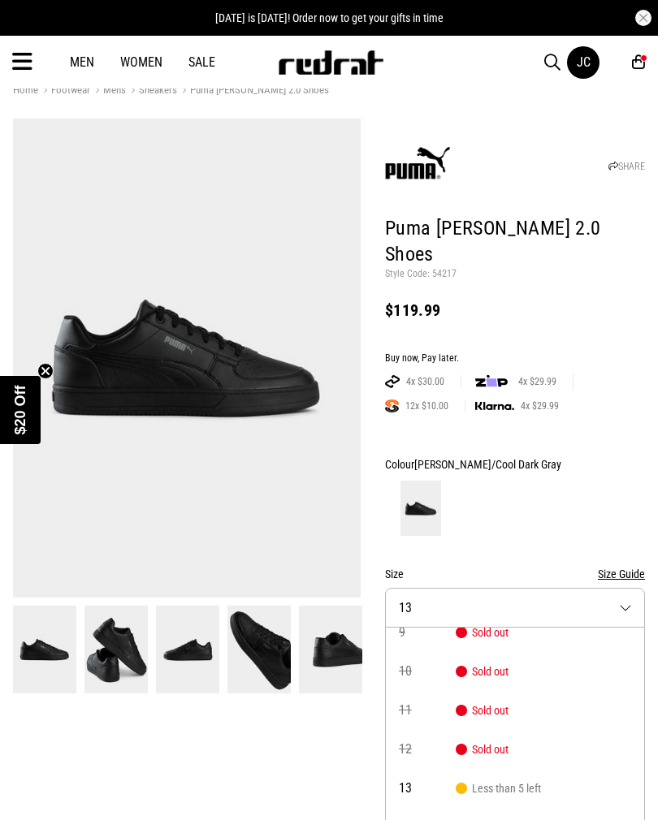
scroll to position [93, 0]
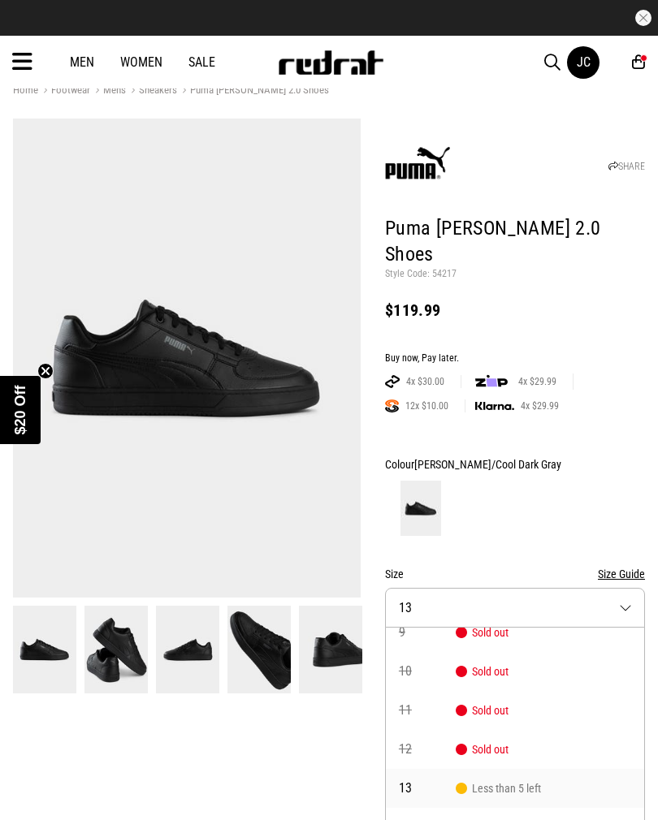
click at [490, 782] on span "Less than 5 left" at bounding box center [498, 788] width 85 height 13
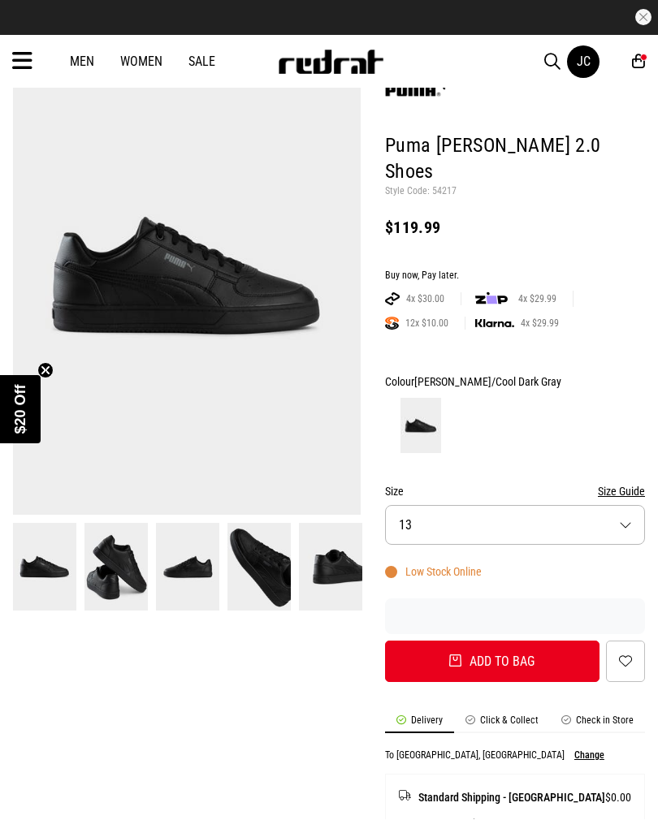
scroll to position [109, 0]
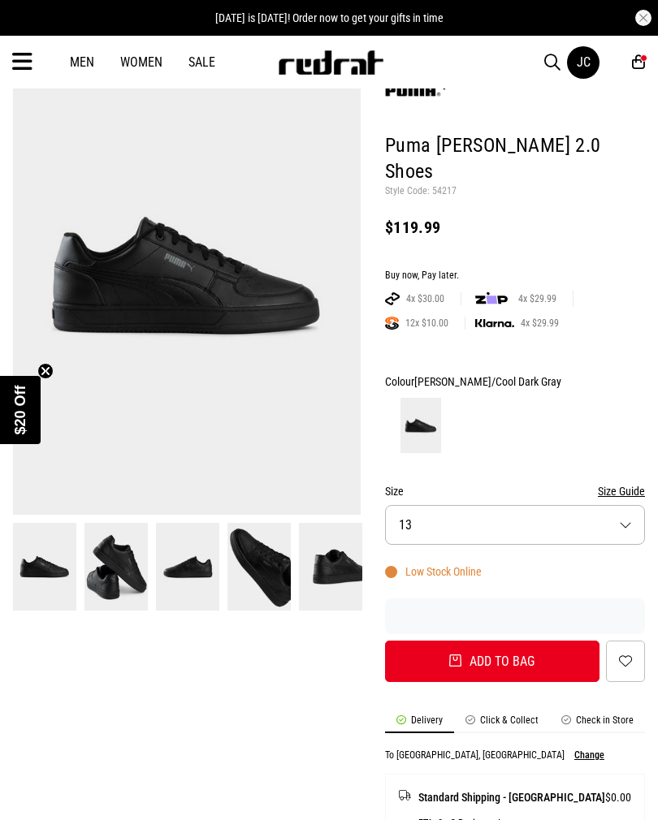
click at [513, 641] on button "Add to bag" at bounding box center [492, 661] width 214 height 41
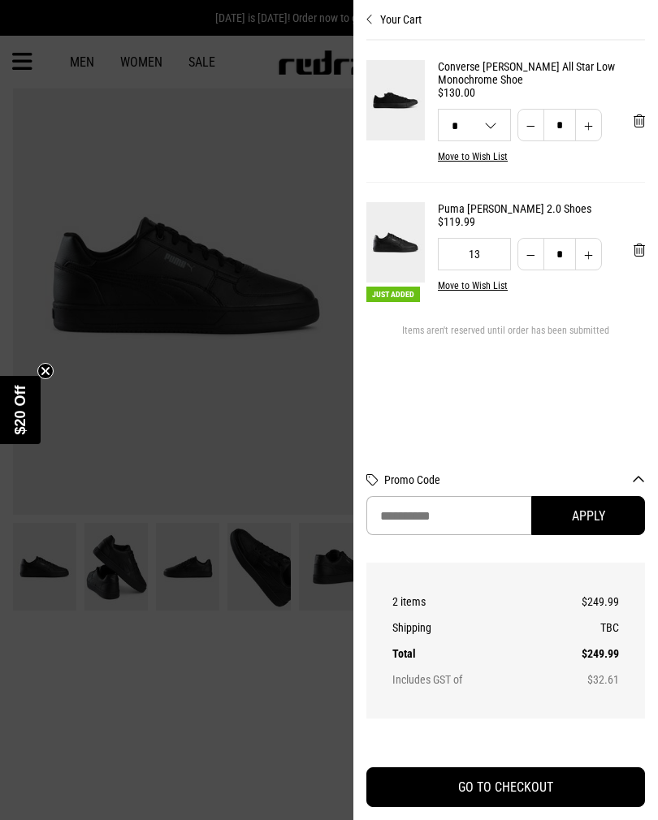
click at [608, 448] on section "Converse [PERSON_NAME] All Star Low Monochrome Shoe $130.00 8 4 5 6 7 8 9 10 11…" at bounding box center [505, 247] width 279 height 413
click at [163, 447] on div at bounding box center [329, 410] width 658 height 820
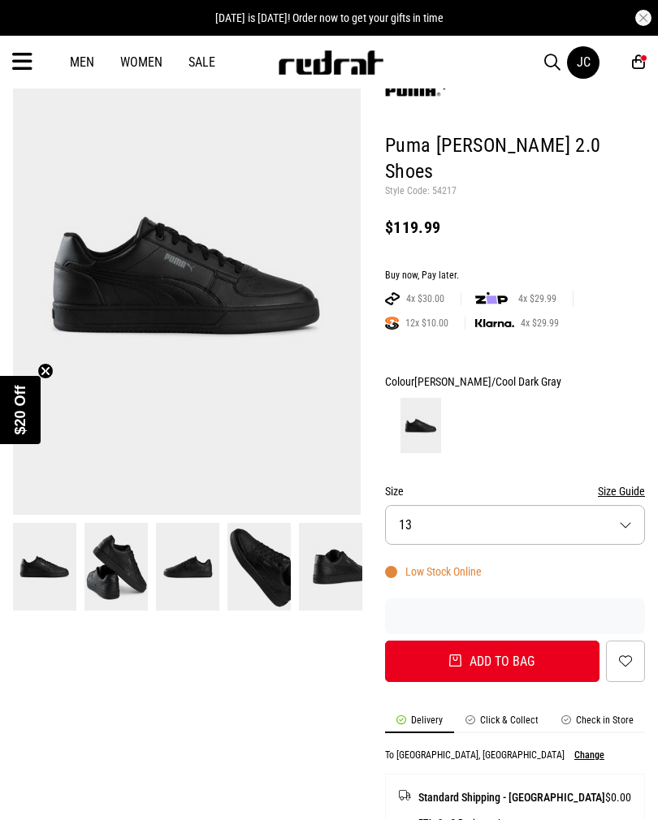
click at [165, 457] on img at bounding box center [187, 275] width 348 height 479
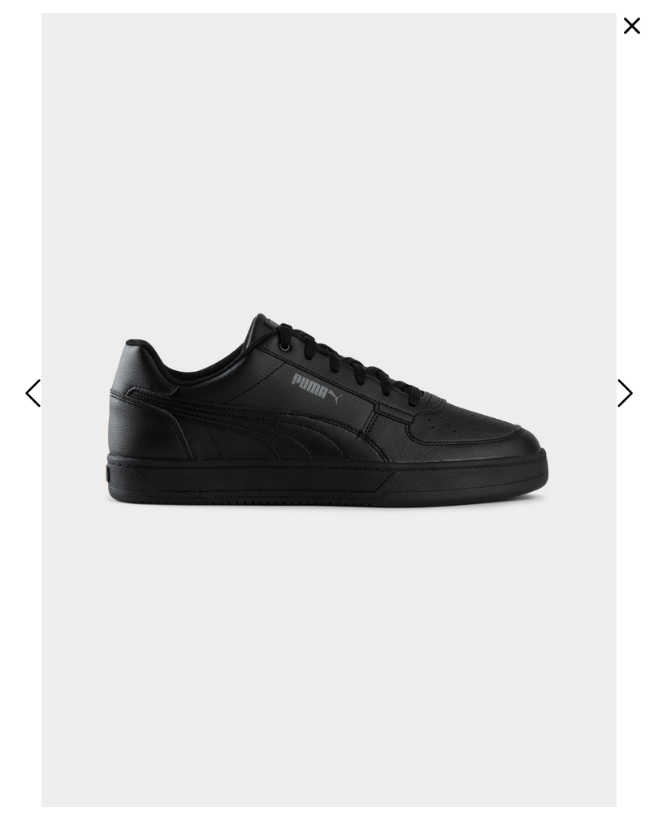
click at [643, 24] on button "button" at bounding box center [631, 25] width 39 height 39
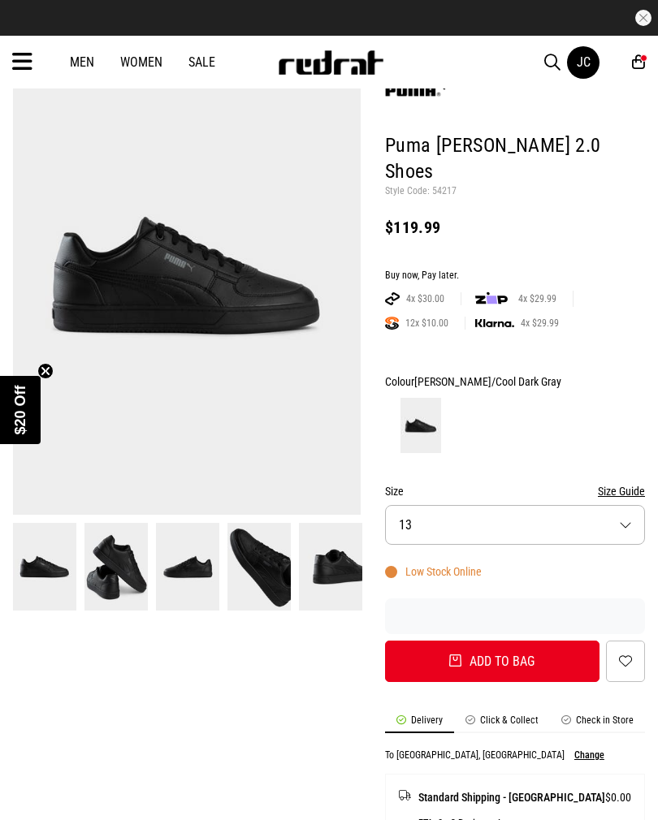
click at [542, 505] on button "Size 13" at bounding box center [515, 525] width 260 height 40
